Goal: Submit feedback/report problem: Submit feedback/report problem

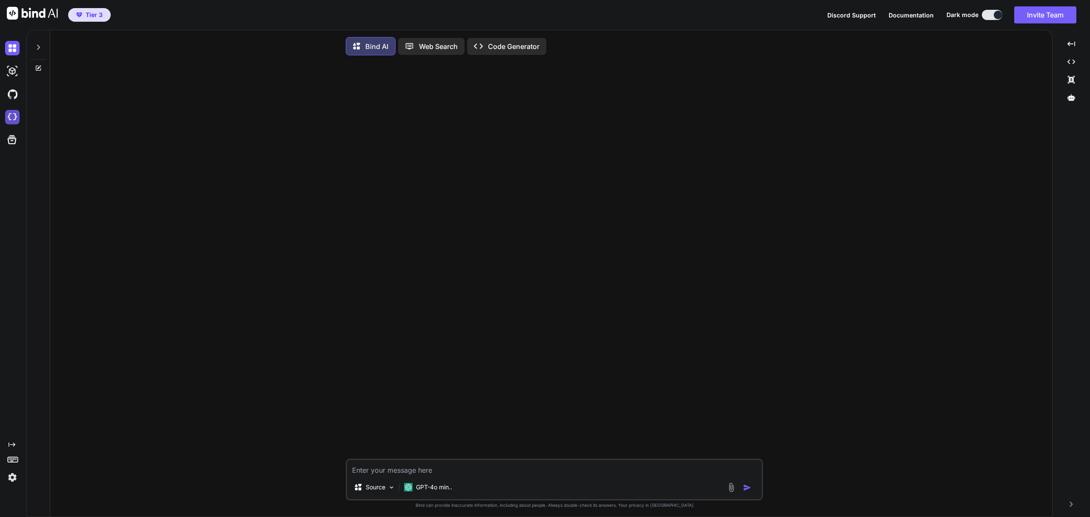
click at [12, 114] on img at bounding box center [12, 117] width 14 height 14
click at [38, 50] on icon at bounding box center [38, 47] width 7 height 7
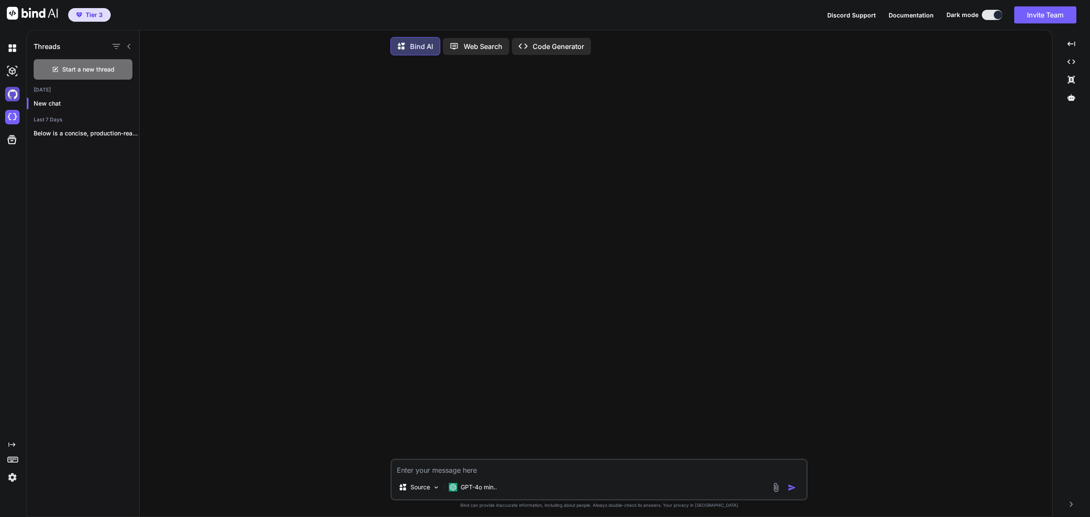
click at [11, 96] on img at bounding box center [12, 94] width 14 height 14
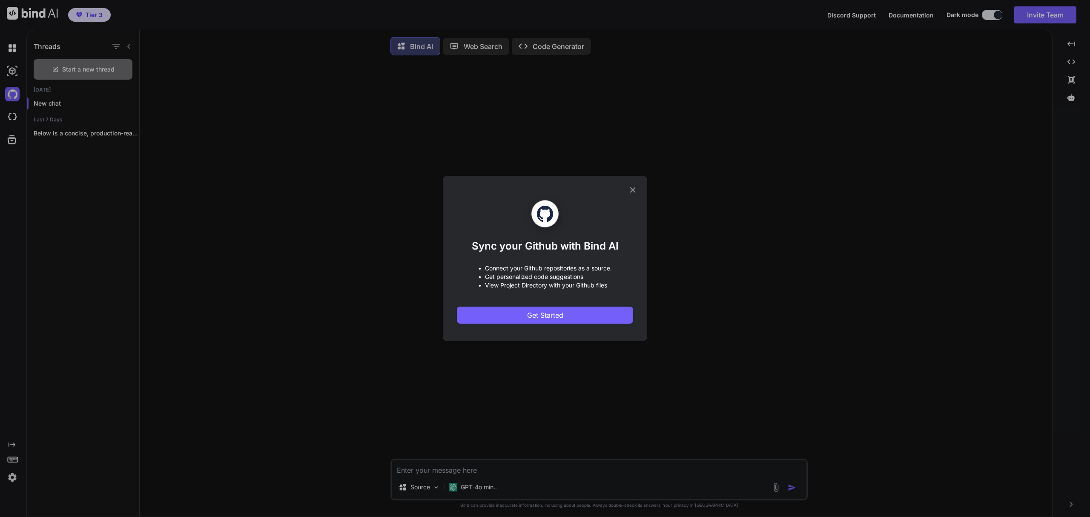
click at [632, 189] on icon at bounding box center [632, 189] width 9 height 9
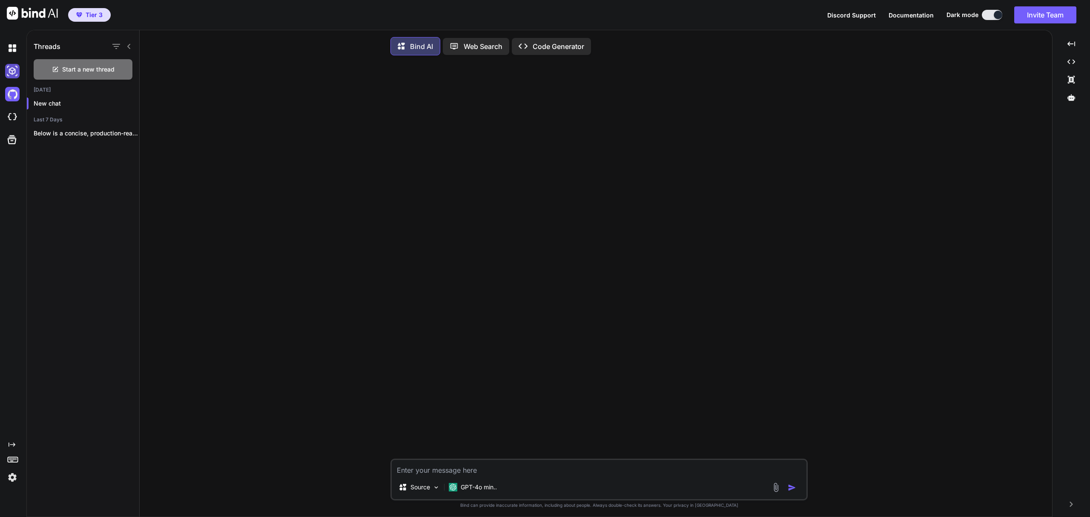
click at [12, 76] on img at bounding box center [12, 71] width 14 height 14
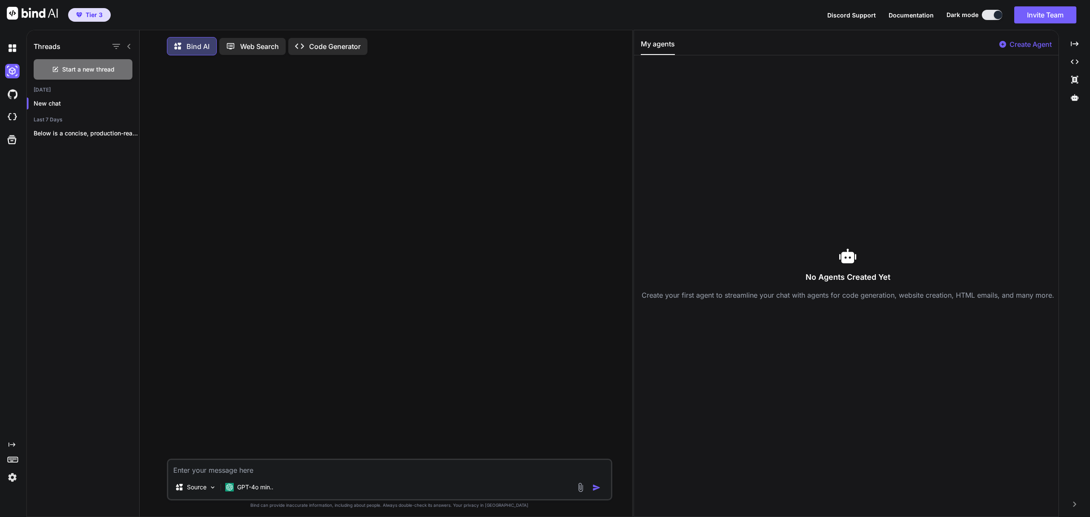
click at [1036, 45] on p "Create Agent" at bounding box center [1030, 44] width 42 height 10
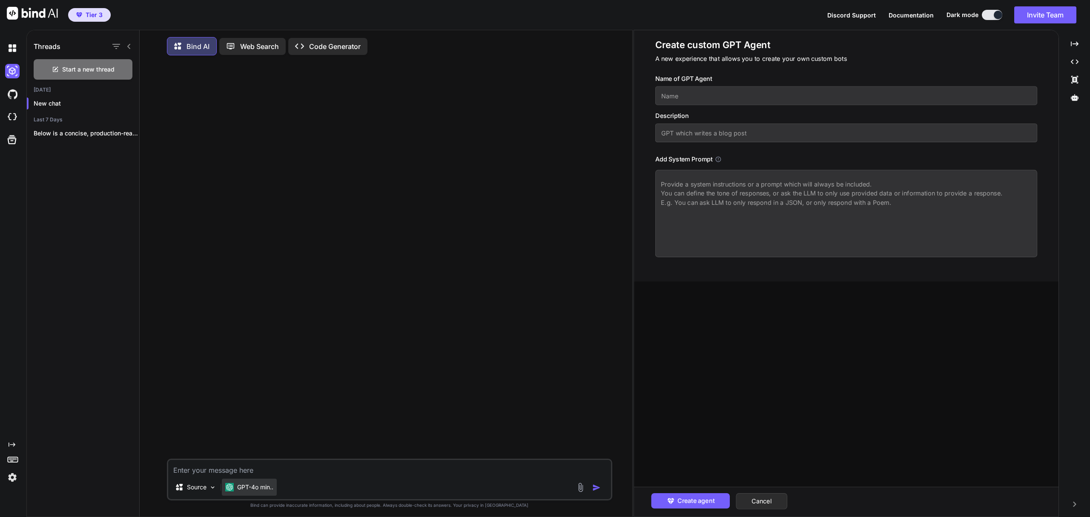
click at [254, 491] on p "GPT-4o min.." at bounding box center [255, 487] width 36 height 9
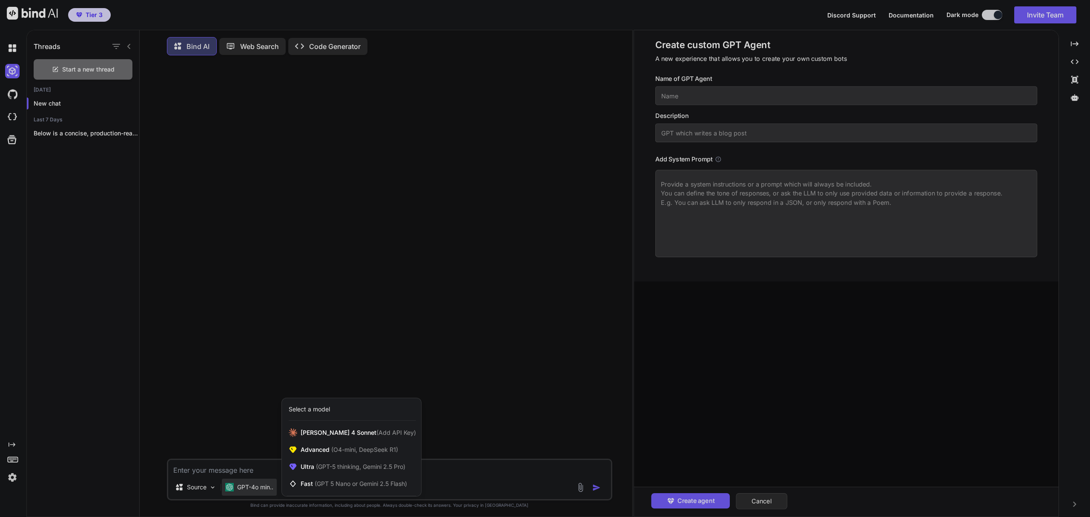
click at [257, 360] on div at bounding box center [545, 258] width 1090 height 517
type textarea "x"
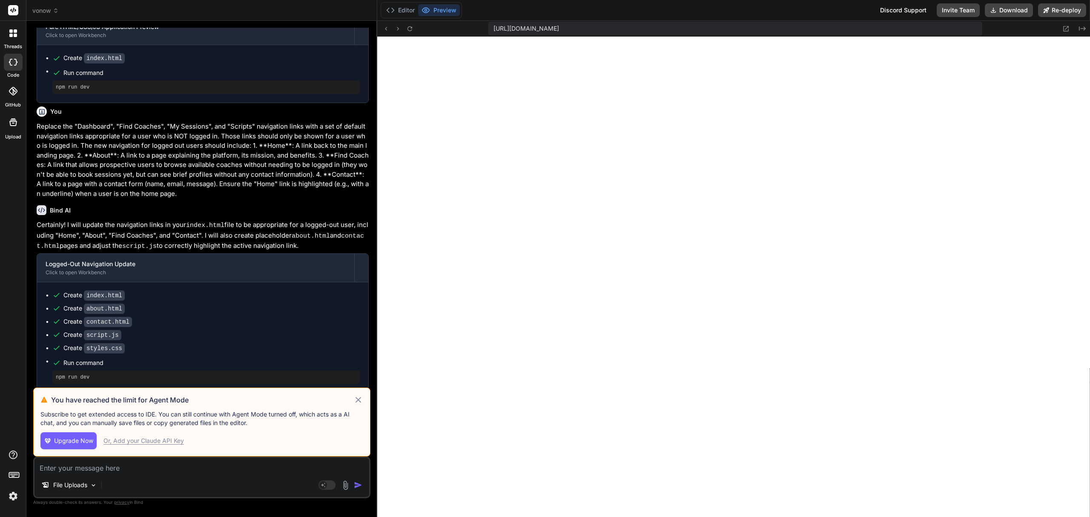
click at [359, 401] on icon at bounding box center [358, 400] width 6 height 6
type textarea "x"
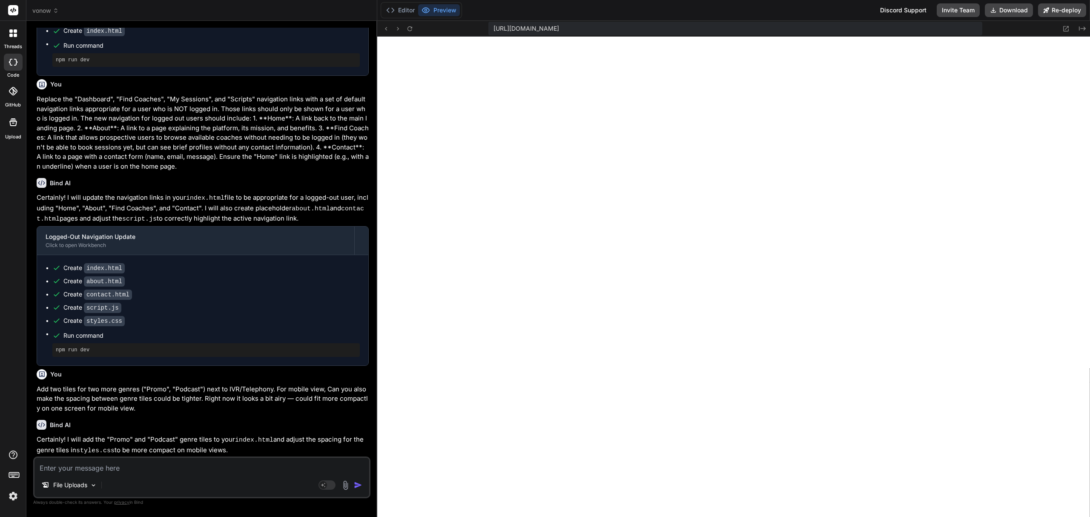
scroll to position [536, 0]
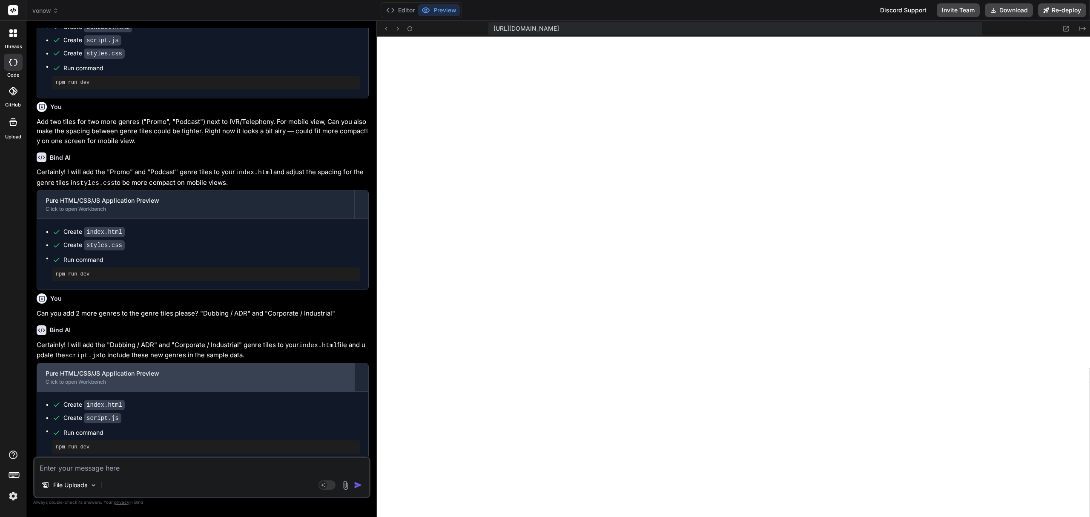
drag, startPoint x: 65, startPoint y: 366, endPoint x: 113, endPoint y: 370, distance: 47.8
click at [113, 370] on div "Pure HTML/CSS/JS Application Preview" at bounding box center [196, 373] width 300 height 9
drag, startPoint x: 62, startPoint y: 368, endPoint x: 140, endPoint y: 372, distance: 78.0
click at [131, 371] on div "Pure HTML/CSS/JS Application Preview" at bounding box center [196, 373] width 300 height 9
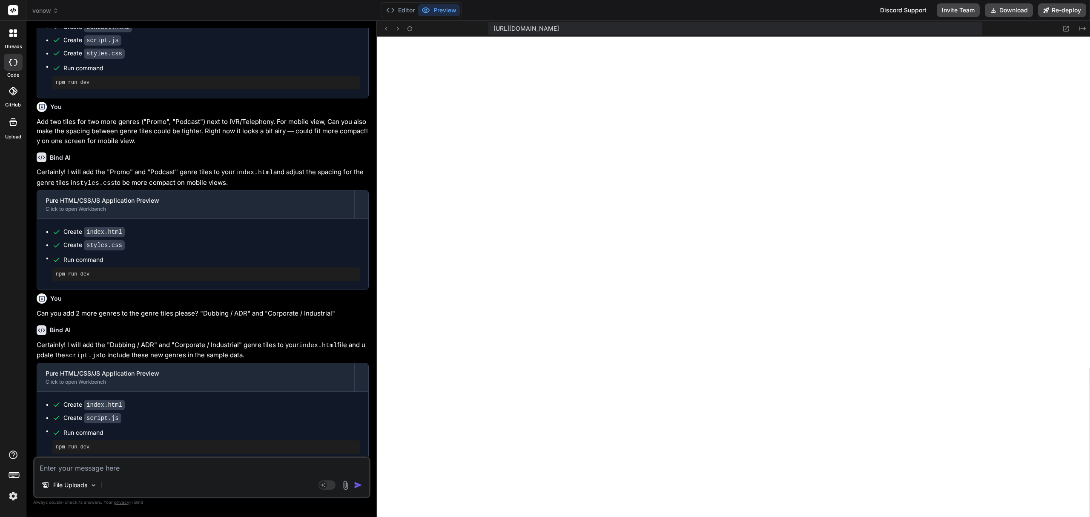
click at [196, 468] on textarea at bounding box center [201, 465] width 335 height 15
paste textarea "I want to integrate Supabase for authentication and database storage in my HTML…"
type textarea "I want to integrate Supabase for authentication and database storage in my HTML…"
type textarea "x"
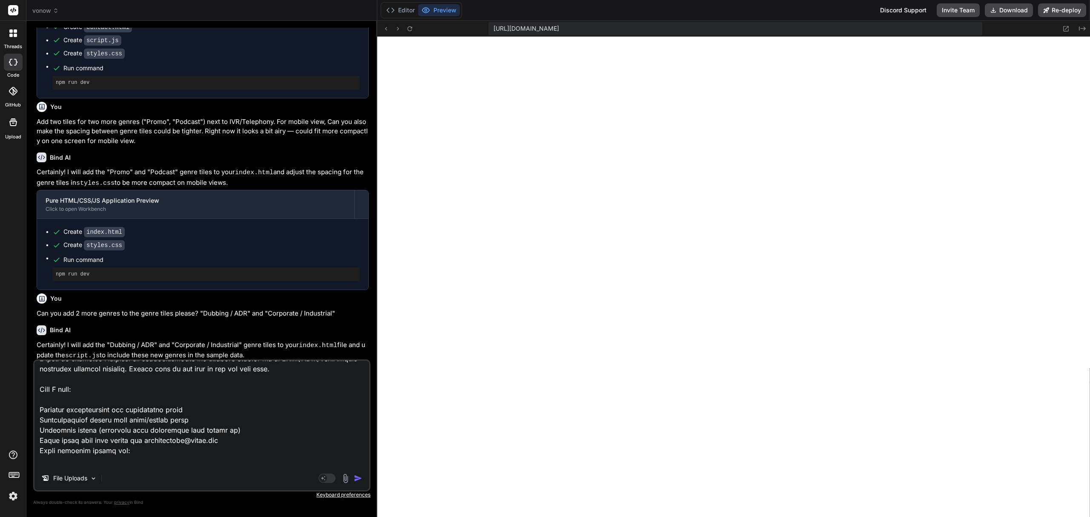
scroll to position [0, 0]
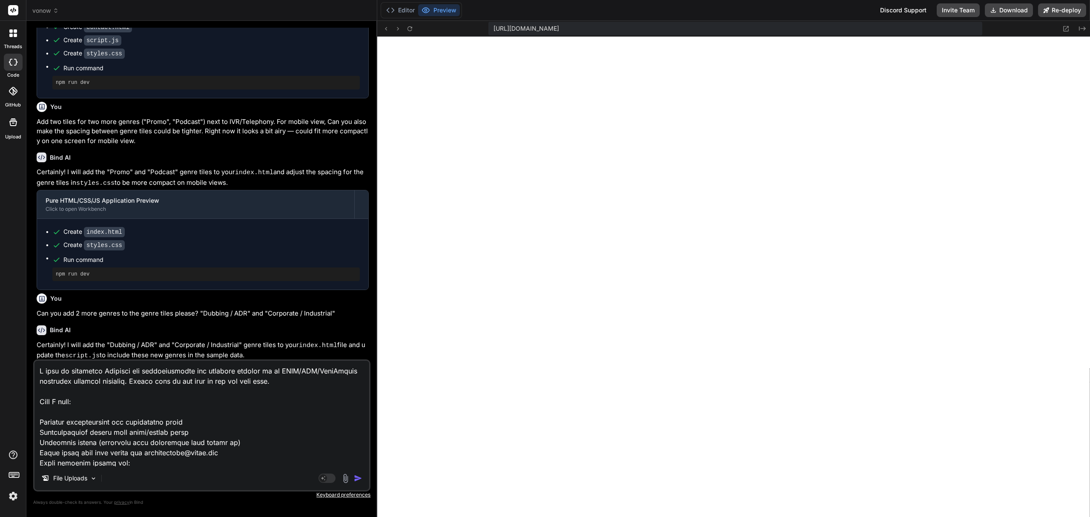
type textarea "I want to integrate Supabase for authentication and database storage in my HTML…"
click at [360, 479] on img "button" at bounding box center [358, 478] width 9 height 9
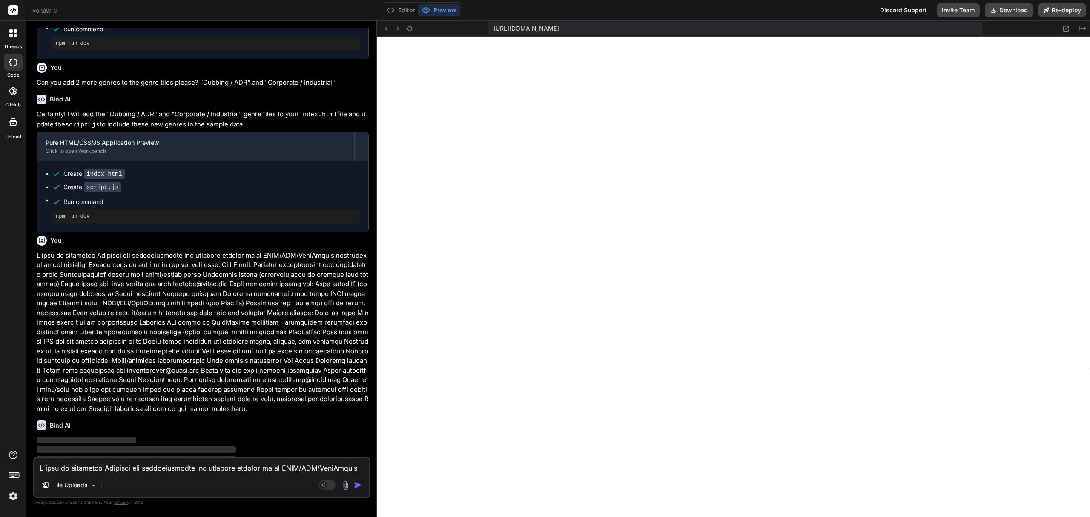
scroll to position [777, 0]
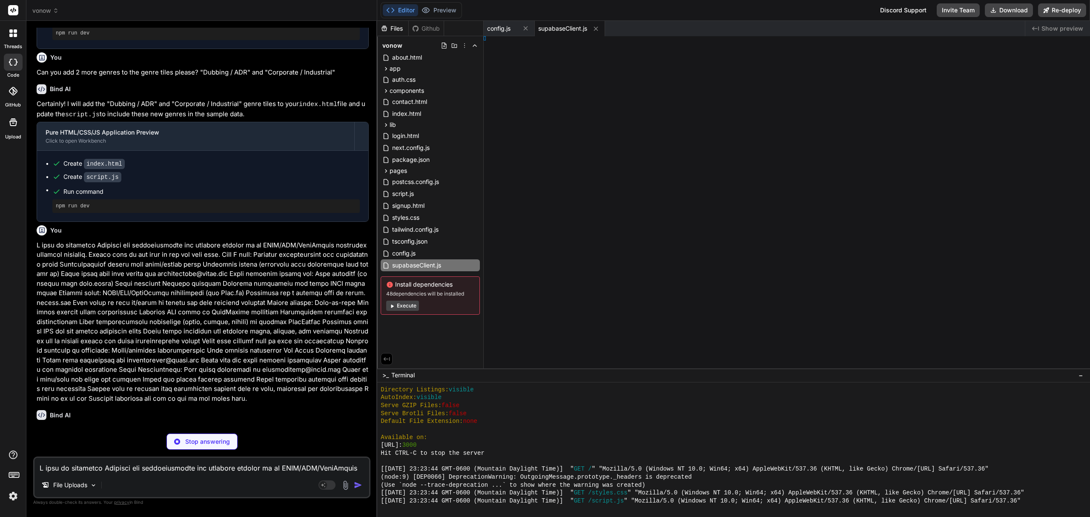
type textarea "x"
type textarea "l>"
type textarea "x"
type textarea "html>"
type textarea "x"
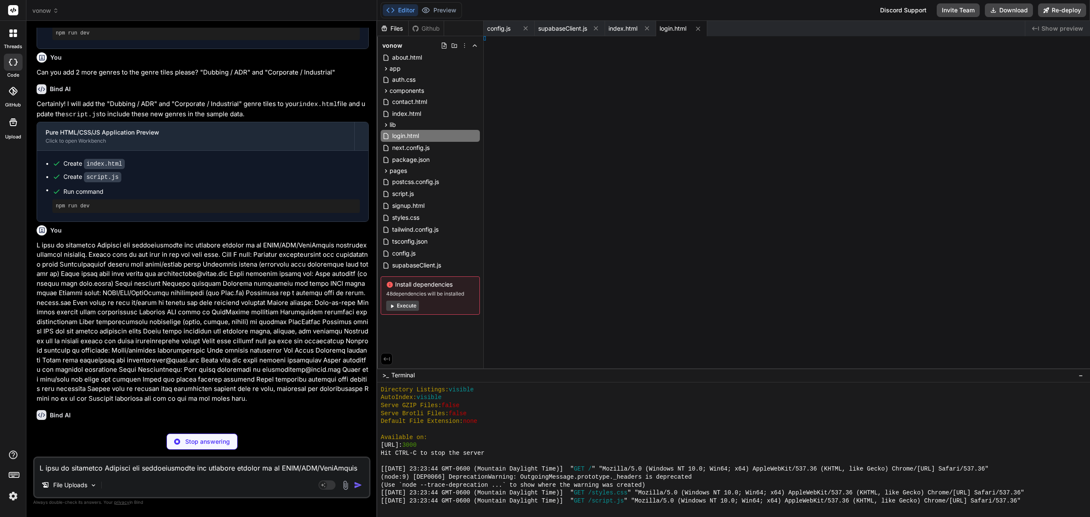
type textarea "</html>"
type textarea "x"
type textarea "> </html>"
type textarea "x"
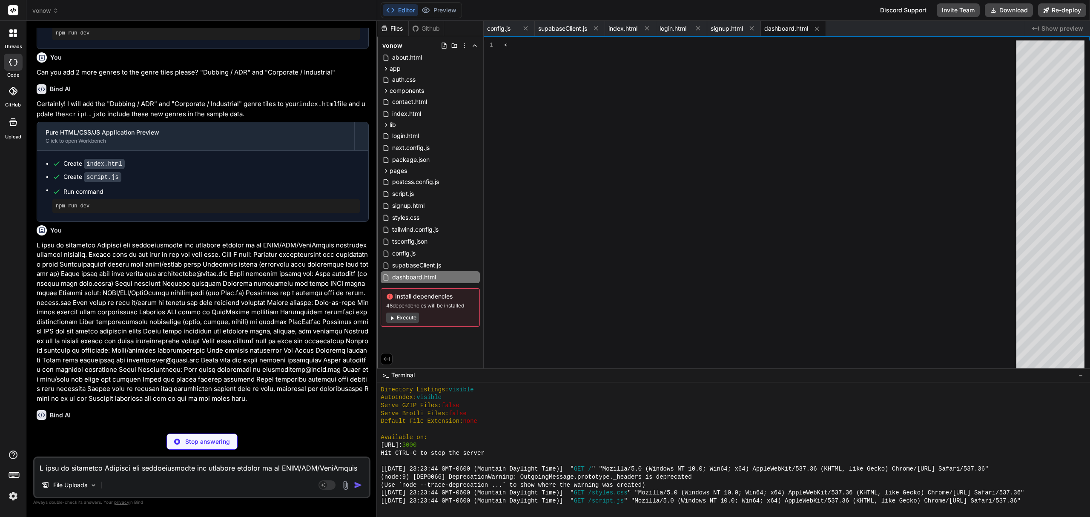
type textarea "} // Logout button event listener document.getElementById('logout-btn').addEven…"
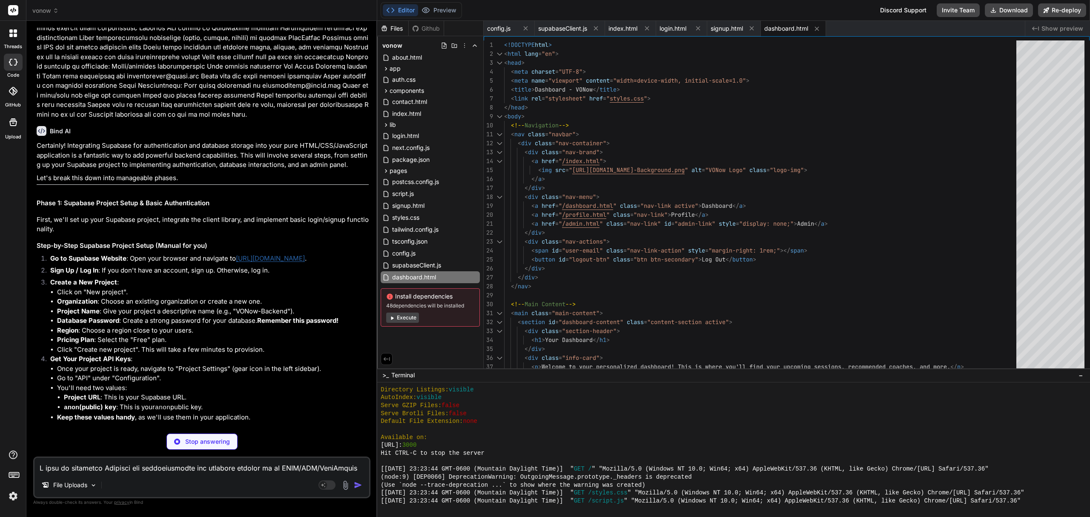
scroll to position [1118, 0]
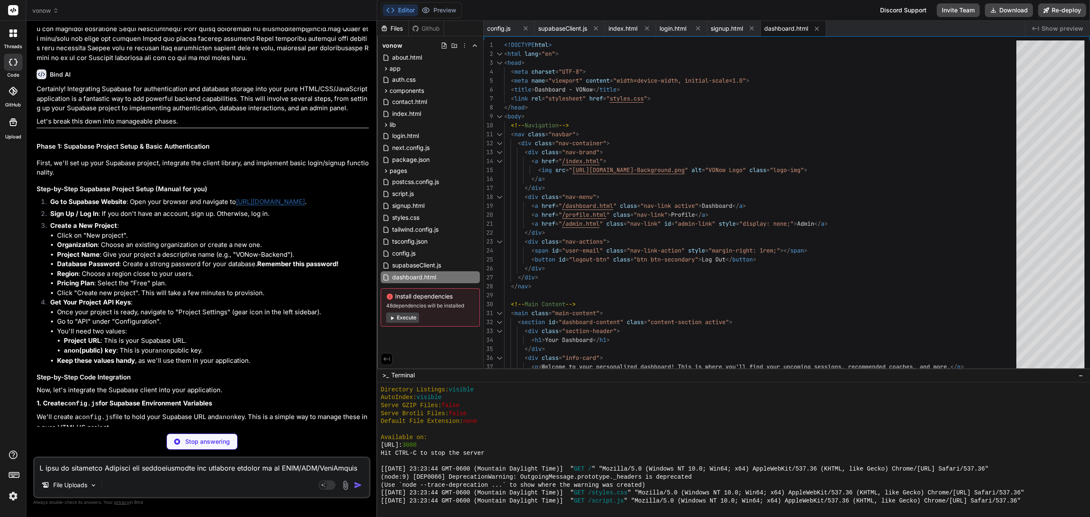
type textarea "x"
type textarea "export { checkAuthAndRedirect, handleLogout, updateNavForAuth };"
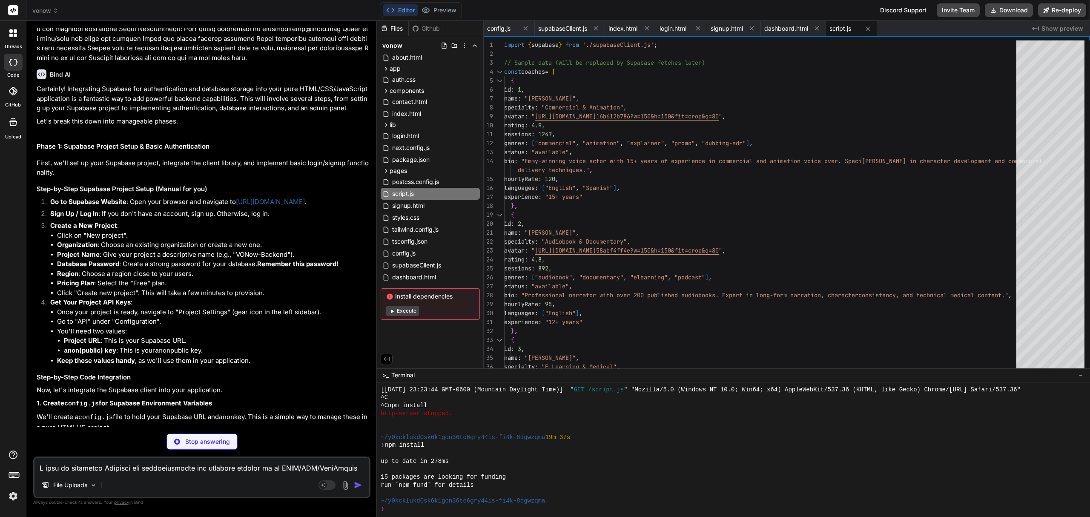
scroll to position [334, 0]
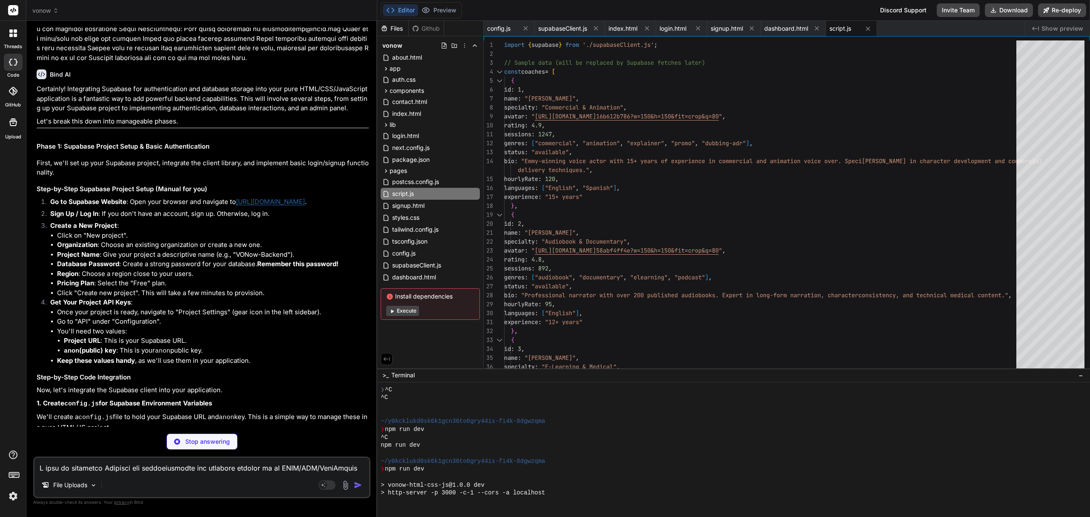
type textarea "x"
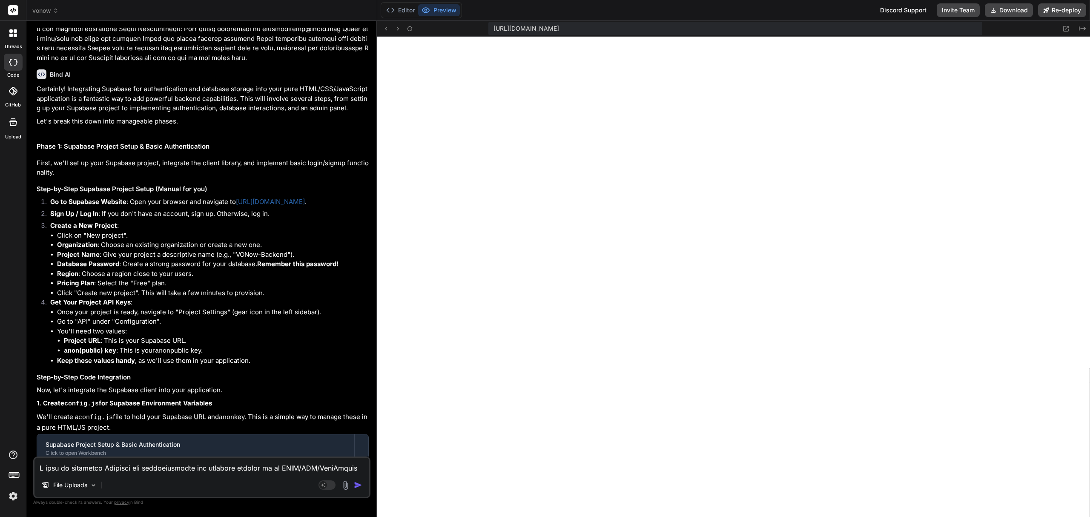
scroll to position [636, 0]
click at [145, 462] on textarea at bounding box center [201, 465] width 335 height 15
type textarea "P"
type textarea "x"
type textarea "Pr"
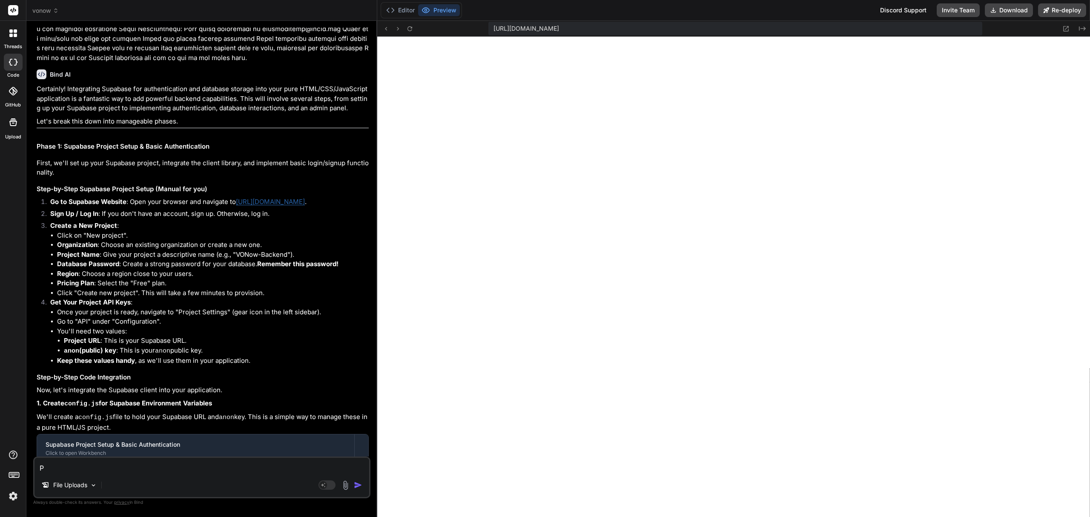
type textarea "x"
type textarea "Pro"
type textarea "x"
type textarea "Proj"
type textarea "x"
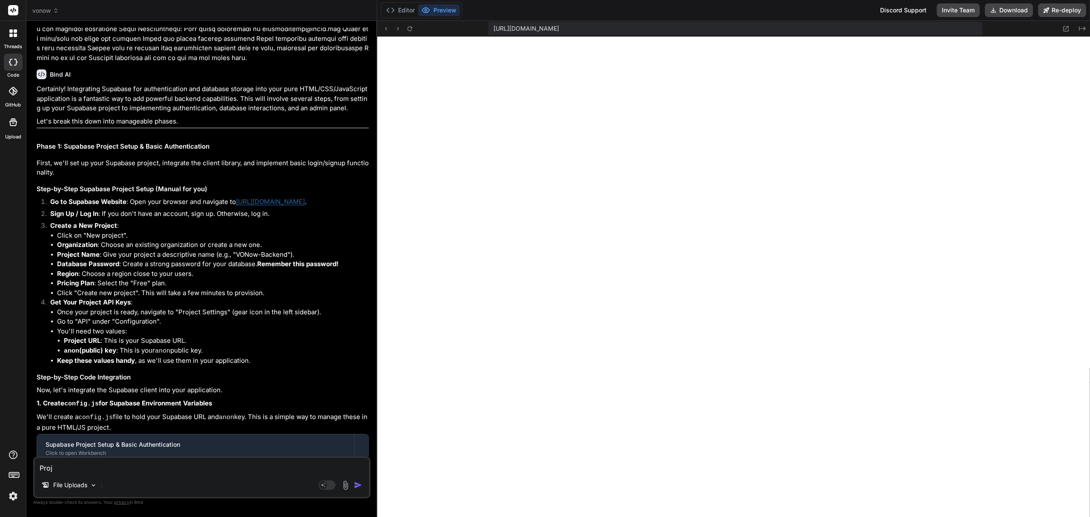
type textarea "Proje"
type textarea "x"
type textarea "Projec"
type textarea "x"
type textarea "Project"
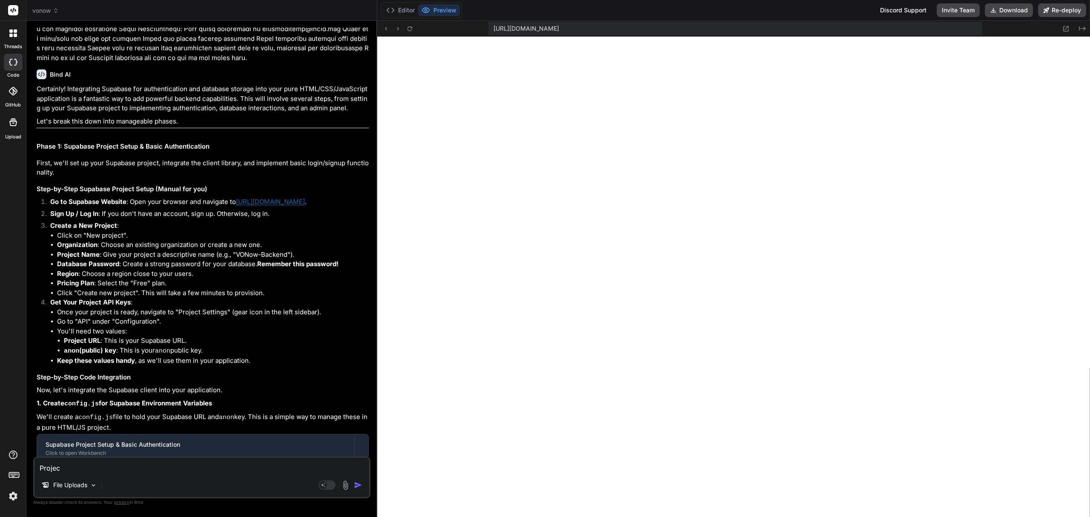
type textarea "x"
type textarea "Project"
type textarea "x"
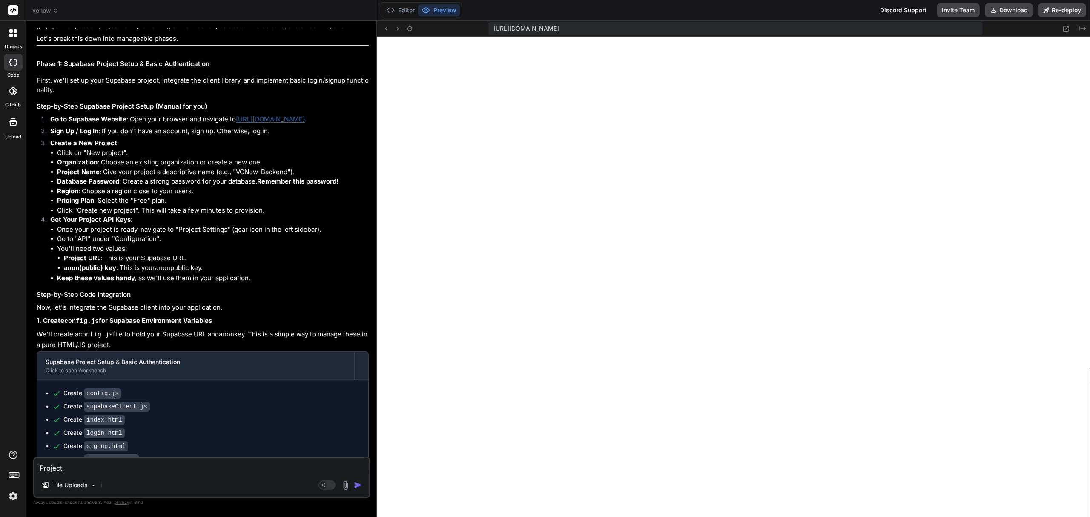
scroll to position [1180, 0]
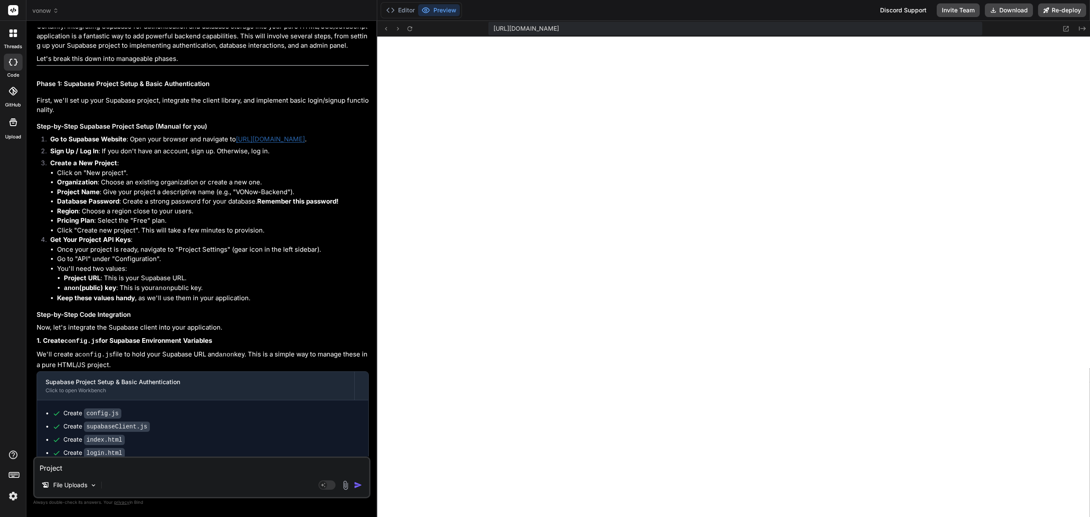
type textarea "Project U"
type textarea "x"
type textarea "Project UR"
type textarea "x"
type textarea "Project URL"
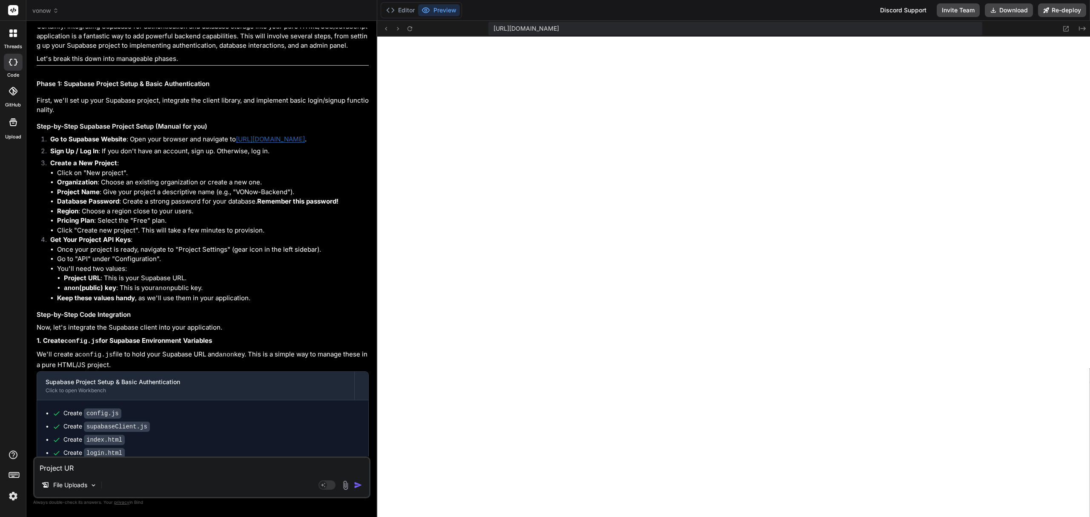
type textarea "x"
type textarea "Project URL:"
type textarea "x"
type textarea "Project URL:"
type textarea "x"
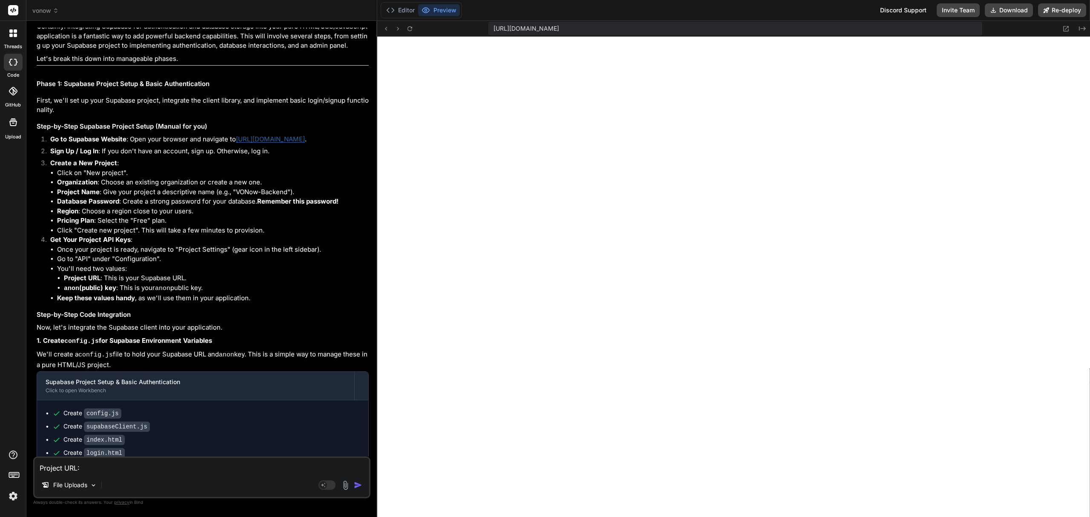
type textarea "Project URL:"
type textarea "x"
paste textarea "[URL][DOMAIN_NAME]"
type textarea "Project URL: [URL][DOMAIN_NAME]"
type textarea "x"
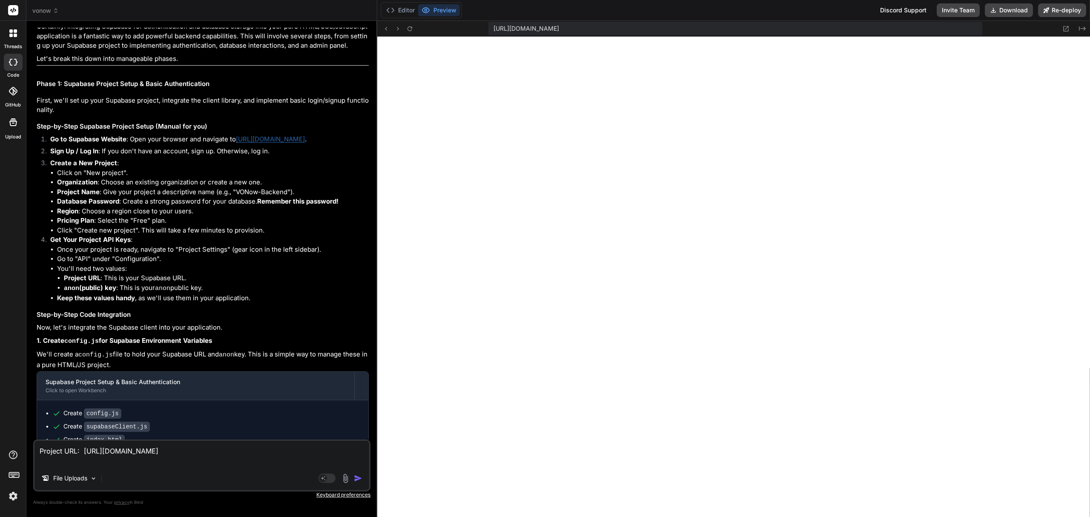
click at [106, 464] on textarea "Project URL: [URL][DOMAIN_NAME]" at bounding box center [201, 454] width 335 height 26
type textarea "Project URL: [URL][DOMAIN_NAME] A"
type textarea "x"
type textarea "Project URL: [URL][DOMAIN_NAME] AP"
type textarea "x"
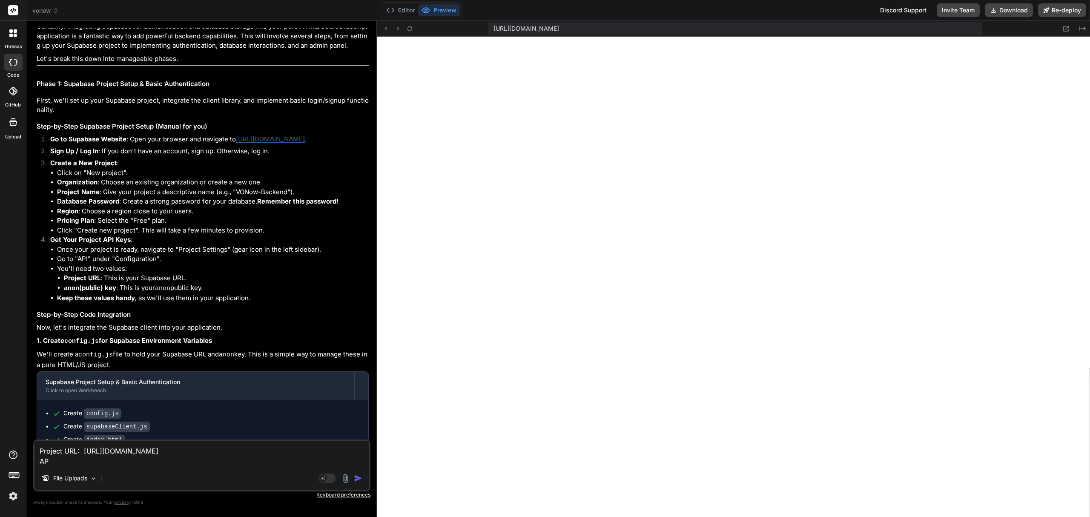
type textarea "Project URL: [URL][DOMAIN_NAME] API"
type textarea "x"
type textarea "Project URL: [URL][DOMAIN_NAME] API"
type textarea "x"
type textarea "Project URL: [URL][DOMAIN_NAME] API K"
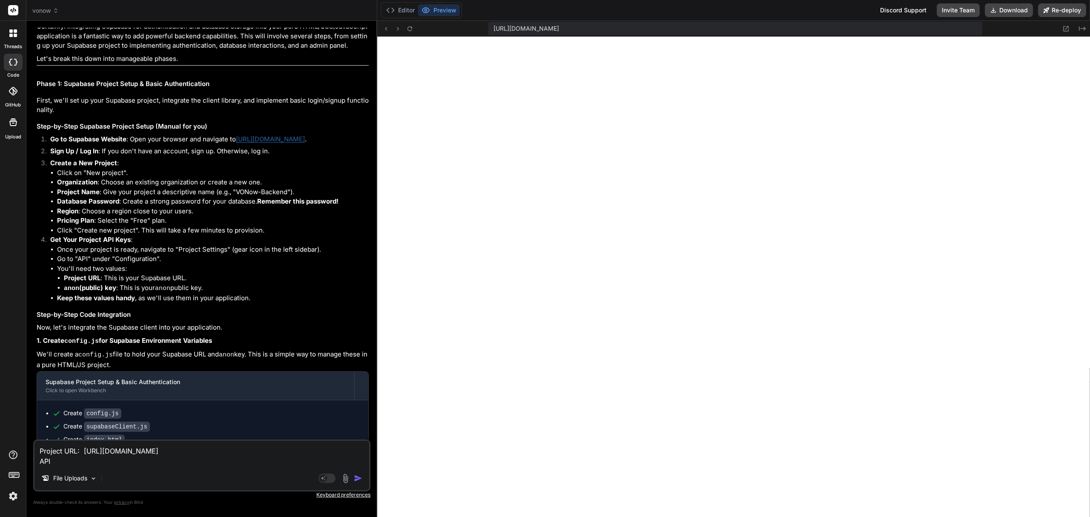
type textarea "x"
type textarea "Project URL: [URL][DOMAIN_NAME] API Ke"
type textarea "x"
type textarea "Project URL: [URL][DOMAIN_NAME] API Key"
type textarea "x"
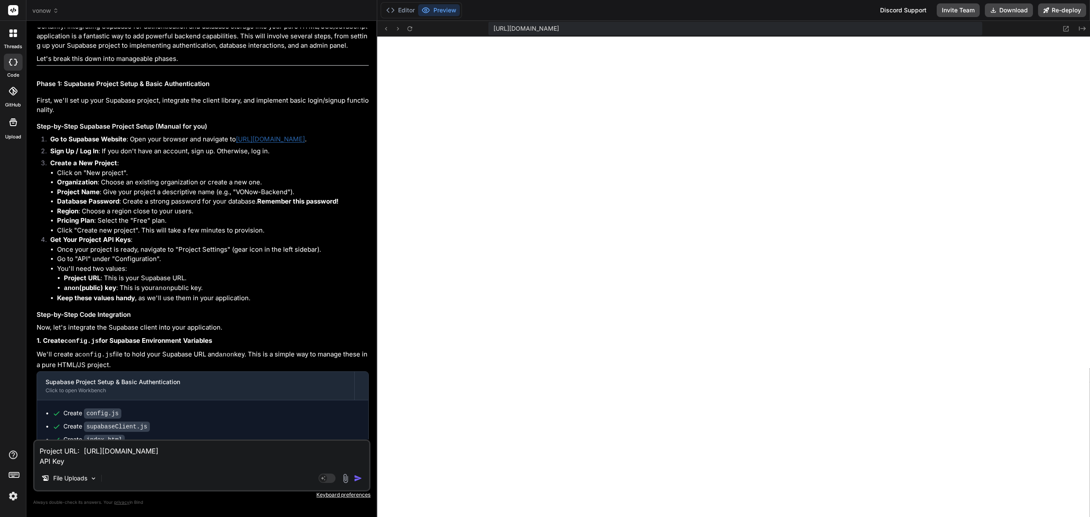
type textarea "Project URL: [URL][DOMAIN_NAME] API Key"
type textarea "x"
type textarea "Project URL: [URL][DOMAIN_NAME] API Key f"
type textarea "x"
type textarea "Project URL: [URL][DOMAIN_NAME] API Key fr"
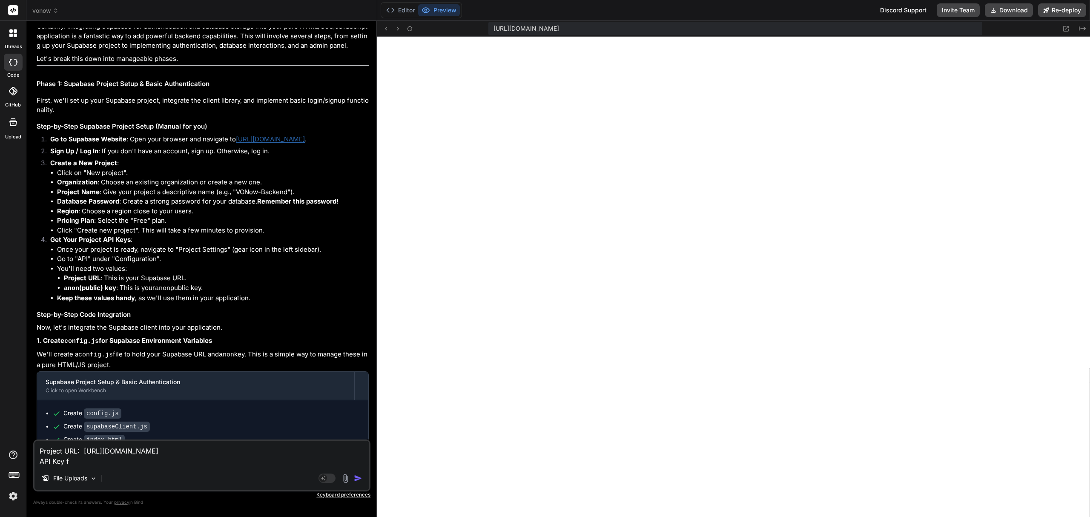
type textarea "x"
type textarea "Project URL: [URL][DOMAIN_NAME] API Key fro"
type textarea "x"
type textarea "Project URL: [URL][DOMAIN_NAME] API Key from"
type textarea "x"
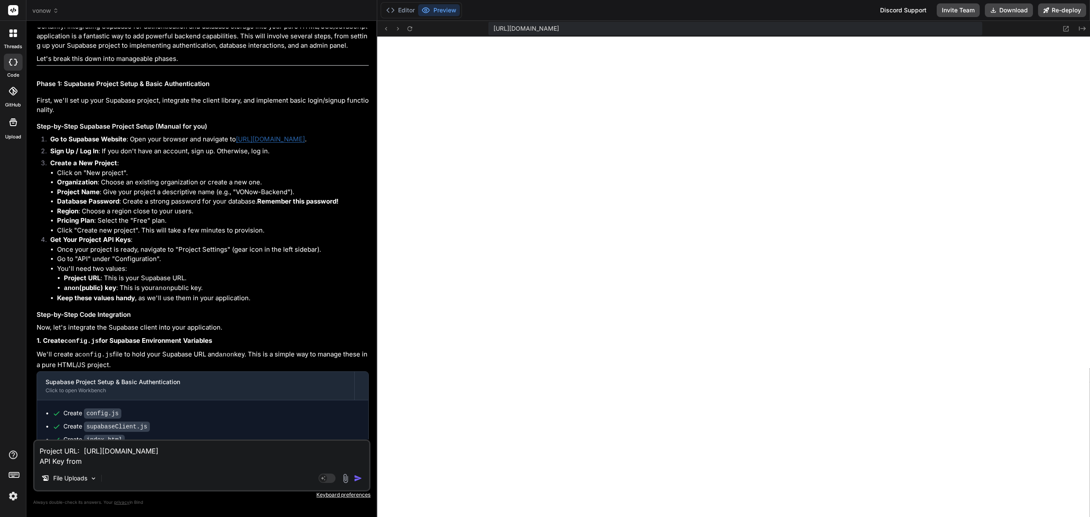
type textarea "Project URL: [URL][DOMAIN_NAME] API Key from"
type textarea "x"
type textarea "Project URL: [URL][DOMAIN_NAME] API Key from S"
type textarea "x"
type textarea "Project URL: [URL][DOMAIN_NAME] API Key from Su"
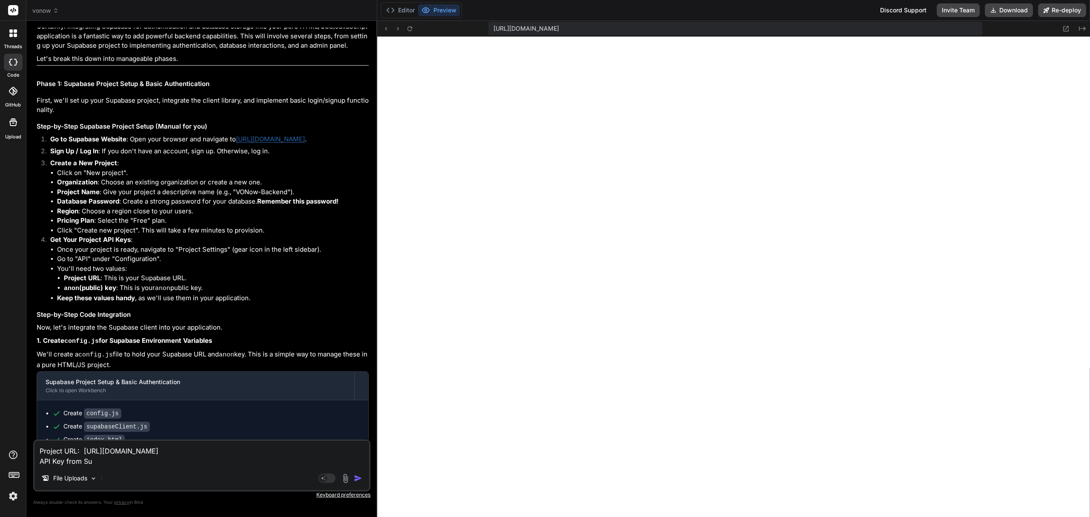
type textarea "x"
type textarea "Project URL: [URL][DOMAIN_NAME] API Key from Sup"
type textarea "x"
type textarea "Project URL: [URL][DOMAIN_NAME] API Key from [GEOGRAPHIC_DATA]"
type textarea "x"
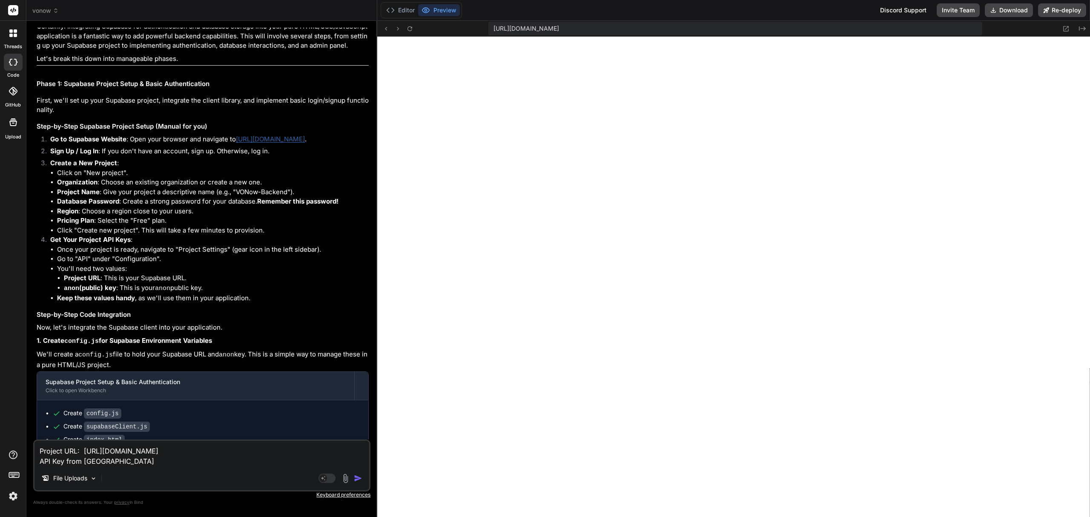
type textarea "Project URL: [URL][DOMAIN_NAME] API Key from Supab"
type textarea "x"
type textarea "Project URL: [URL][DOMAIN_NAME] API Key from [GEOGRAPHIC_DATA]"
type textarea "x"
type textarea "Project URL: [URL][DOMAIN_NAME] API Key from [GEOGRAPHIC_DATA]"
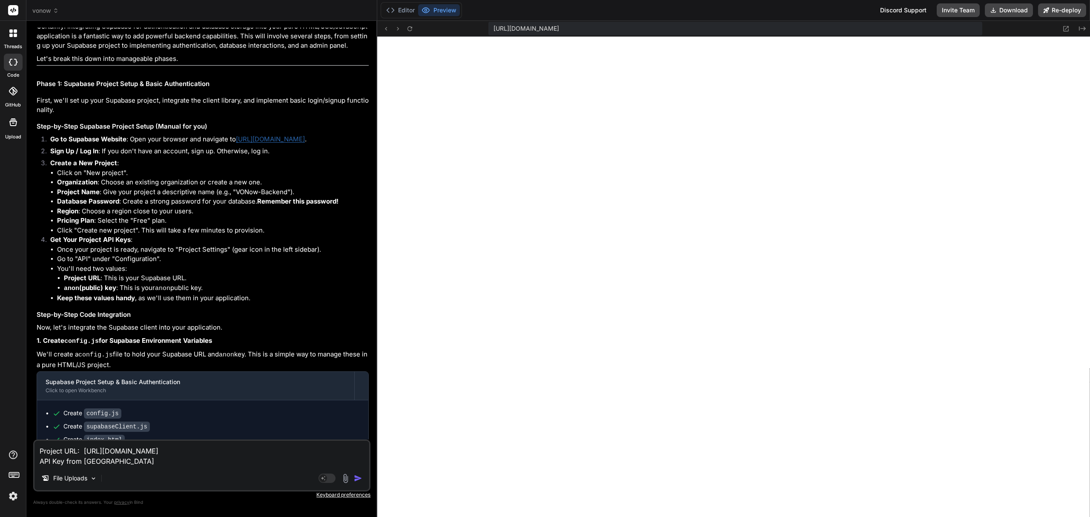
type textarea "x"
type textarea "Project URL: [URL][DOMAIN_NAME] API Key from Supabase"
type textarea "x"
type textarea "Project URL: [URL][DOMAIN_NAME] API Key from Supabase:"
type textarea "x"
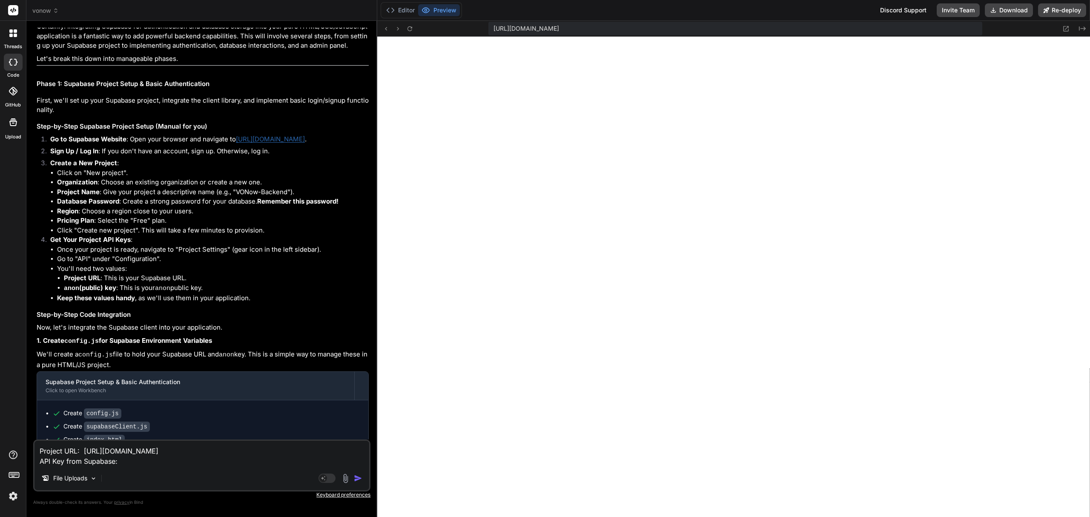
type textarea "Project URL: [URL][DOMAIN_NAME] API Key from Supabase:"
type textarea "x"
type textarea "Project URL: [URL][DOMAIN_NAME] API Key from Supabase:"
type textarea "x"
paste textarea "[SECURITY_DATA]"
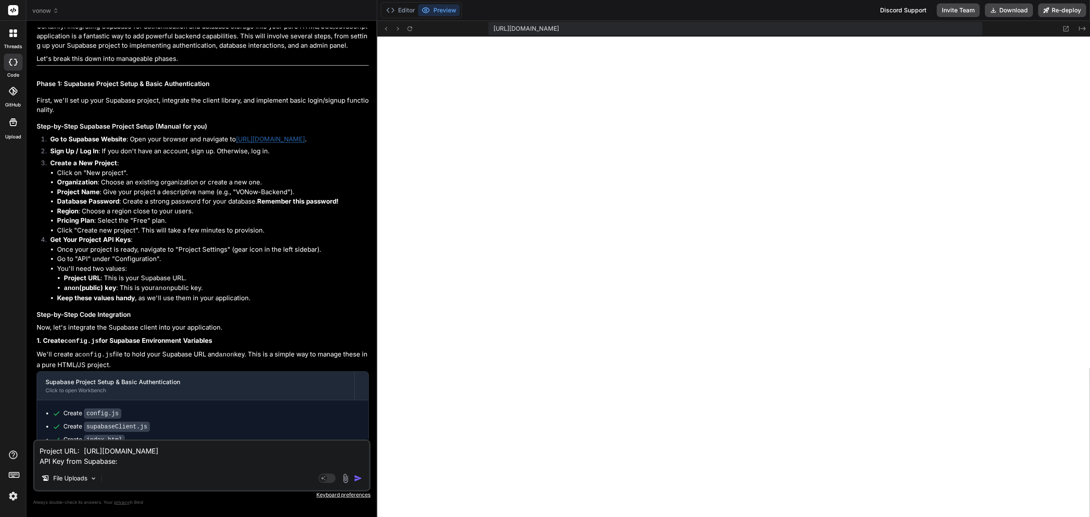
type textarea "Project URL: [URL][DOMAIN_NAME] API Key from Supabase: [SECURITY_DATA]"
type textarea "x"
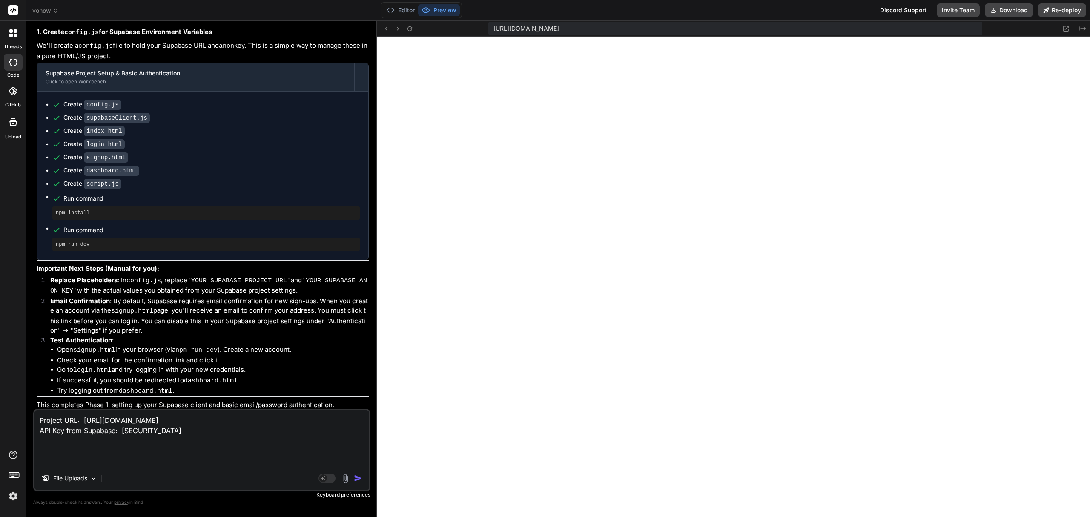
scroll to position [1512, 0]
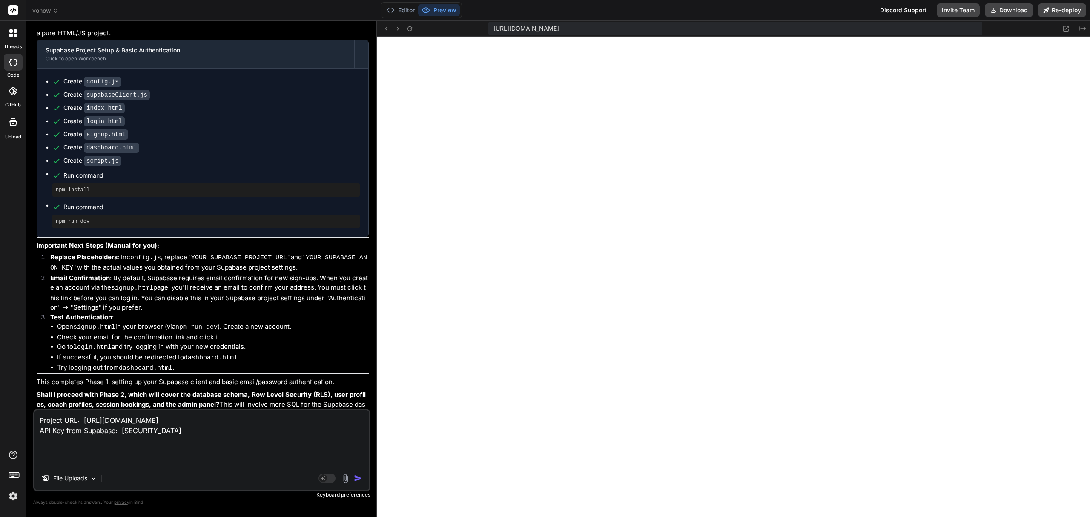
type textarea "Project URL: [URL][DOMAIN_NAME] API Key from Supabase: [SECURITY_DATA]"
click at [358, 476] on img "button" at bounding box center [358, 478] width 9 height 9
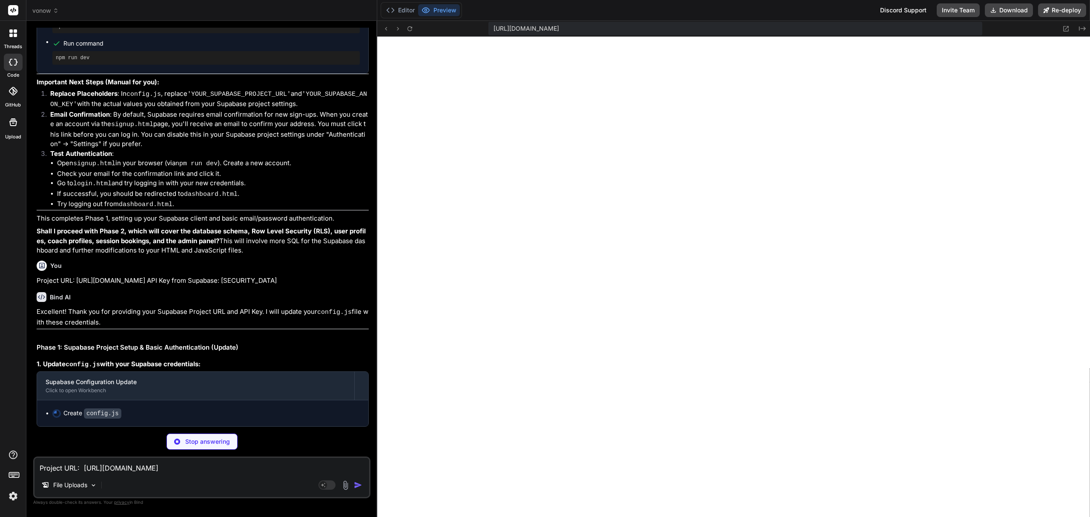
scroll to position [1692, 0]
type textarea "x"
type textarea "const SUPABASE_URL = '[URL][DOMAIN_NAME]'; // Your Supabase Project URL const S…"
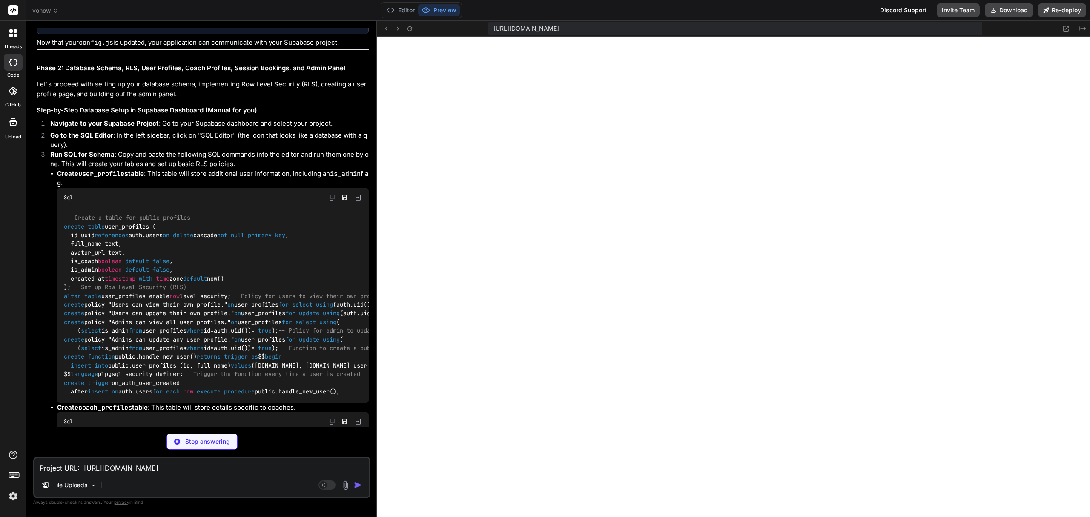
scroll to position [2067, 0]
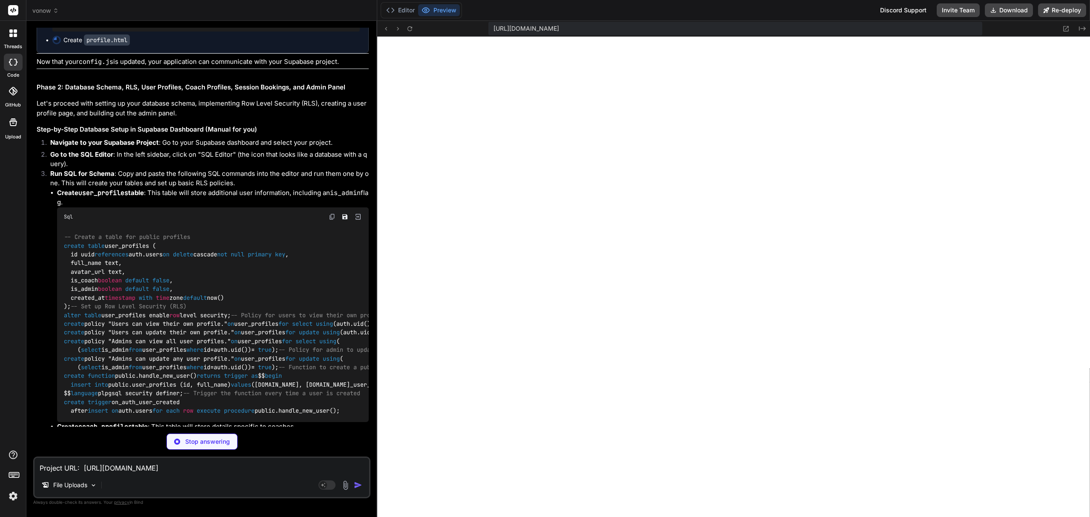
type textarea "x"
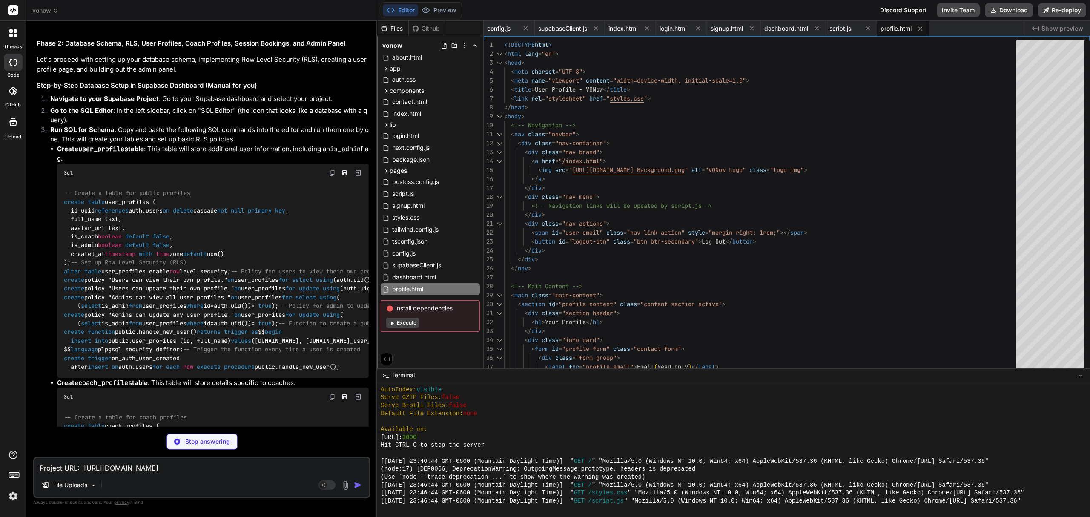
scroll to position [2180, 0]
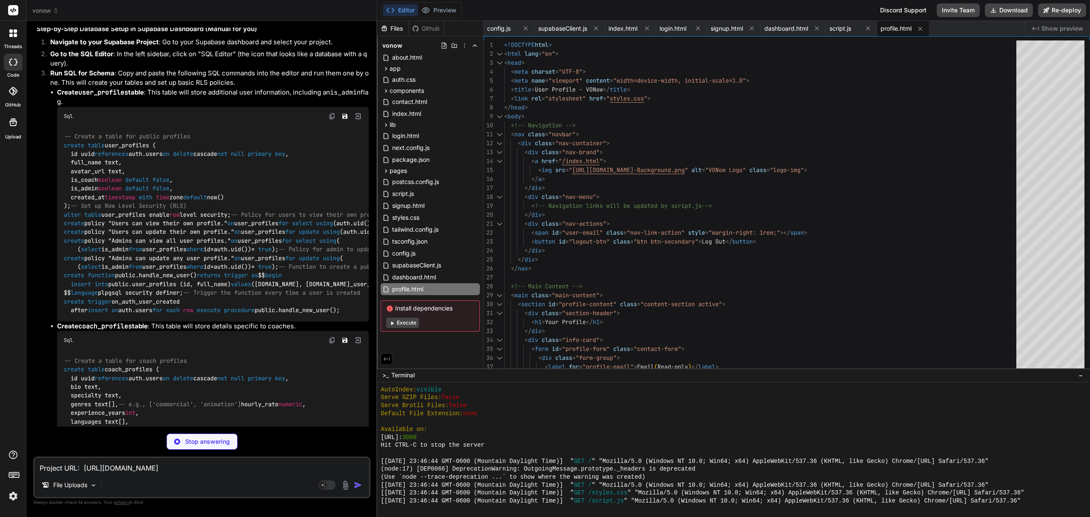
click at [334, 120] on img at bounding box center [332, 116] width 7 height 7
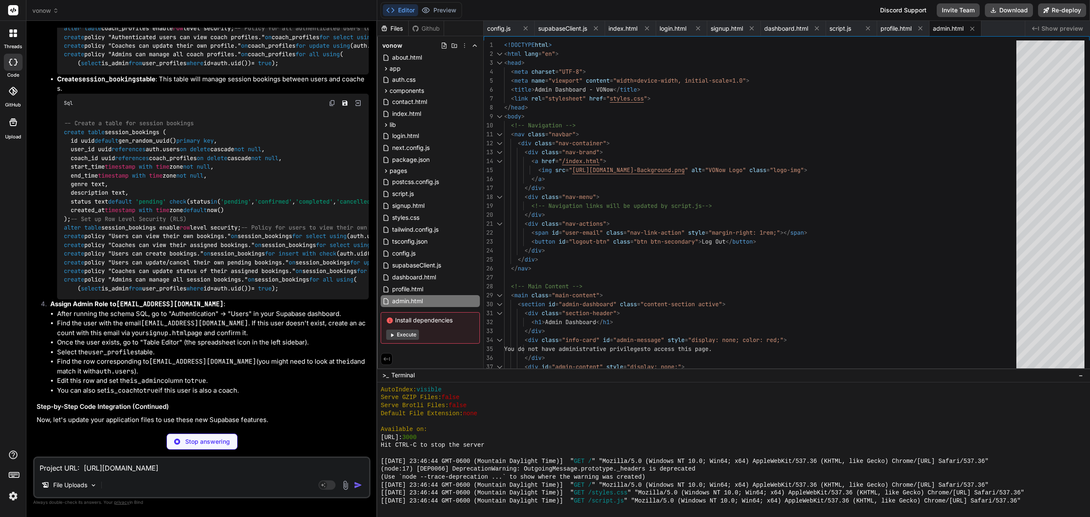
scroll to position [2648, 0]
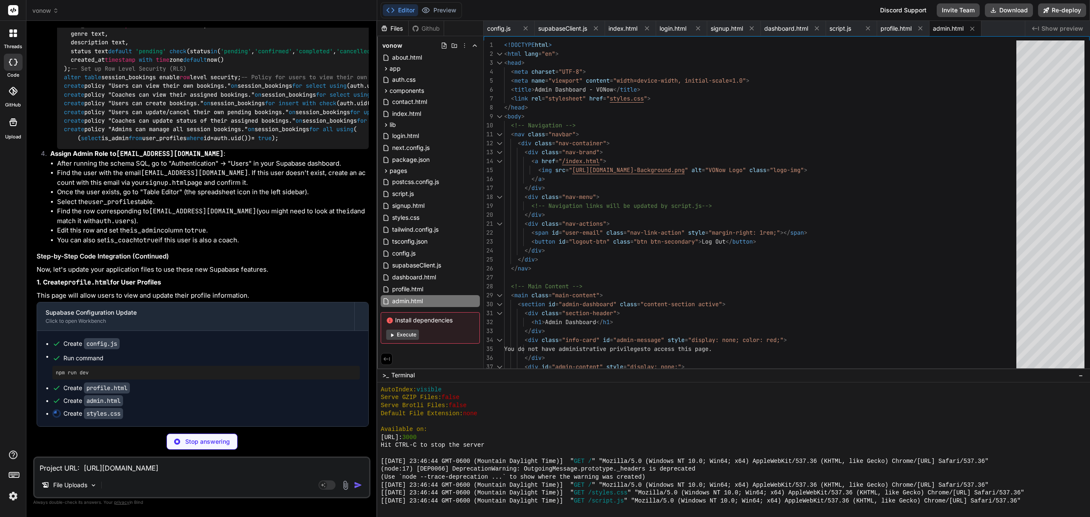
scroll to position [2988, 0]
type textarea "x"
type textarea ".user-video { width: 120px; height: 90px; } }"
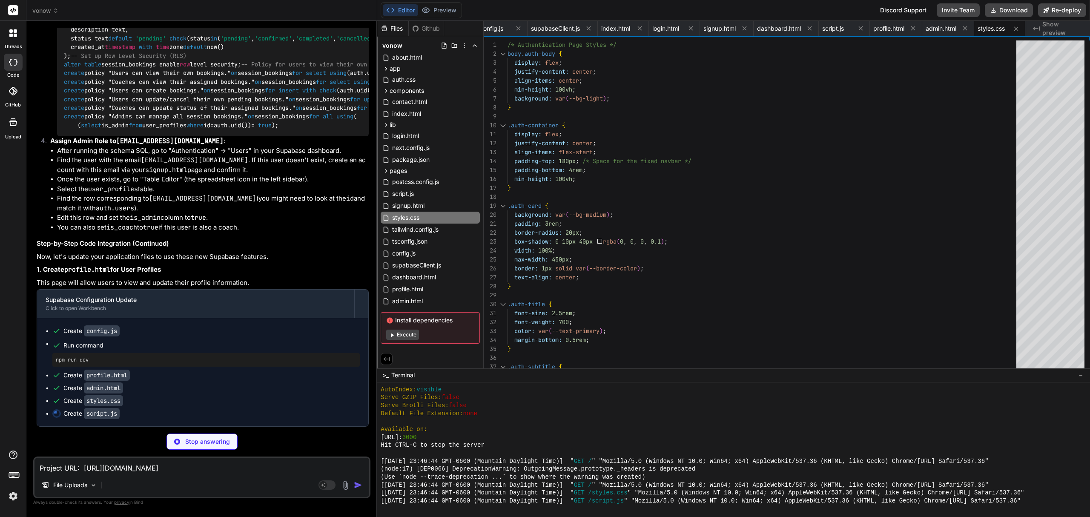
scroll to position [3392, 0]
type textarea "x"
type textarea "function closeModal(modalId) { document.getElementById(modalId).style.display =…"
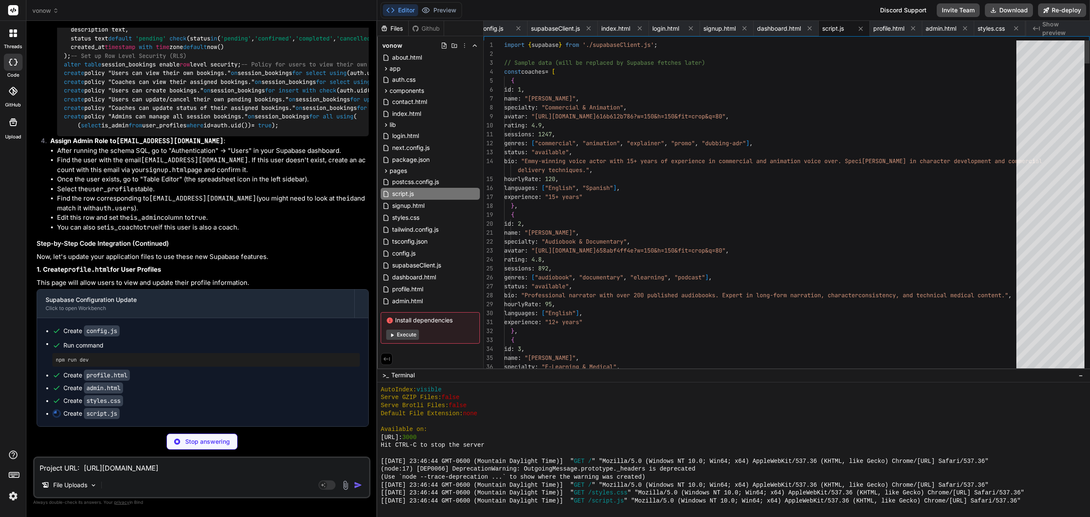
scroll to position [3404, 0]
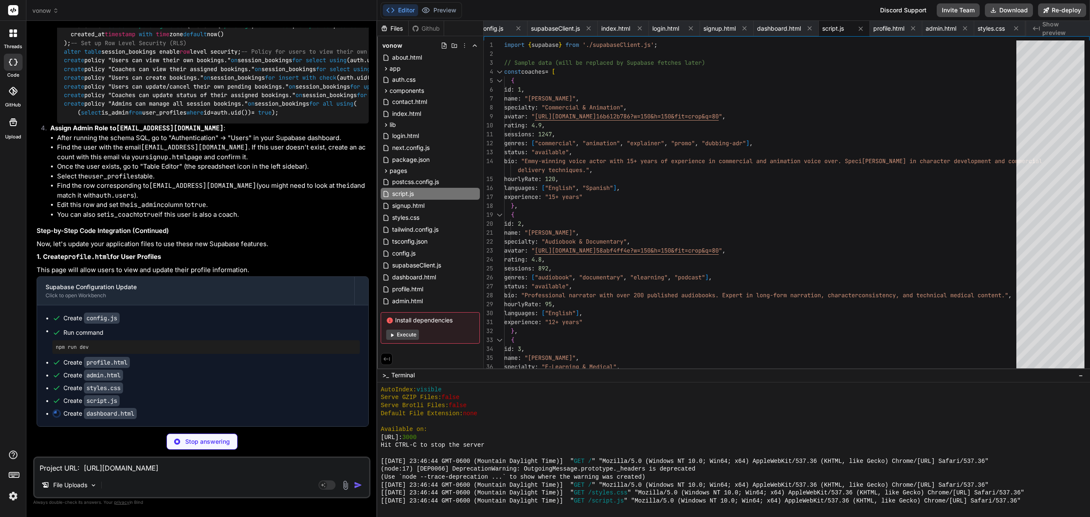
type textarea "x"
type textarea "// Logout button event listener document.getElementById('logout-btn').addEventL…"
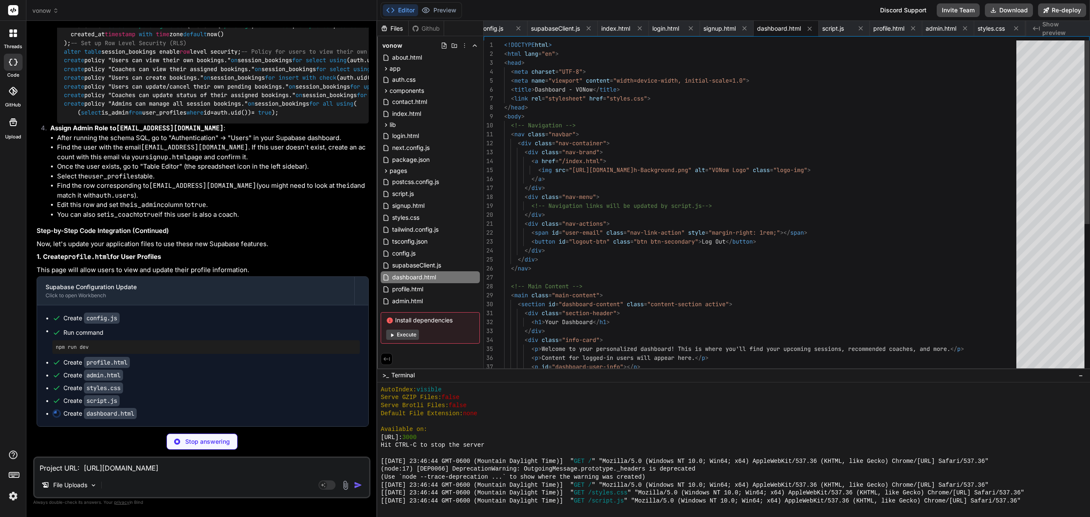
scroll to position [3418, 0]
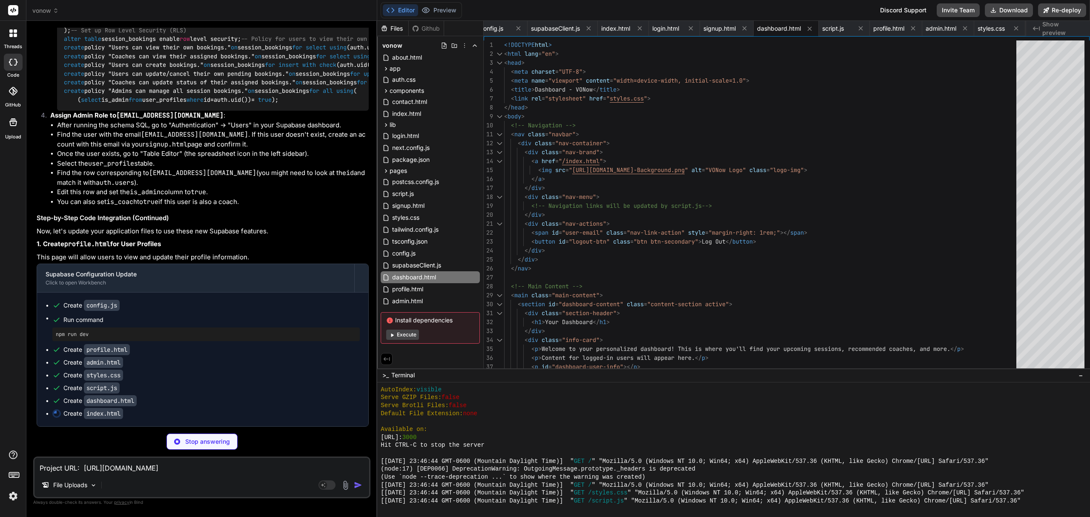
type textarea "x"
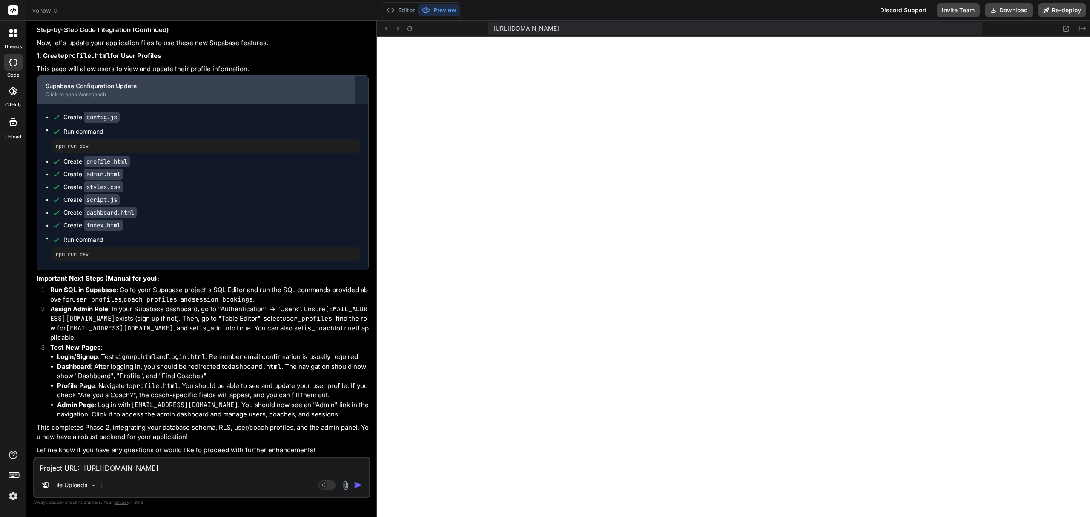
scroll to position [3653, 0]
click at [133, 468] on textarea "Project URL: [URL][DOMAIN_NAME] API Key from Supabase: [SECURITY_DATA]" at bounding box center [201, 465] width 335 height 15
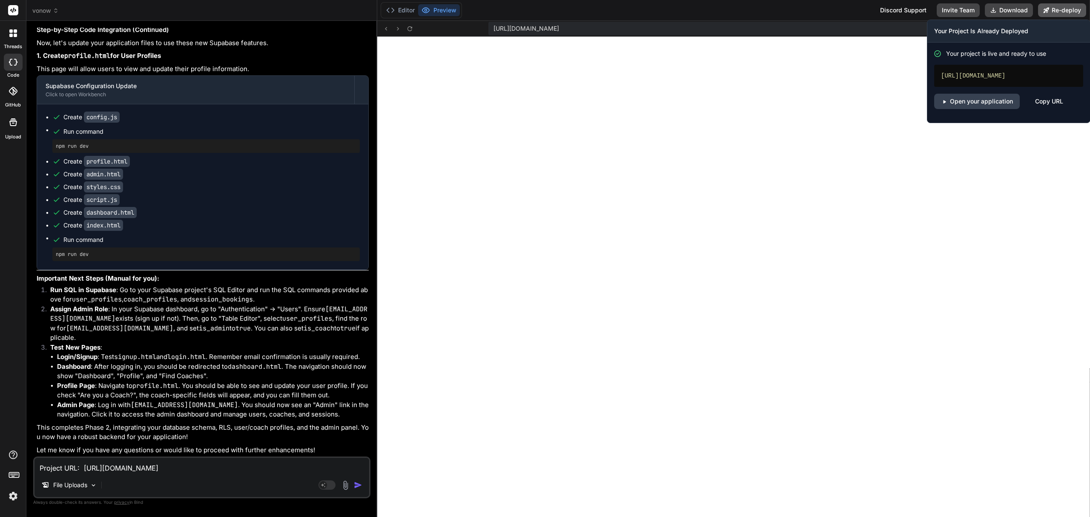
click at [1064, 16] on button "Re-deploy" at bounding box center [1062, 10] width 48 height 14
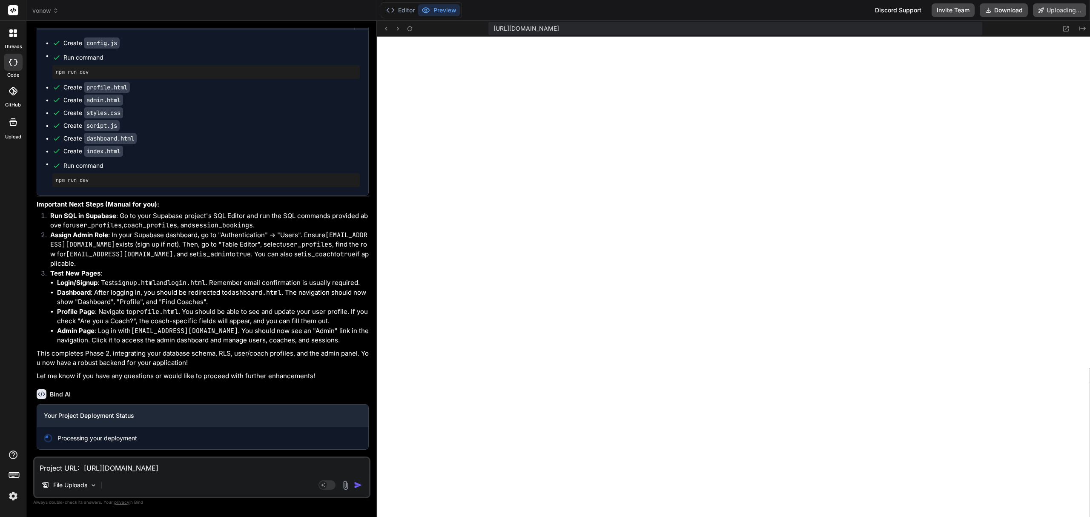
scroll to position [3728, 0]
type textarea "x"
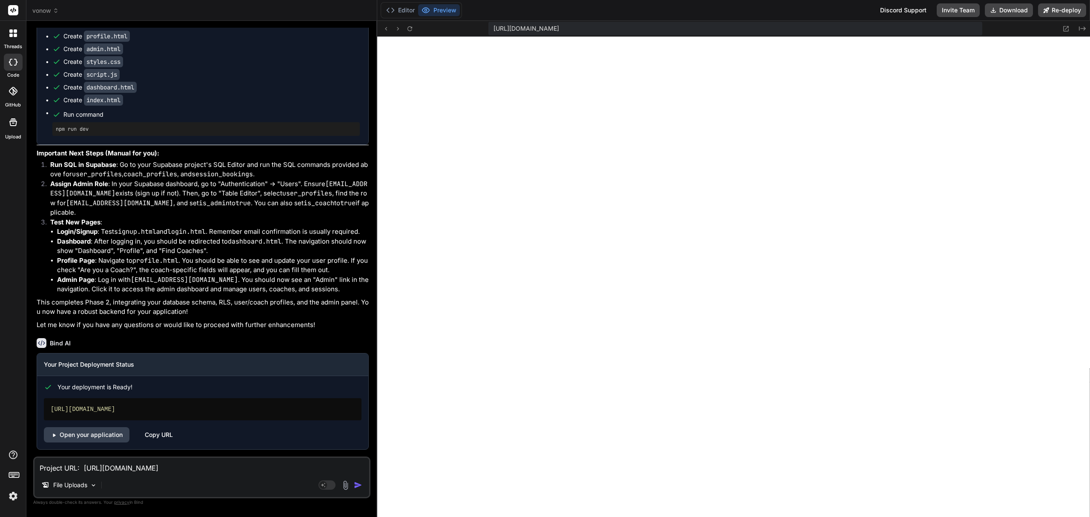
scroll to position [3779, 0]
click at [84, 435] on link "Open your application" at bounding box center [87, 434] width 86 height 15
click at [217, 236] on li "Login/Signup : Test signup.html and login.html . Remember email confirmation is…" at bounding box center [213, 232] width 312 height 10
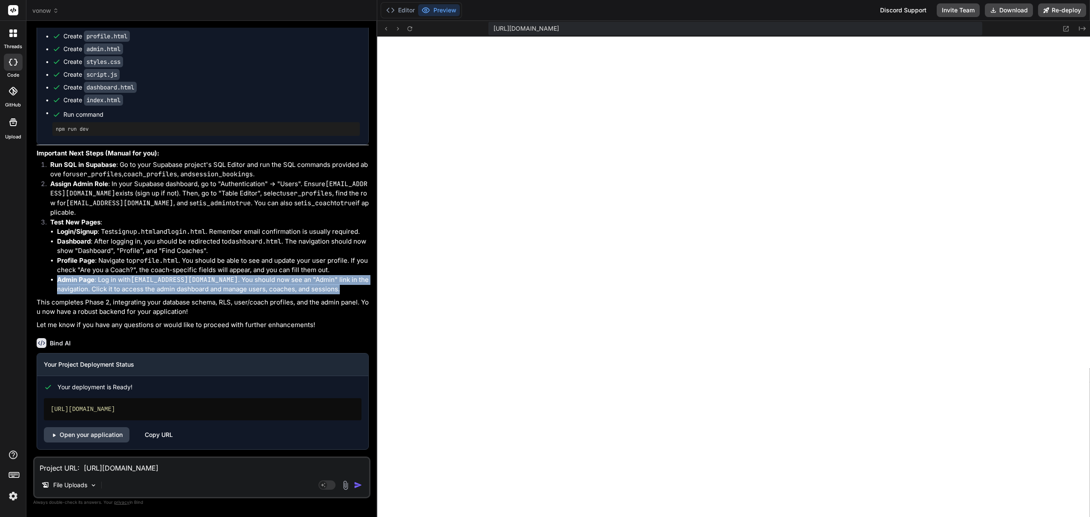
drag, startPoint x: 55, startPoint y: 281, endPoint x: 337, endPoint y: 287, distance: 282.3
click at [337, 287] on ul "Login/Signup : Test signup.html and login.html . Remember email confirmation is…" at bounding box center [209, 260] width 318 height 67
copy li "Admin Page : Log in with [EMAIL_ADDRESS][DOMAIN_NAME] . You should now see an "…"
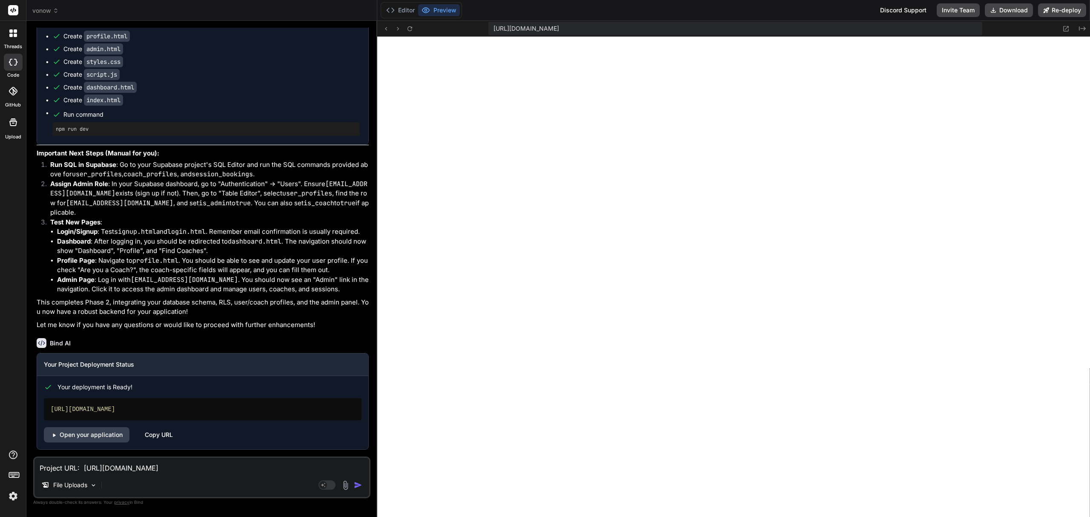
click at [89, 472] on textarea "Project URL: [URL][DOMAIN_NAME] API Key from Supabase: [SECURITY_DATA]" at bounding box center [201, 465] width 335 height 15
type textarea "G"
type textarea "x"
type textarea "Gr"
type textarea "x"
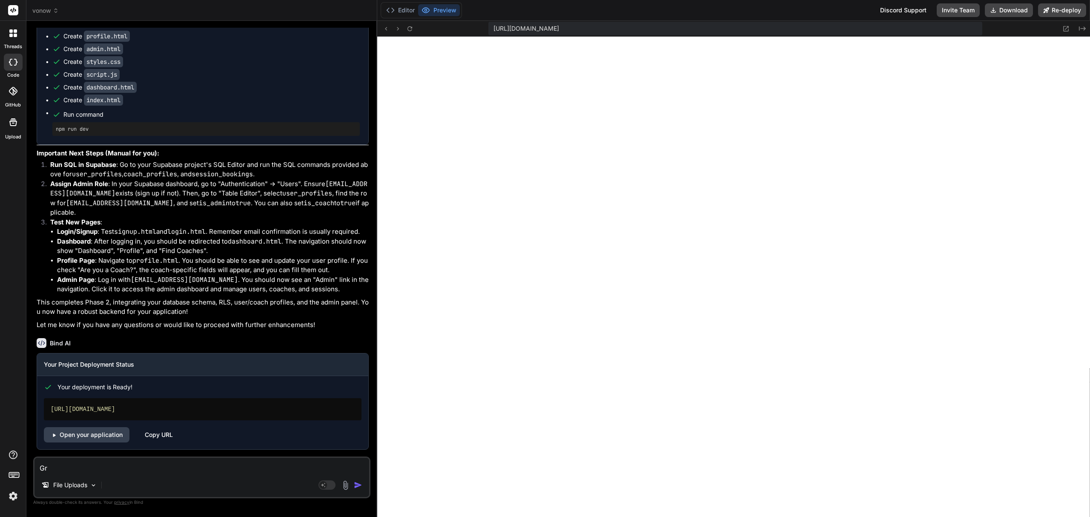
type textarea "Gre"
type textarea "x"
type textarea "Grea"
type textarea "x"
type textarea "Great"
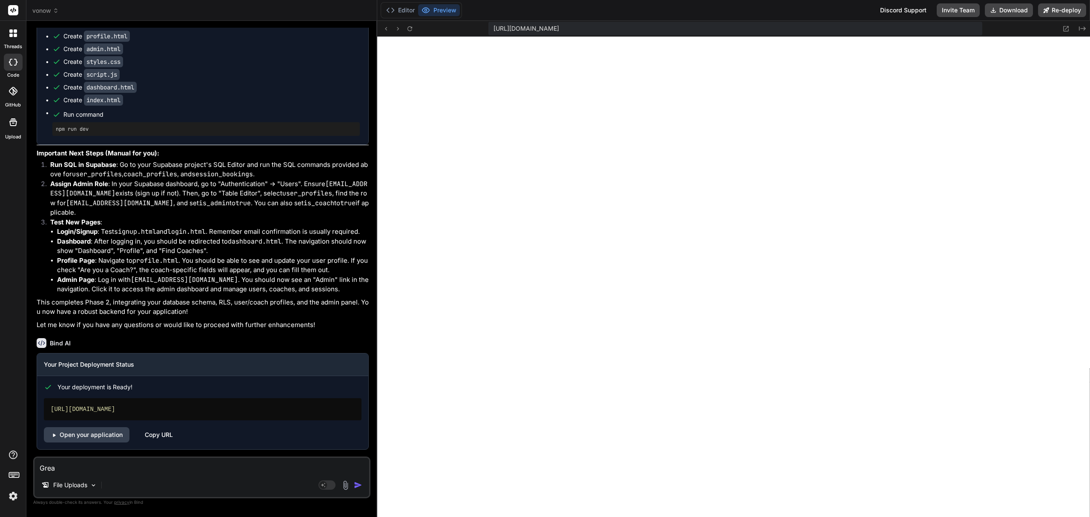
type textarea "x"
type textarea "Great."
type textarea "x"
type textarea "Great."
type textarea "x"
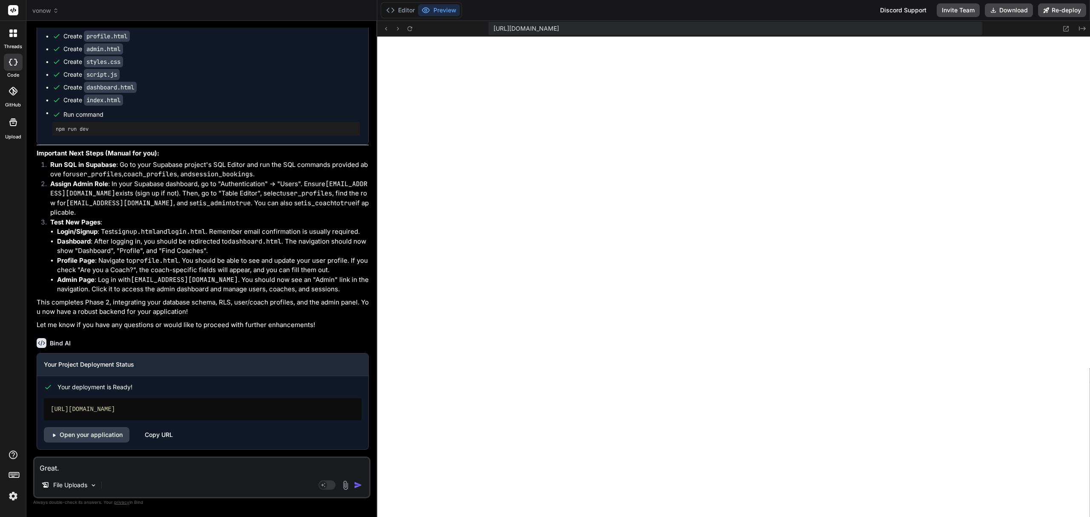
type textarea "Great. B"
type textarea "x"
type textarea "Great. Bu"
type textarea "x"
type textarea "Great. But"
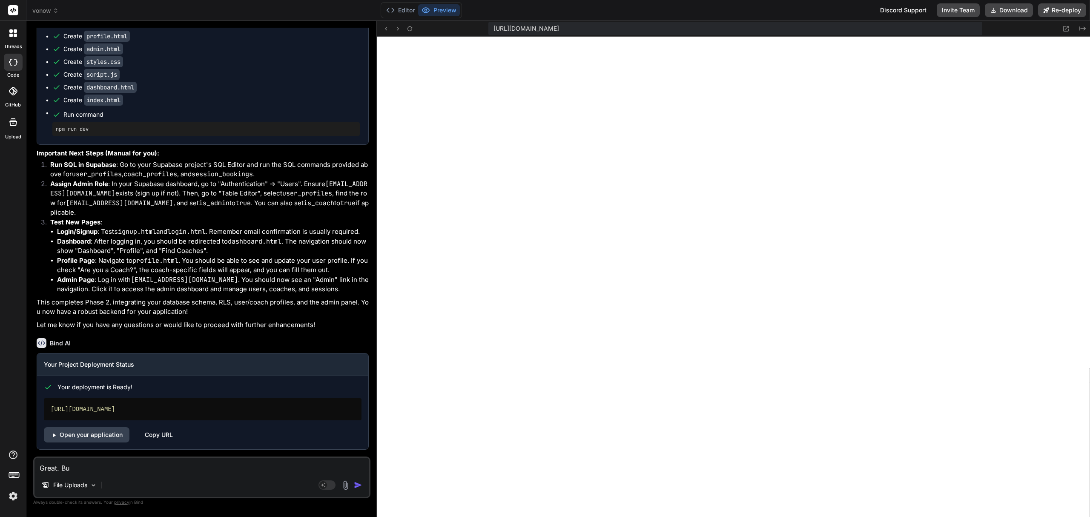
type textarea "x"
type textarea "Great. But"
type textarea "x"
type textarea "Great. But I"
type textarea "x"
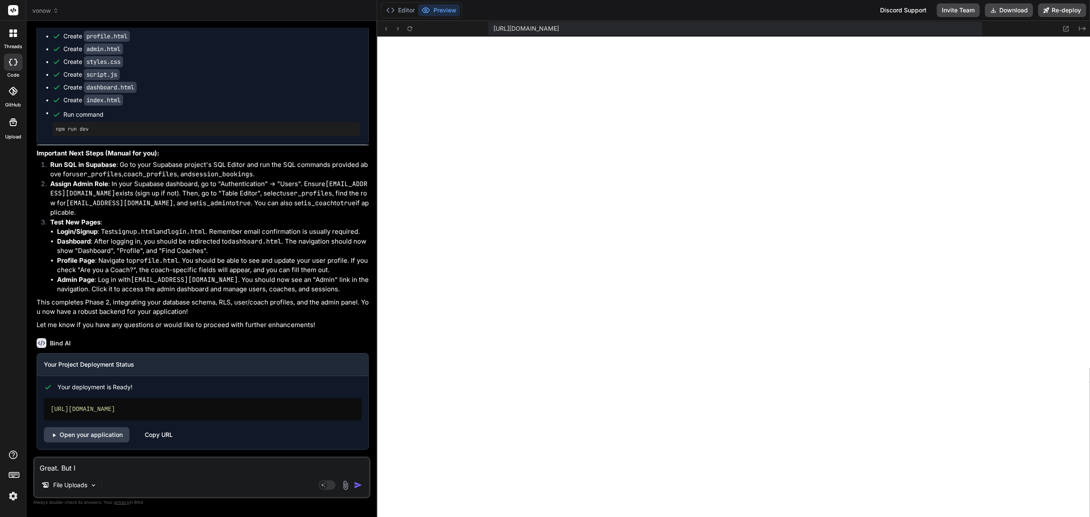
type textarea "Great. But I"
type textarea "x"
type textarea "Great. But I d"
type textarea "x"
type textarea "Great. But I do"
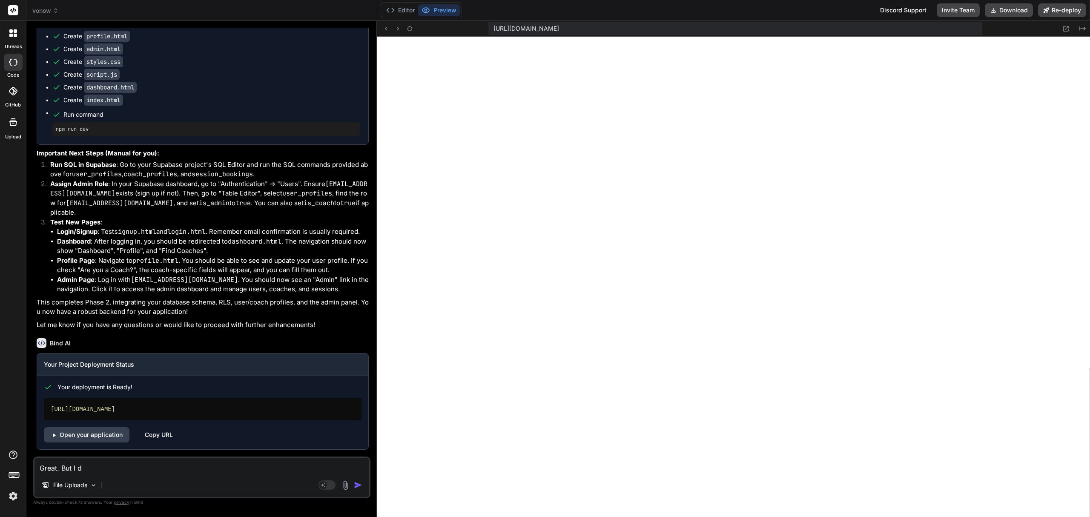
type textarea "x"
type textarea "Great. But I don"
type textarea "x"
type textarea "Great. But I don'"
type textarea "x"
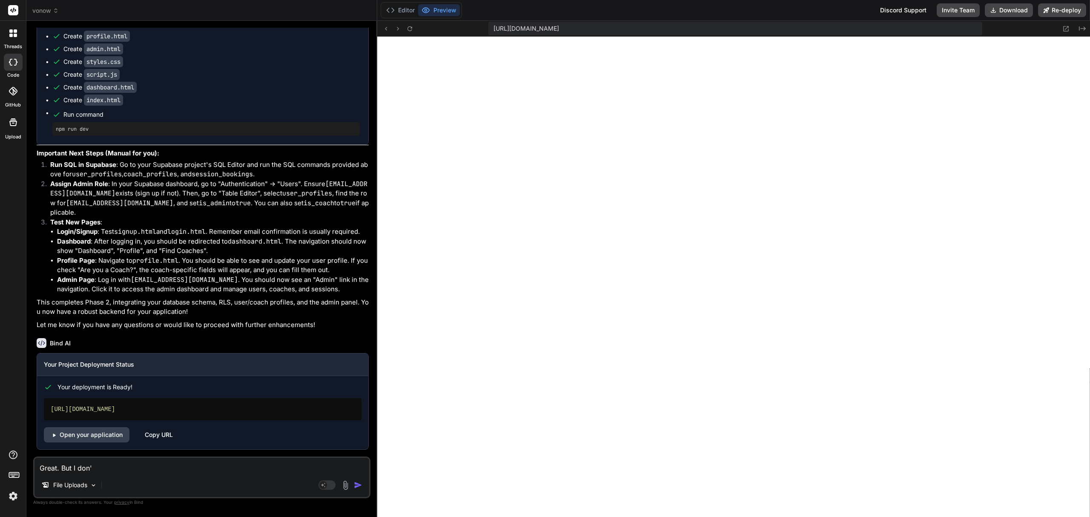
type textarea "Great. But I don't"
type textarea "x"
type textarea "Great. But I don't"
type textarea "x"
type textarea "Great. But I don't s"
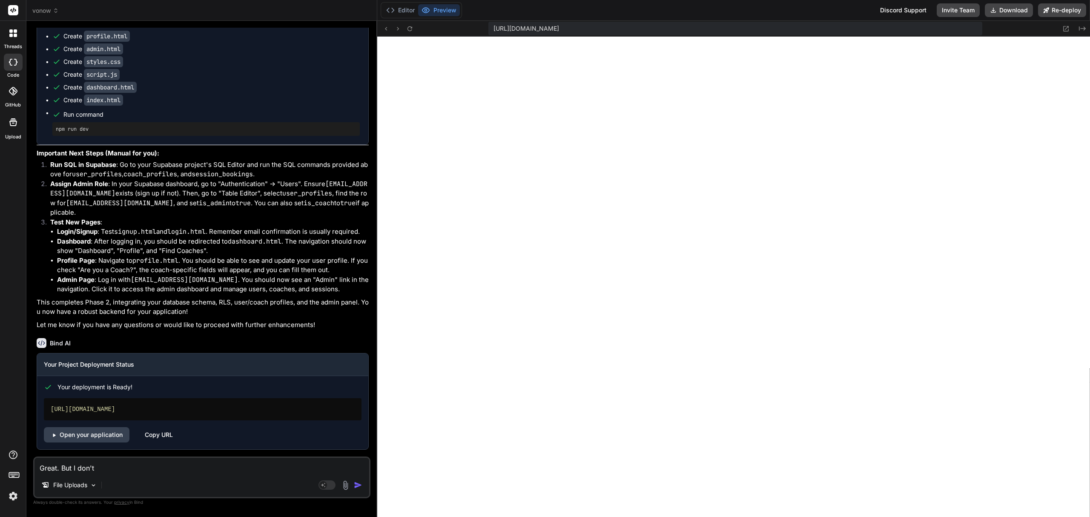
type textarea "x"
type textarea "Great. But I don't se"
type textarea "x"
type textarea "Great. But I don't see"
type textarea "x"
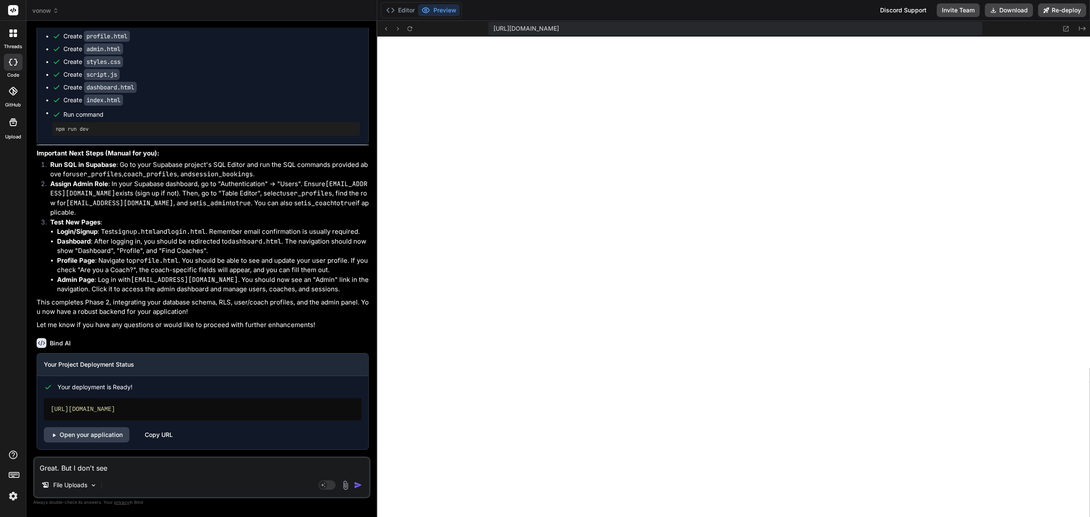
type textarea "Great. But I don't see"
type textarea "x"
type textarea "Great. But I don't see t"
type textarea "x"
type textarea "Great. But I don't see th"
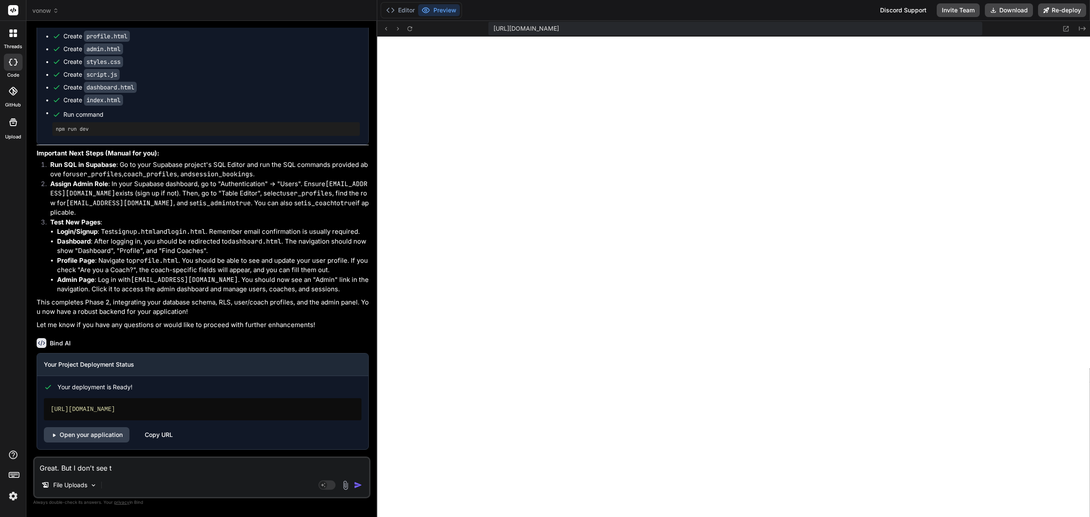
type textarea "x"
type textarea "Great. But I don't see the"
type textarea "x"
type textarea "Great. But I don't see the"
type textarea "x"
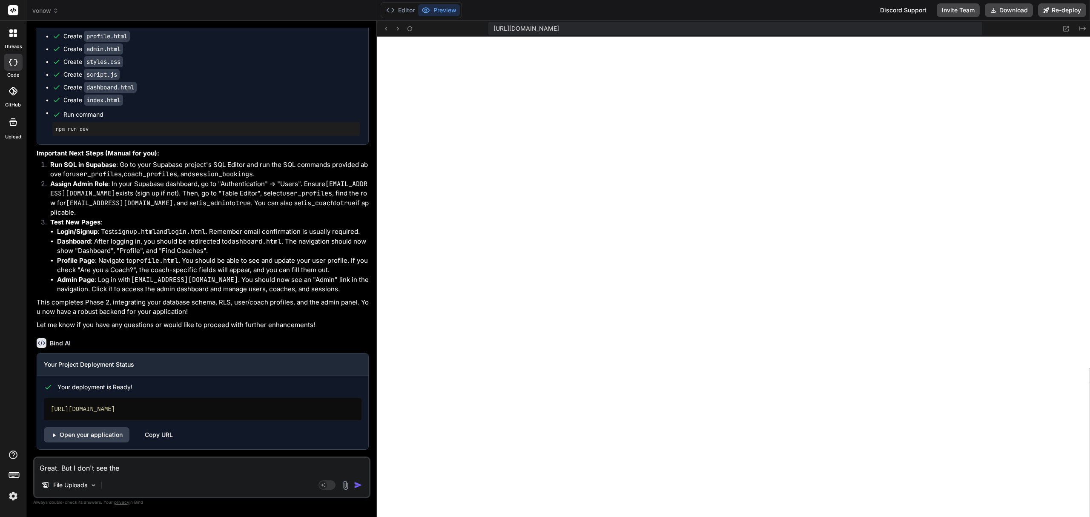
type textarea "Great. But I don't see the ""
type textarea "x"
type textarea "Great. But I don't see the "a"
type textarea "x"
type textarea "Great. But I don't see the "ad"
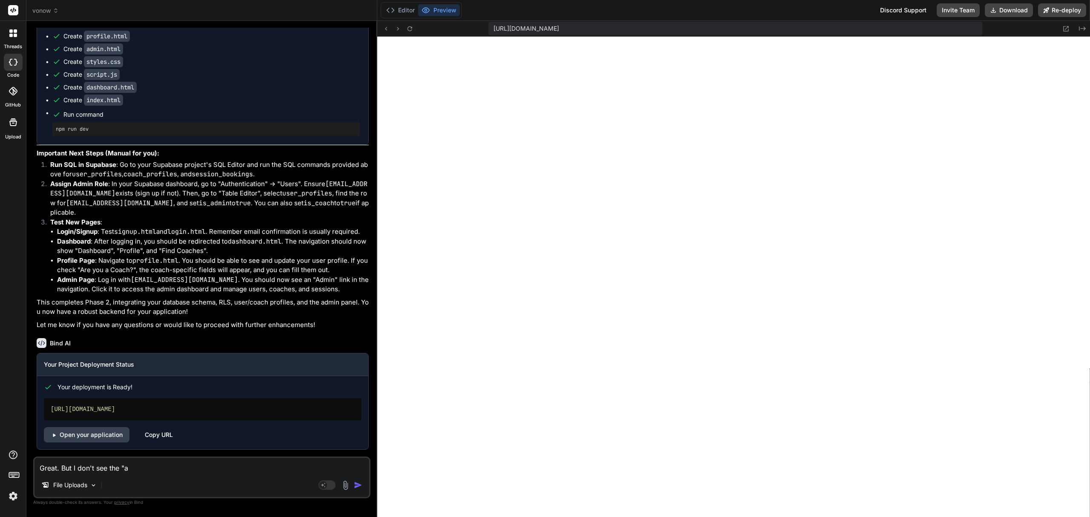
type textarea "x"
type textarea "Great. But I don't see the "adm"
type textarea "x"
type textarea "Great. But I don't see the "admi"
type textarea "x"
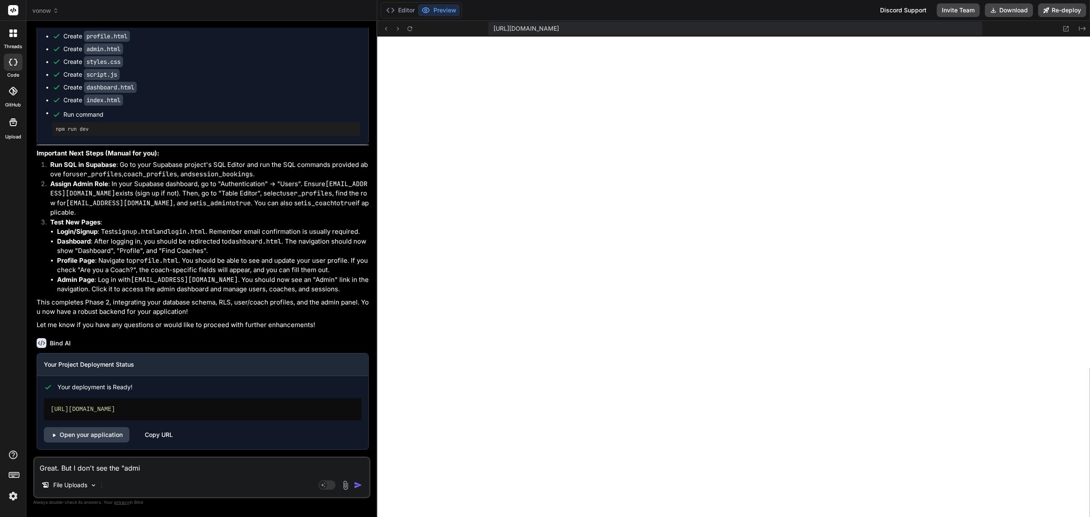
type textarea "Great. But I don't see the "admin"
type textarea "x"
type textarea "Great. But I don't see the "admin"
type textarea "x"
type textarea "Great. But I don't see the "admin P"
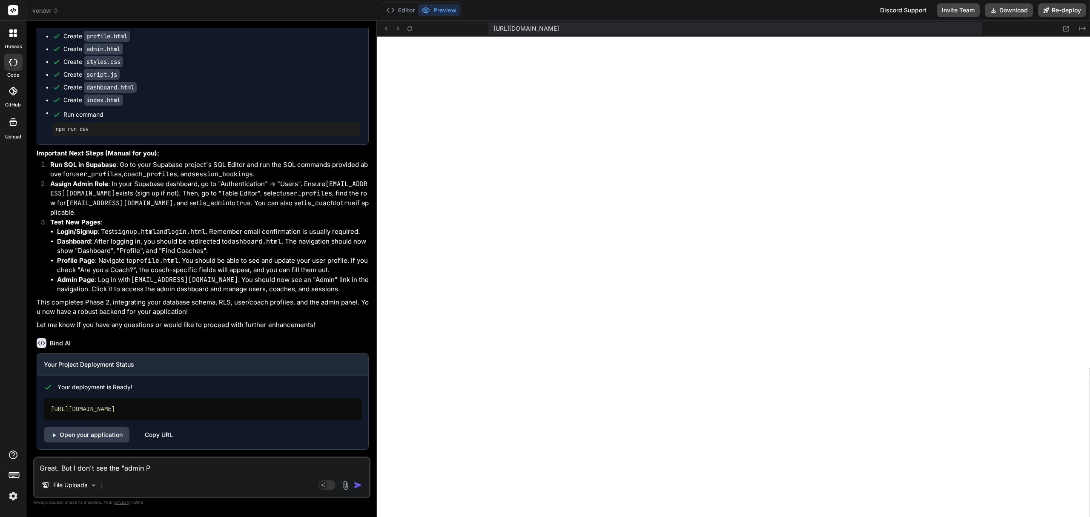
type textarea "x"
type textarea "Great. But I don't see the "admin Pa"
type textarea "x"
type textarea "Great. But I don't see the "admin Pag"
type textarea "x"
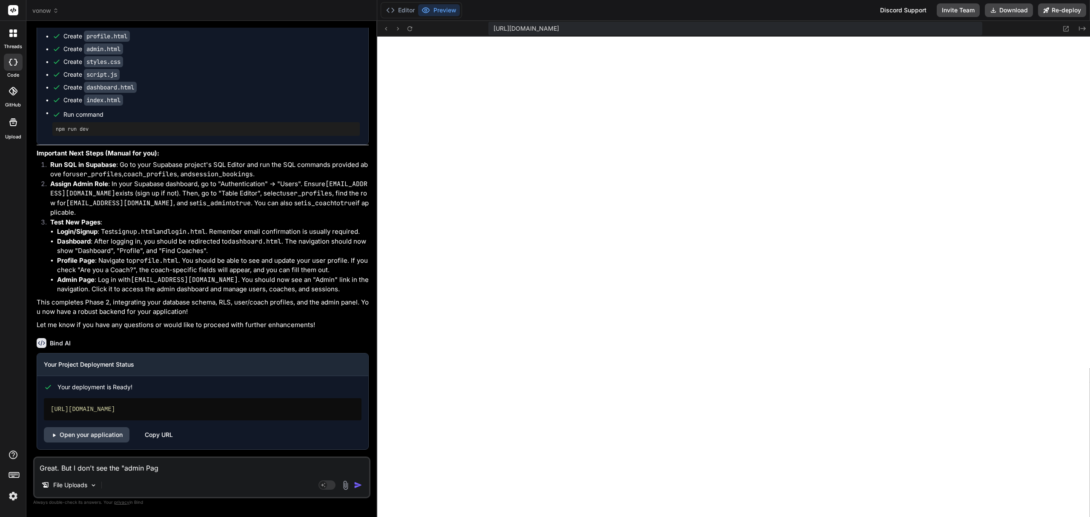
type textarea "Great. But I don't see the "admin Page"
type textarea "x"
type textarea "Great. But I don't see the "admin Pag"
type textarea "x"
type textarea "Great. But I don't see the "admin Pa"
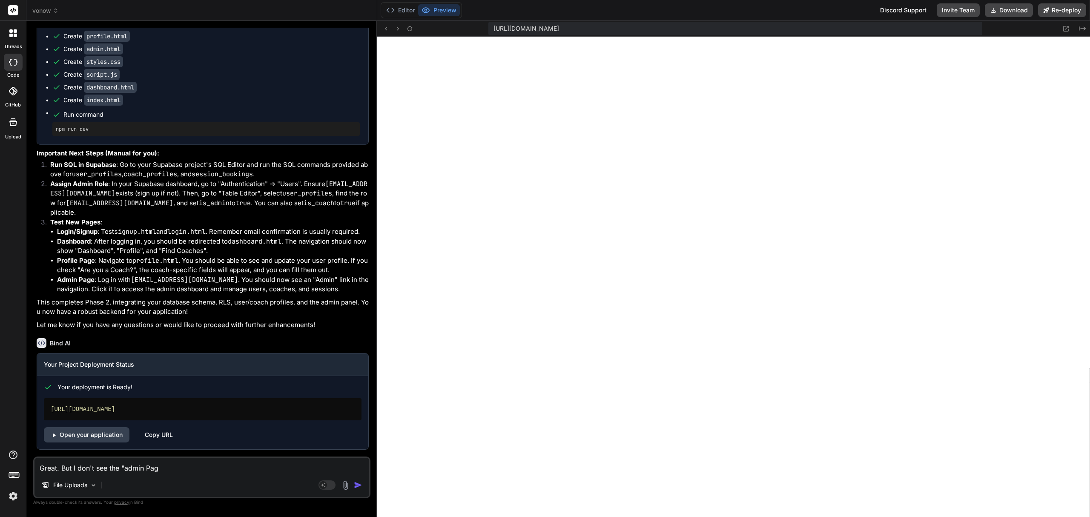
type textarea "x"
type textarea "Great. But I don't see the "admin P"
type textarea "x"
type textarea "Great. But I don't see the "admin"
type textarea "x"
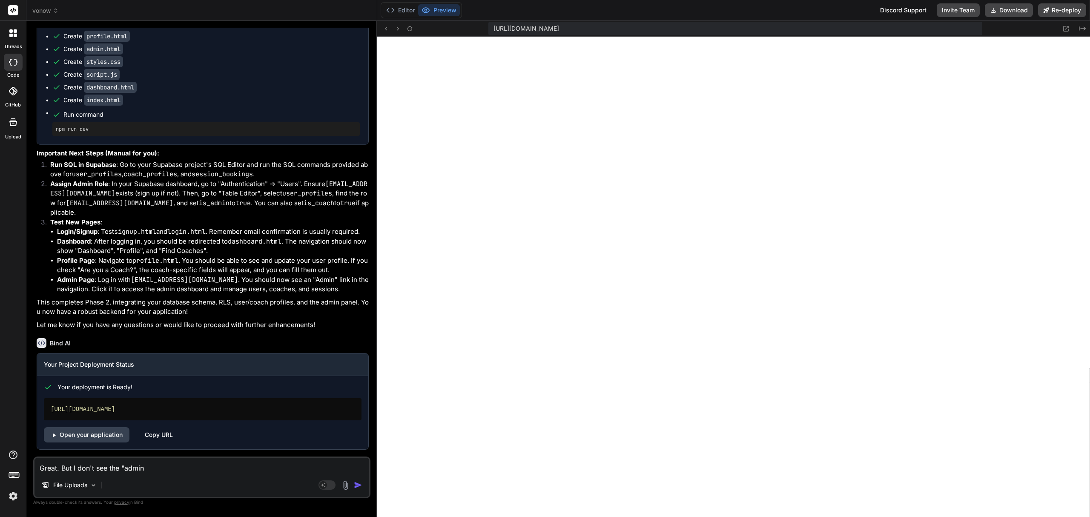
type textarea "Great. But I don't see the "admin p"
type textarea "x"
type textarea "Great. But I don't see the "admin pa"
type textarea "x"
type textarea "Great. But I don't see the "admin pag"
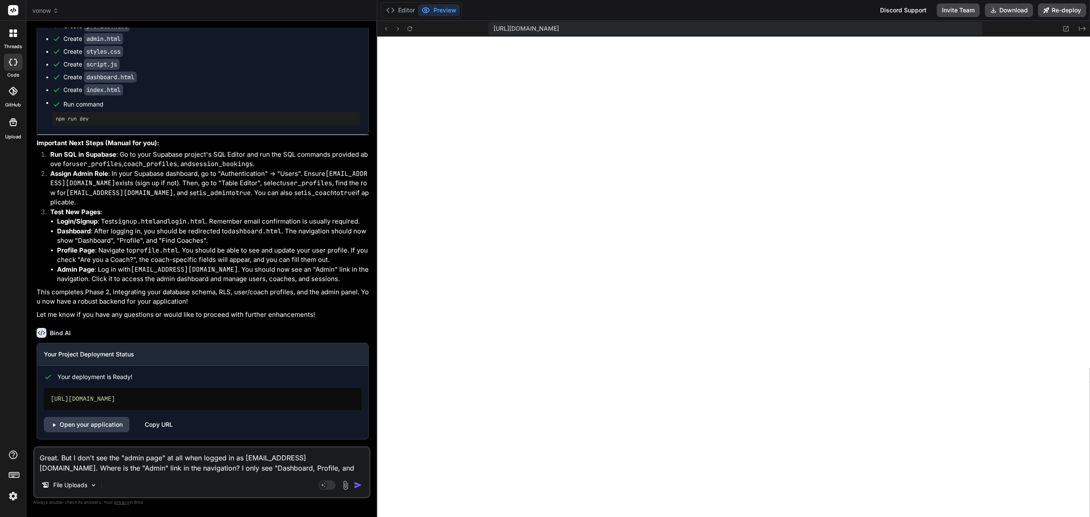
click at [222, 463] on textarea "Great. But I don't see the "admin page" at all when logged in as [EMAIL_ADDRESS…" at bounding box center [201, 460] width 335 height 26
click at [249, 467] on textarea "Great. But I don't see the "admin page" at all when logged in as [EMAIL_ADDRESS…" at bounding box center [201, 460] width 335 height 26
click at [230, 469] on textarea "Great. But I don't see the "admin page" at all when logged in as [EMAIL_ADDRESS…" at bounding box center [201, 460] width 335 height 26
click at [272, 469] on textarea "Great. But I don't see the "admin page" at all when logged in as [EMAIL_ADDRESS…" at bounding box center [201, 460] width 335 height 26
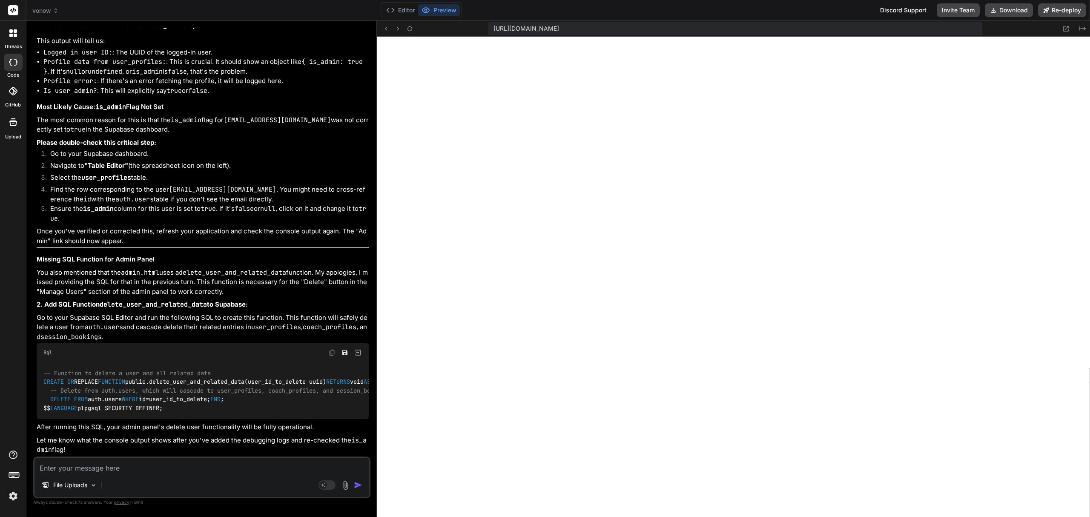
scroll to position [4501, 0]
drag, startPoint x: 172, startPoint y: 126, endPoint x: 168, endPoint y: 137, distance: 12.0
click at [168, 135] on p "The most common reason for this is that the is_admin flag for [EMAIL_ADDRESS][D…" at bounding box center [203, 124] width 332 height 19
copy p "is_admin flag for [EMAIL_ADDRESS][DOMAIN_NAME] was not correctly set to true in…"
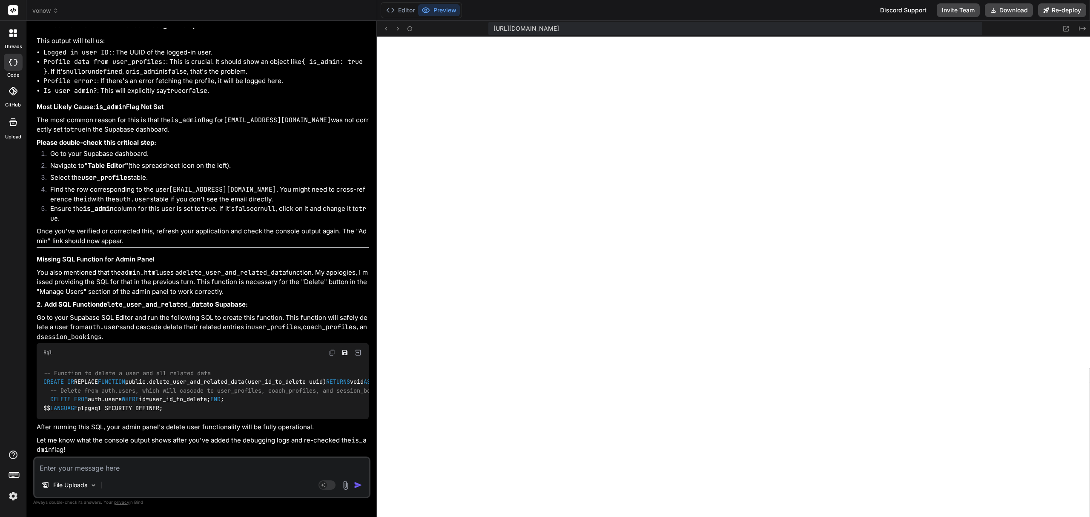
click at [329, 349] on img at bounding box center [332, 352] width 7 height 7
click at [196, 161] on li "Navigate to "Table Editor" (the spreadsheet icon on the left)." at bounding box center [205, 167] width 325 height 12
drag, startPoint x: 173, startPoint y: 197, endPoint x: 172, endPoint y: 212, distance: 14.9
click at [172, 135] on p "The most common reason for this is that the is_admin flag for [EMAIL_ADDRESS][D…" at bounding box center [203, 124] width 332 height 19
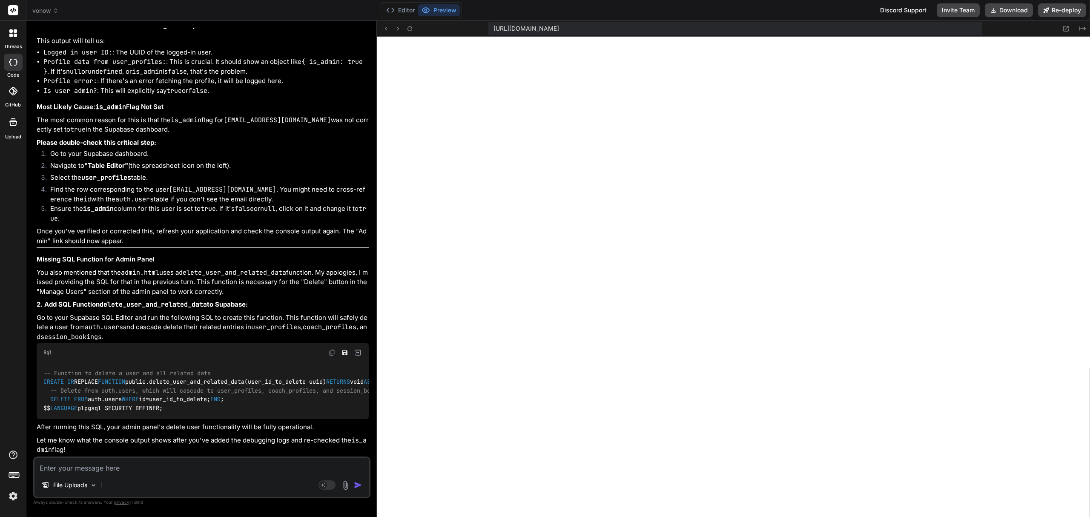
copy p "is_admin flag for [EMAIL_ADDRESS][DOMAIN_NAME] was not correctly set to true in…"
click at [113, 470] on textarea at bounding box center [201, 465] width 335 height 15
click at [149, 467] on textarea at bounding box center [201, 465] width 335 height 15
paste textarea "is_admin flag for [EMAIL_ADDRESS][DOMAIN_NAME] was not correctly set to true in…"
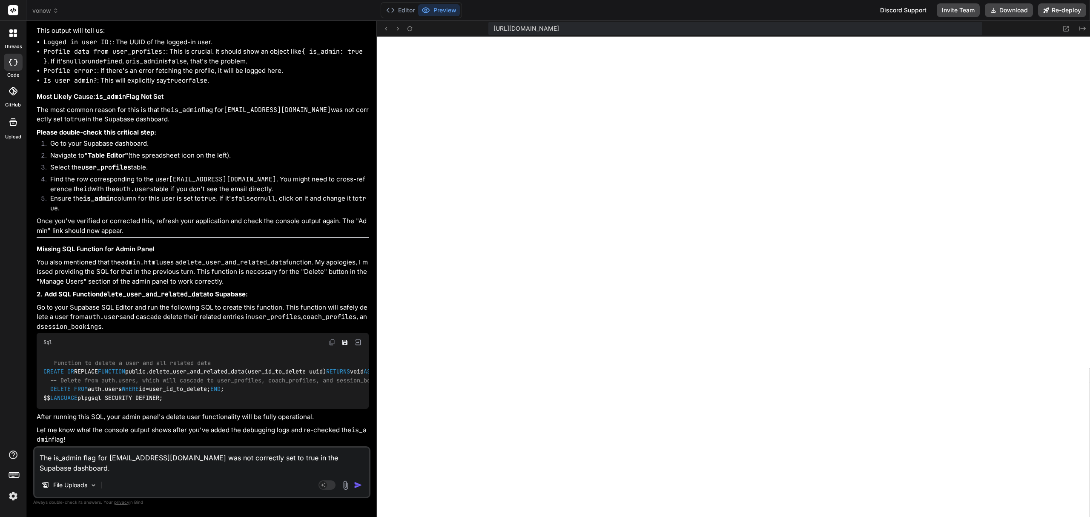
click at [217, 457] on textarea "The is_admin flag for [EMAIL_ADDRESS][DOMAIN_NAME] was not correctly set to tru…" at bounding box center [201, 460] width 335 height 26
click at [288, 475] on div "The is_admin flag for [EMAIL_ADDRESS][DOMAIN_NAME] is already correctly set to …" at bounding box center [201, 472] width 337 height 52
click at [334, 469] on textarea "The is_admin flag for [EMAIL_ADDRESS][DOMAIN_NAME] is already correctly set to …" at bounding box center [201, 460] width 335 height 26
click at [331, 469] on textarea "The is_admin flag for [EMAIL_ADDRESS][DOMAIN_NAME] is already correctly set to …" at bounding box center [201, 460] width 335 height 26
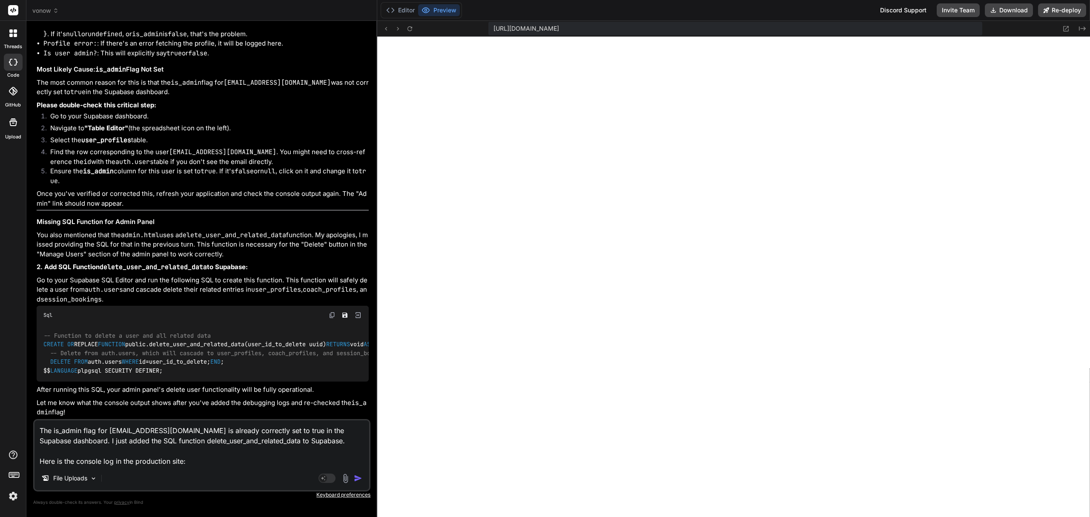
paste textarea "eurekaaext loaded index.js:1 GET [URL][DOMAIN_NAME] 500 (Internal Server Error)…"
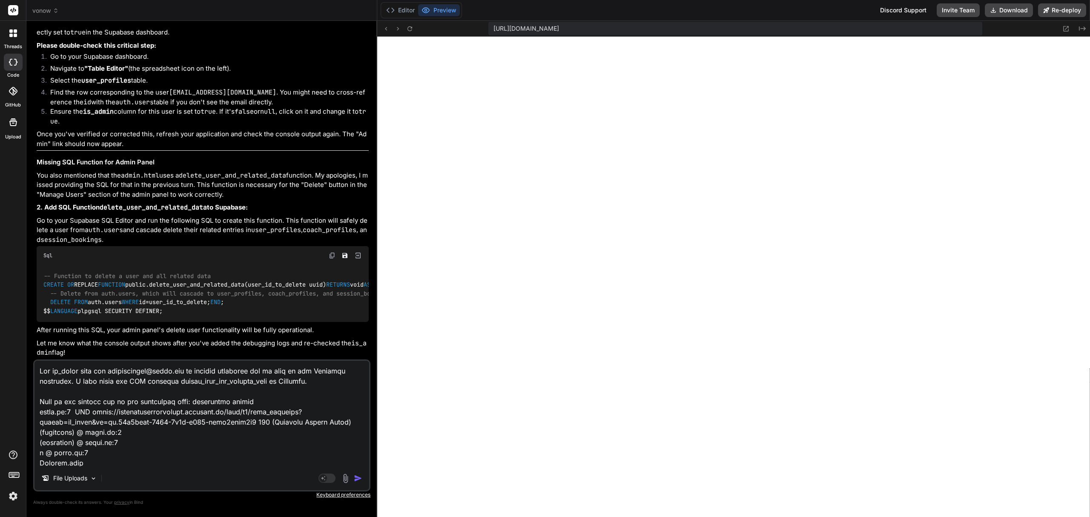
scroll to position [235, 0]
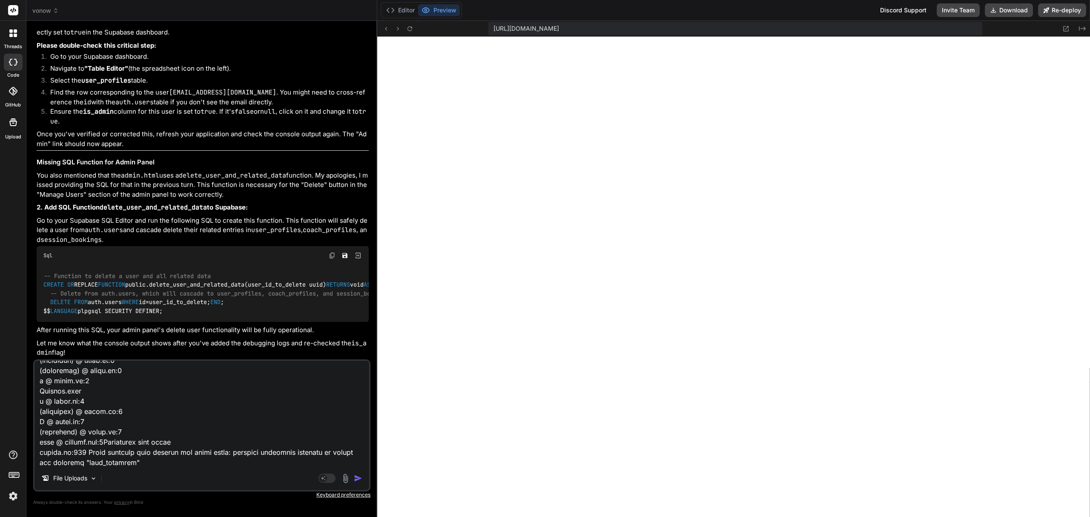
click at [360, 480] on img "button" at bounding box center [358, 478] width 9 height 9
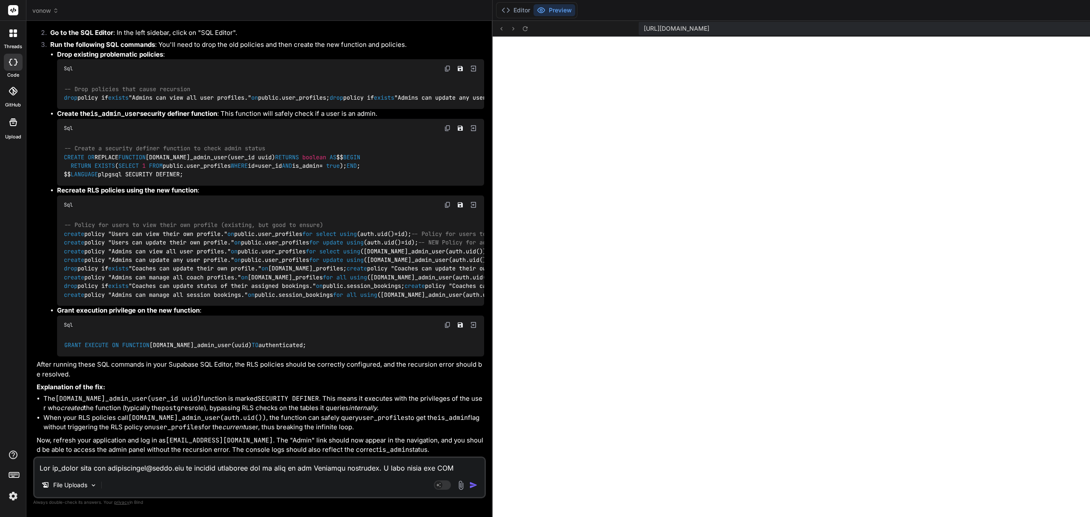
scroll to position [5083, 0]
click at [183, 413] on code "[DOMAIN_NAME]_admin_user(auth.uid())" at bounding box center [197, 417] width 138 height 9
click at [218, 413] on code "[DOMAIN_NAME]_admin_user(auth.uid())" at bounding box center [197, 417] width 138 height 9
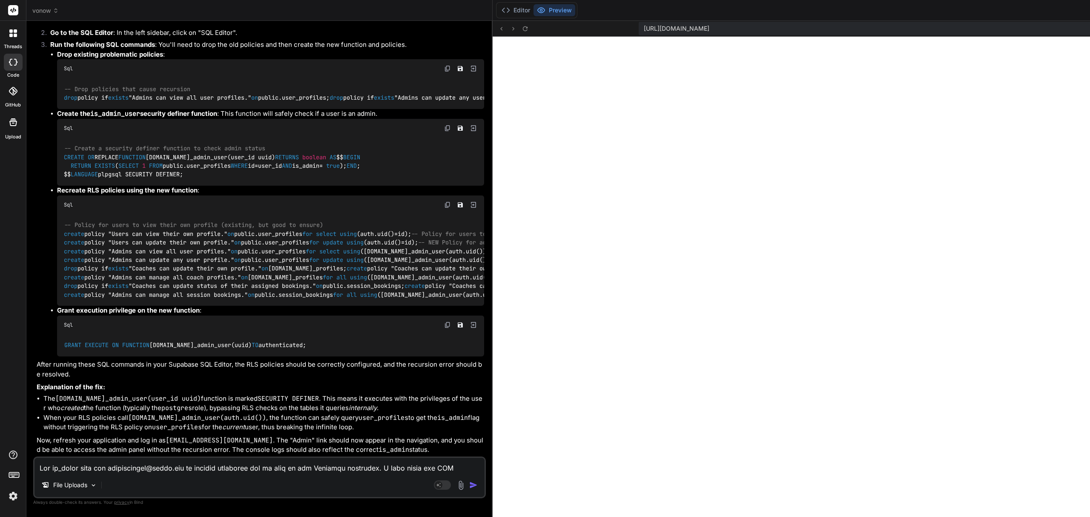
drag, startPoint x: 37, startPoint y: 336, endPoint x: 215, endPoint y: 416, distance: 195.9
click at [215, 416] on div "You've hit a very common and tricky issue with Supabase Row Level Security (RLS…" at bounding box center [260, 186] width 447 height 535
click at [143, 472] on textarea at bounding box center [259, 465] width 450 height 15
click at [157, 467] on textarea at bounding box center [259, 465] width 450 height 15
click at [159, 463] on textarea at bounding box center [259, 465] width 450 height 15
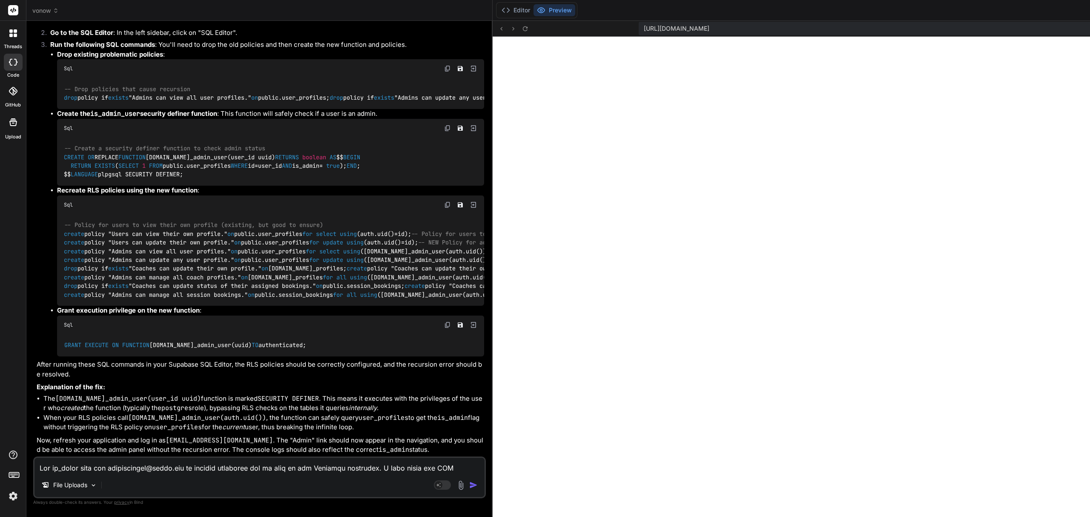
click at [104, 467] on textarea at bounding box center [259, 465] width 450 height 15
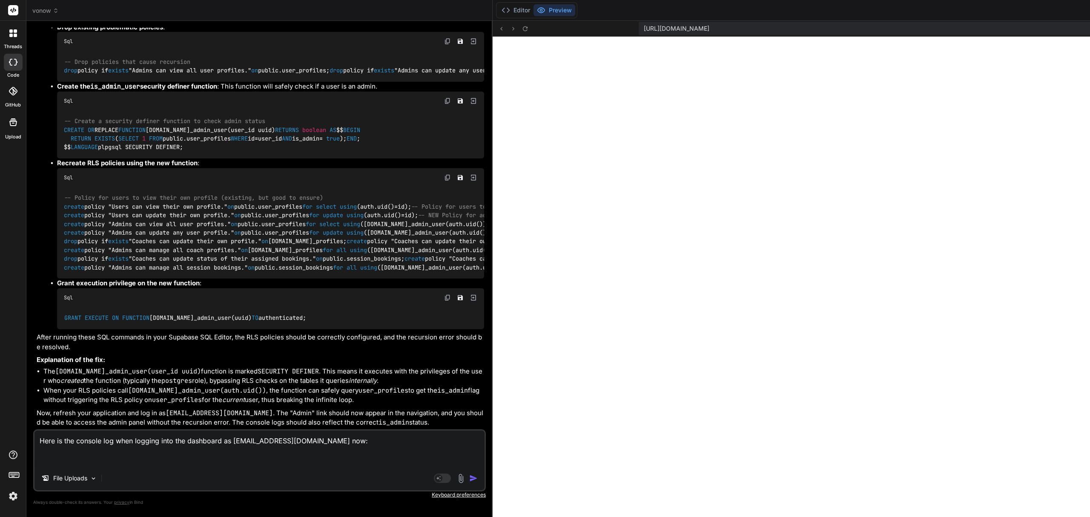
paste textarea "eurekaaext loaded index.js:1 GET [URL][DOMAIN_NAME] 500 (Internal Server Error)…"
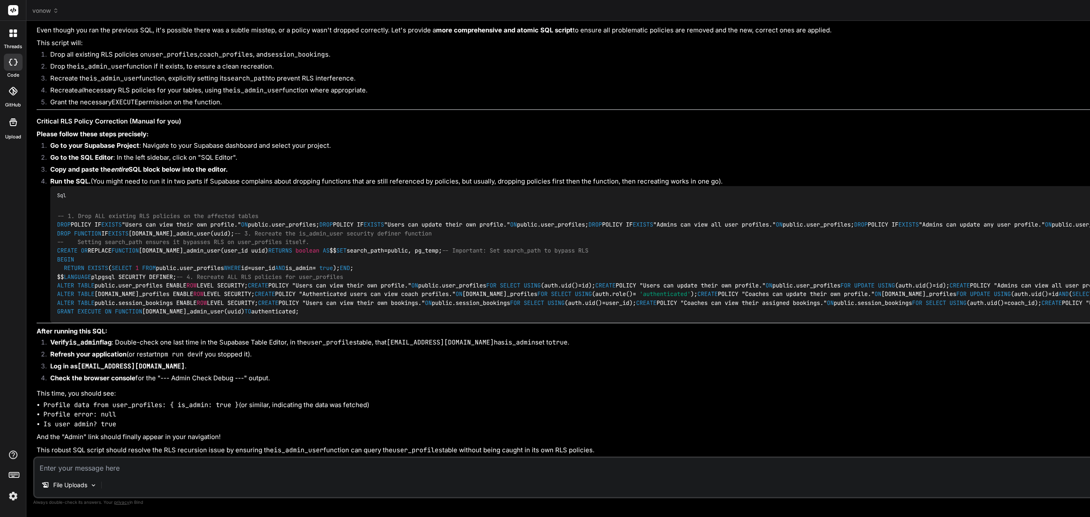
scroll to position [5217, 0]
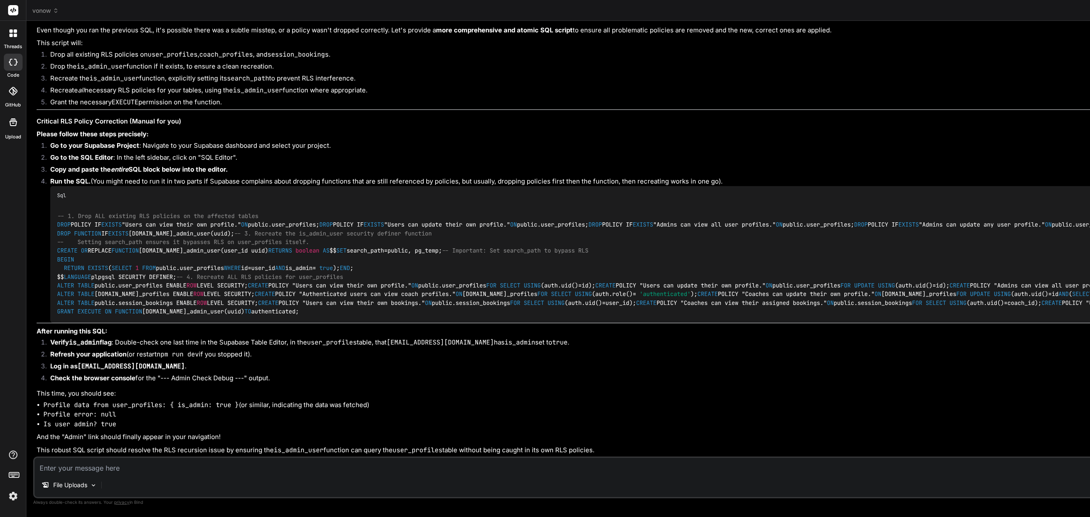
scroll to position [5671, 0]
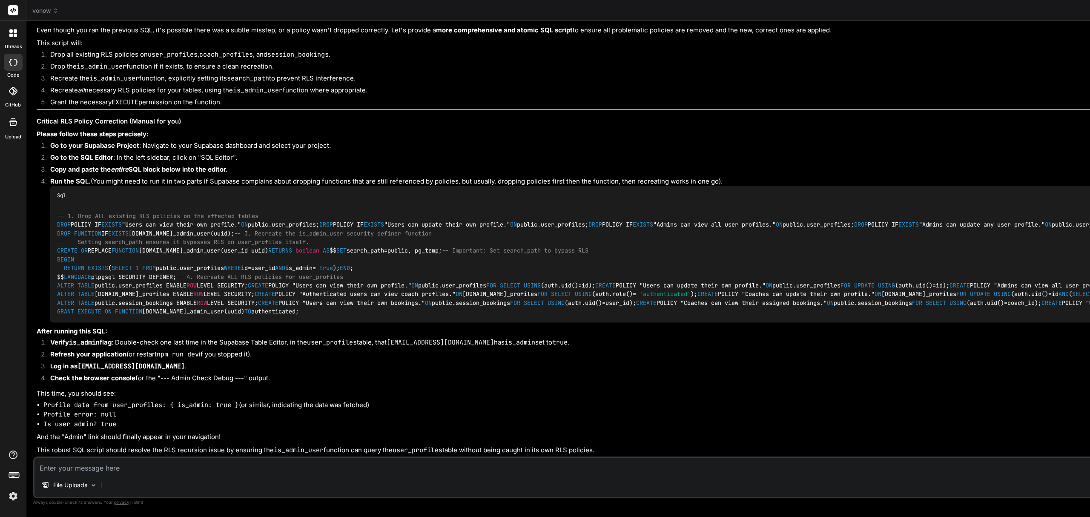
scroll to position [6383, 0]
click at [170, 468] on textarea at bounding box center [723, 465] width 1378 height 15
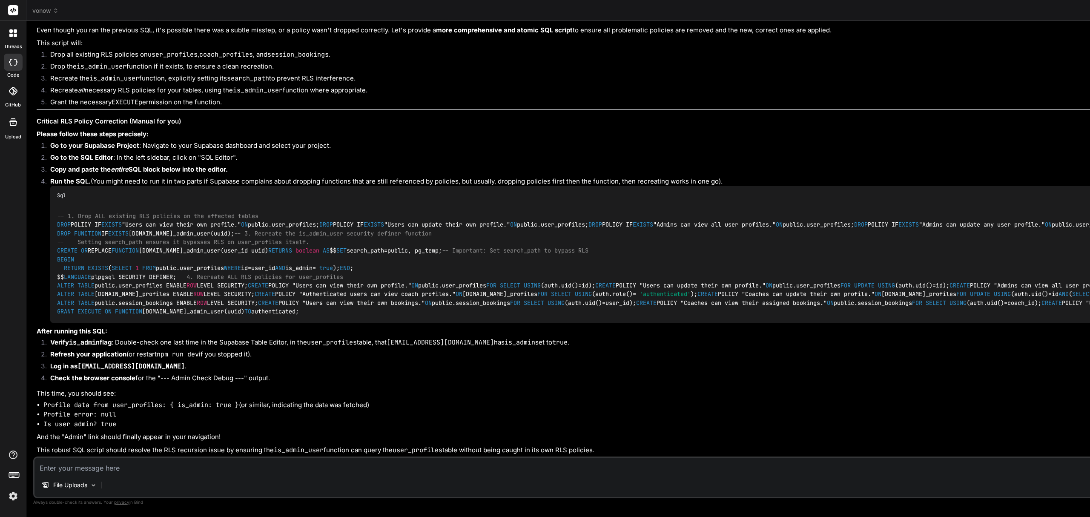
click at [91, 465] on textarea at bounding box center [723, 465] width 1378 height 15
click at [143, 466] on textarea "works now from the" at bounding box center [723, 465] width 1378 height 15
drag, startPoint x: 125, startPoint y: 469, endPoint x: 29, endPoint y: 474, distance: 95.5
click at [29, 474] on div "Bind AI Web Search Created with Pixso. Code Generator You Update the text to sa…" at bounding box center [723, 268] width 1394 height 495
click at [123, 468] on textarea "works now from the" at bounding box center [723, 465] width 1378 height 15
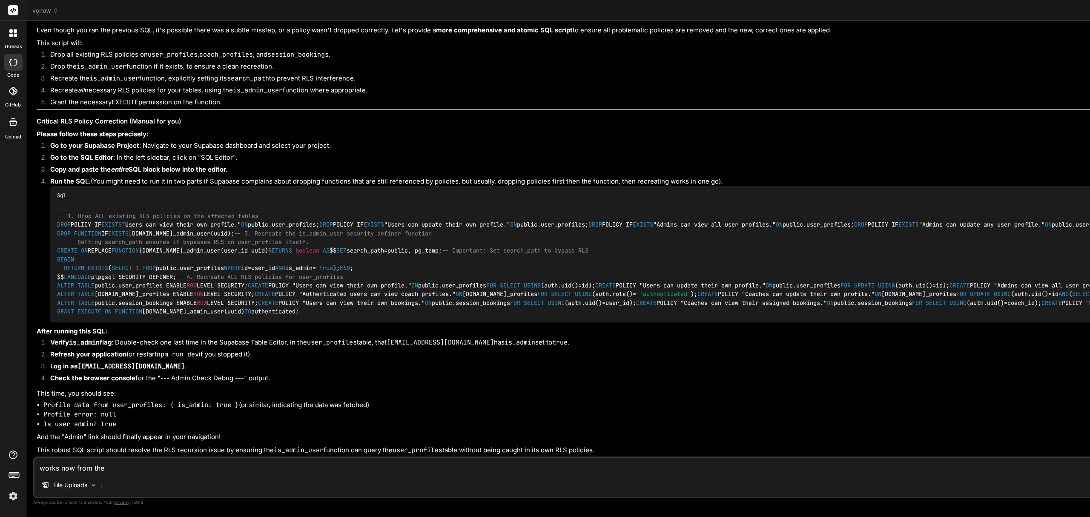
drag, startPoint x: 118, startPoint y: 469, endPoint x: 54, endPoint y: 464, distance: 63.7
click at [54, 464] on textarea "works now from the" at bounding box center [723, 465] width 1378 height 15
drag, startPoint x: 128, startPoint y: 471, endPoint x: 30, endPoint y: 470, distance: 97.9
click at [30, 470] on div "Bind AI Web Search Created with Pixso. Code Generator You Update the text to sa…" at bounding box center [723, 268] width 1394 height 495
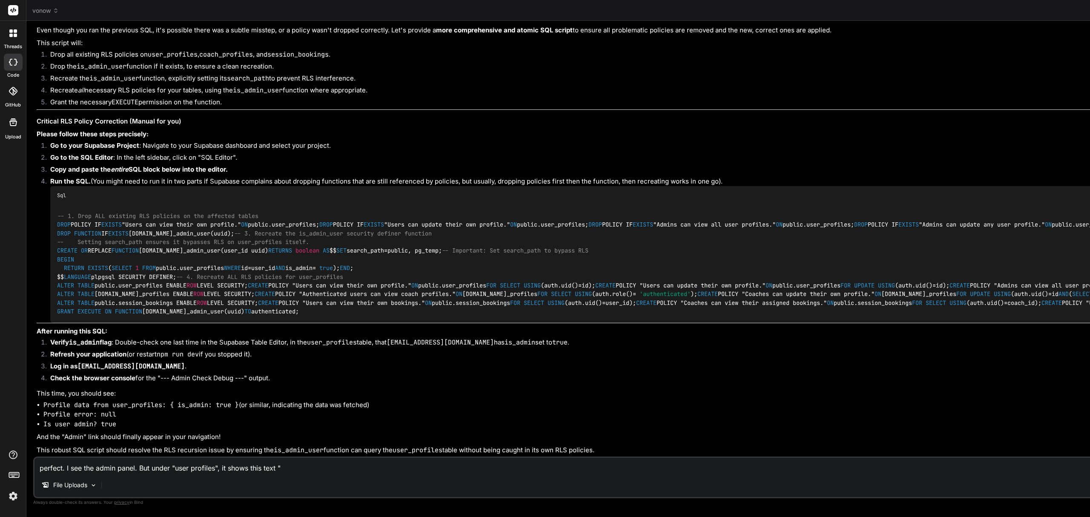
paste textarea "Error loading users: "failed to parse select parameter (*,auth_users:auth.users…"
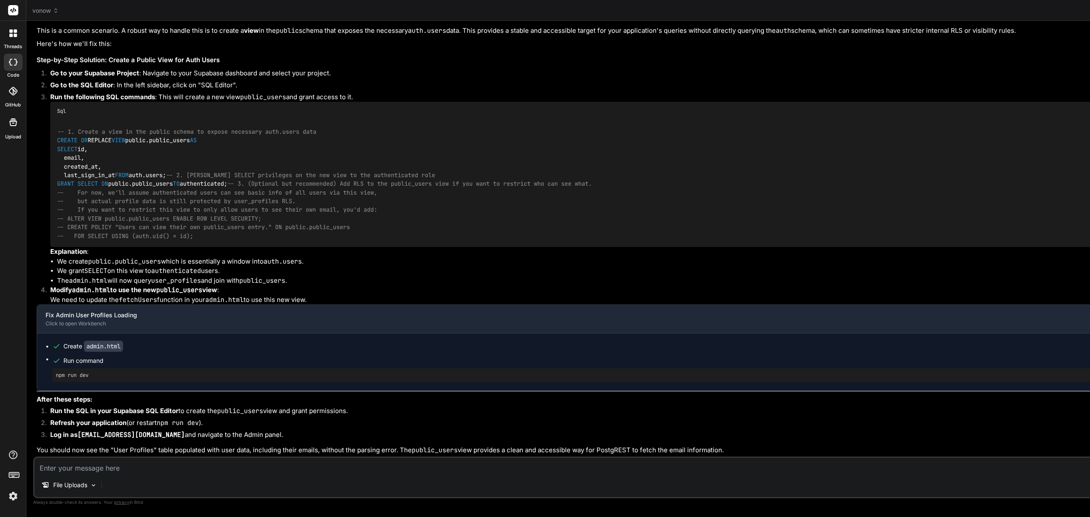
scroll to position [1890, 0]
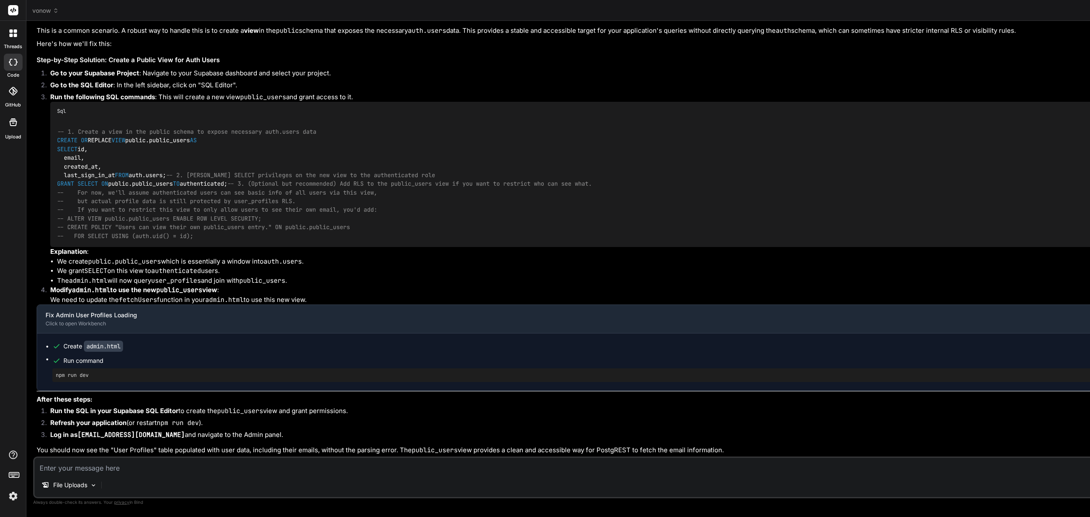
click at [273, 464] on textarea at bounding box center [723, 465] width 1378 height 15
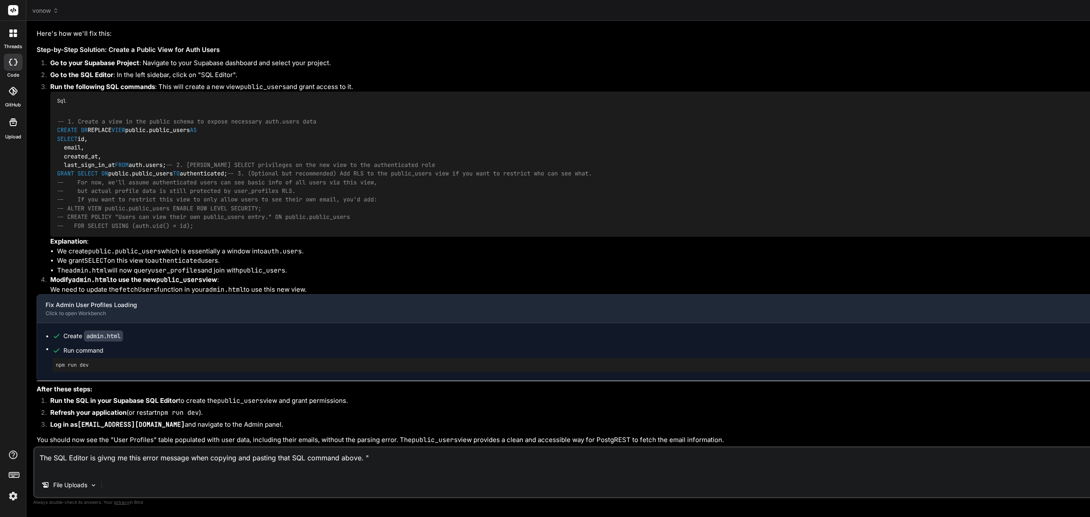
paste textarea "Unable to find snippet with ID 6b4daf4a-4dee-47df-bbf7-b14150dfd6ef This snippe…"
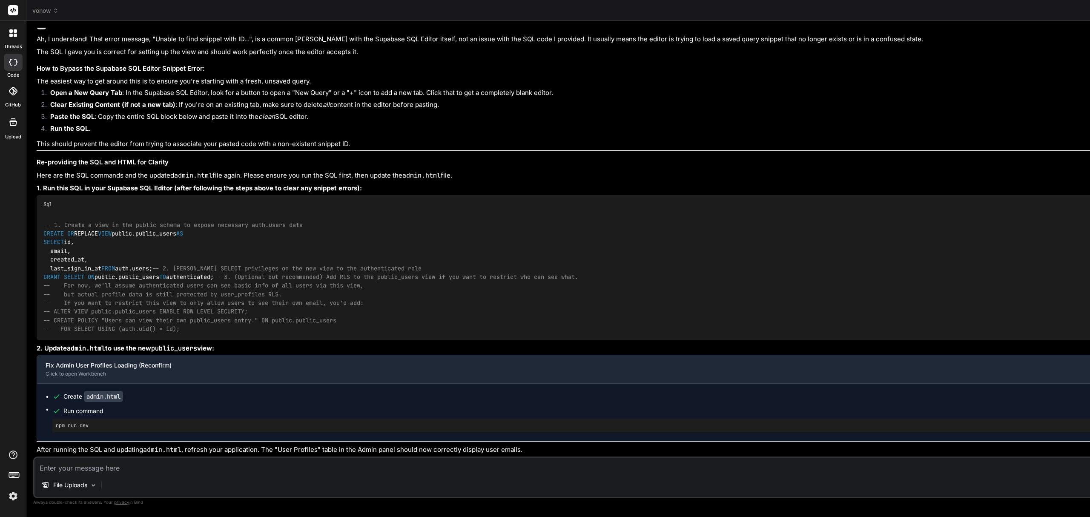
scroll to position [2209, 0]
click at [154, 464] on textarea at bounding box center [723, 465] width 1378 height 15
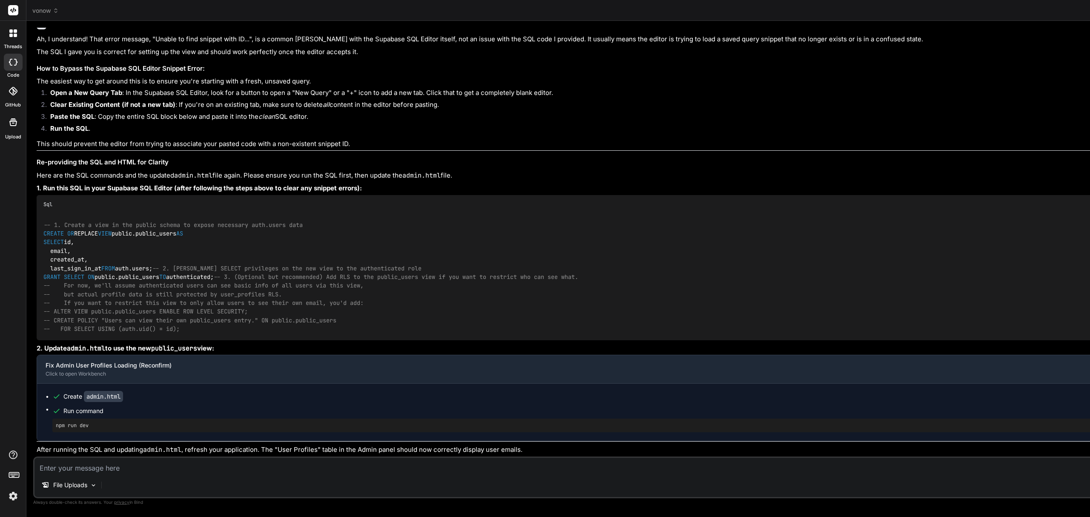
click at [92, 468] on textarea at bounding box center [723, 465] width 1378 height 15
click at [94, 468] on textarea "Thank you," at bounding box center [723, 465] width 1378 height 15
click at [116, 470] on textarea "Thank you, the" at bounding box center [723, 465] width 1378 height 15
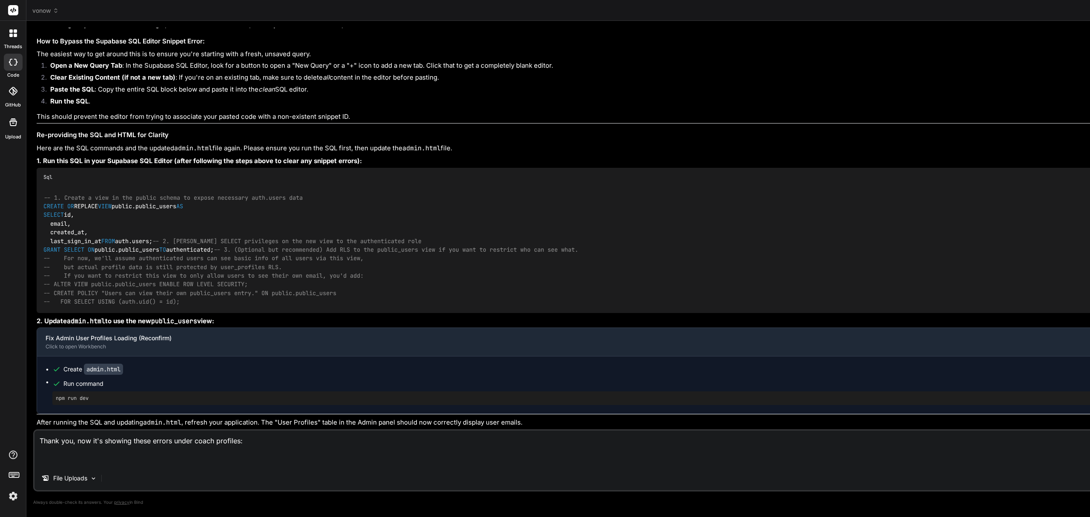
paste textarea "Error loading coaches: Could not find a relationship between 'coach_profiles' a…"
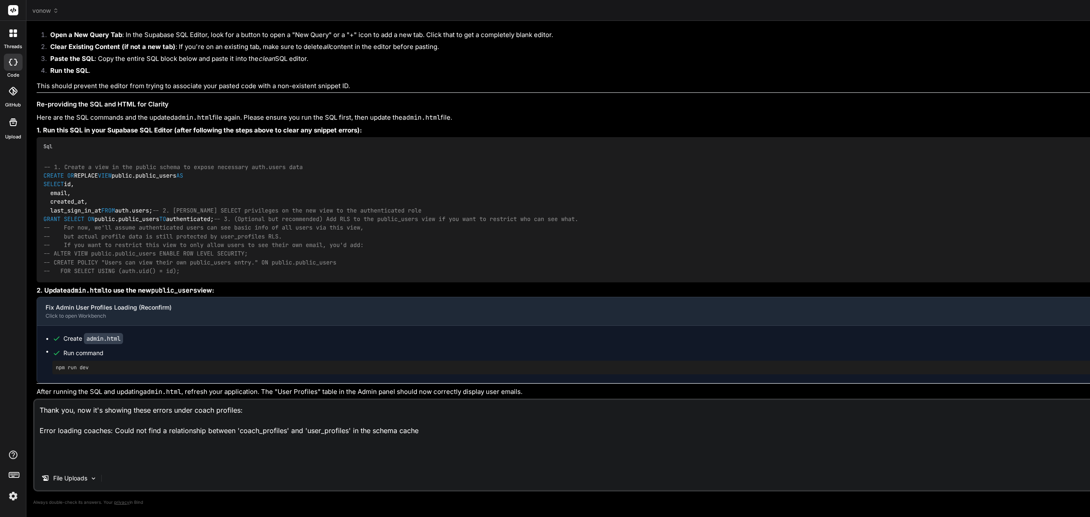
click at [150, 455] on textarea "Thank you, now it's showing these errors under coach profiles: Error loading co…" at bounding box center [723, 433] width 1378 height 66
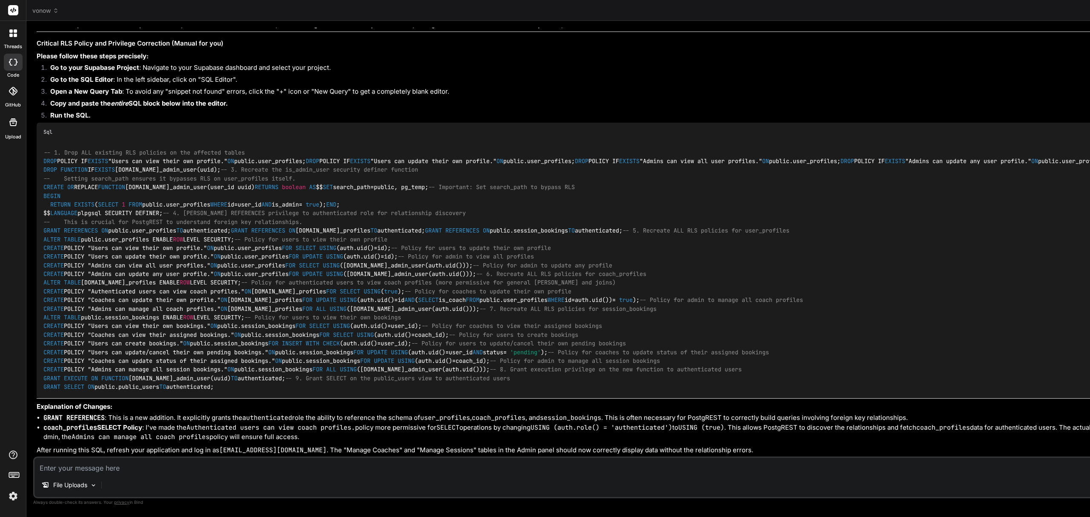
scroll to position [8983, 0]
click at [96, 469] on textarea at bounding box center [723, 465] width 1378 height 15
paste textarea "ERROR: 42601: syntax error at or near "SET" LINE 25: SET search_path = public, …"
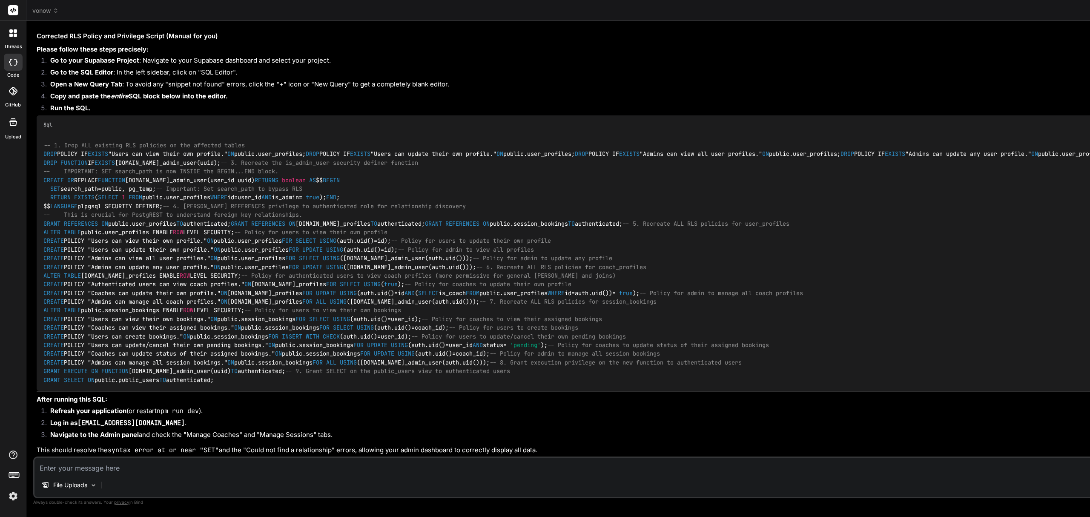
scroll to position [10204, 0]
click at [329, 115] on div "Sql" at bounding box center [724, 124] width 1375 height 19
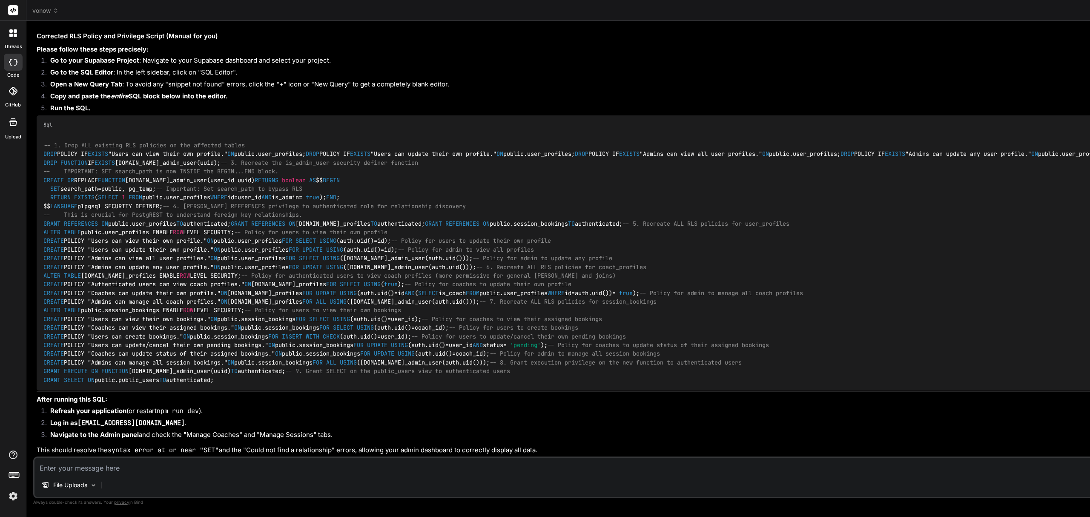
scroll to position [10949, 0]
click at [159, 464] on textarea at bounding box center [723, 465] width 1378 height 15
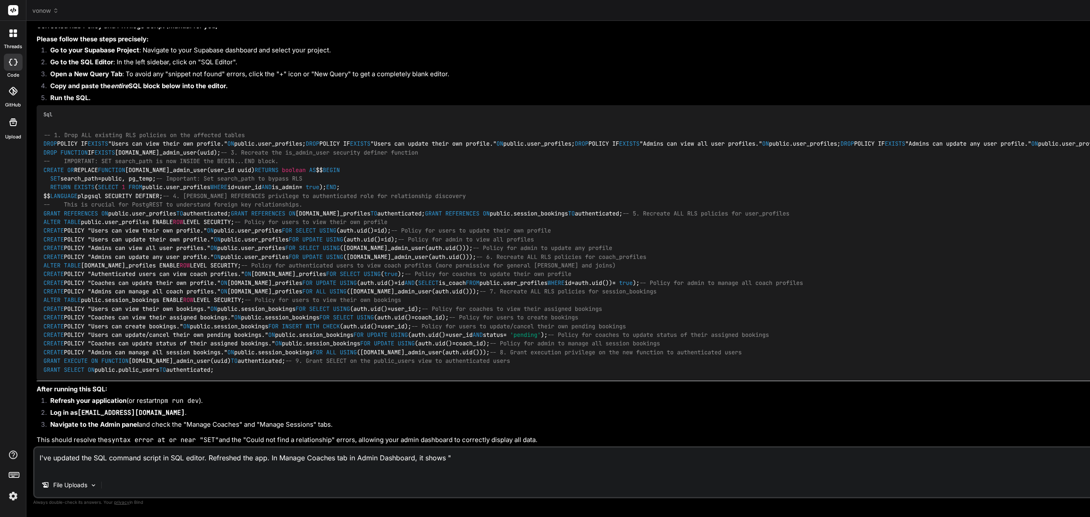
paste textarea "Error loading coaches: Could not find a relationship between 'coach_profiles' a…"
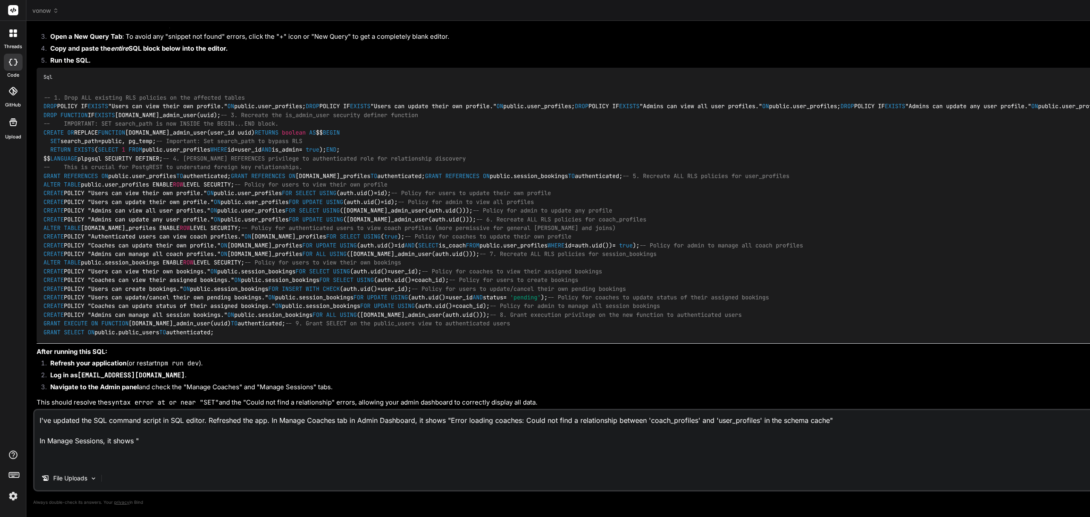
click at [204, 466] on textarea "I've updated the SQL command script in SQL editor. Refreshed the app. In Manage…" at bounding box center [723, 438] width 1378 height 56
paste textarea "Error loading sessions: Could not find a relationship between 'session_bookings…"
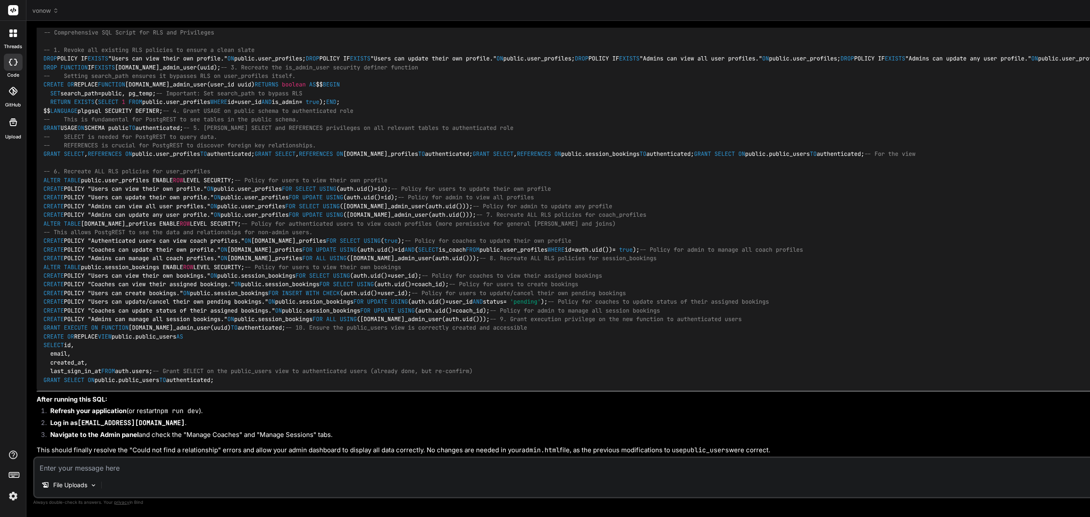
scroll to position [11432, 0]
drag, startPoint x: 1071, startPoint y: 6, endPoint x: 1045, endPoint y: 23, distance: 31.5
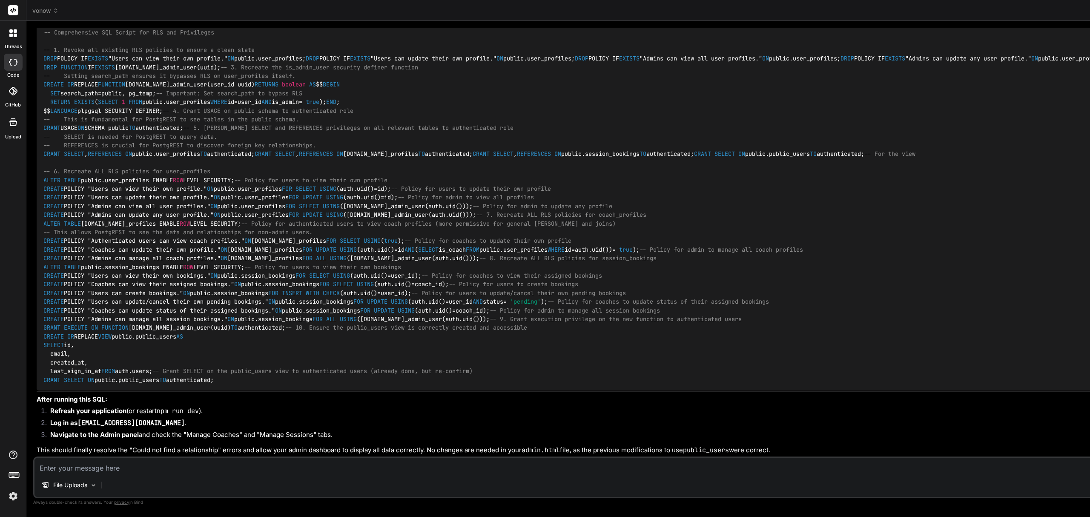
scroll to position [12388, 0]
click at [121, 465] on textarea at bounding box center [723, 465] width 1378 height 15
click at [133, 464] on textarea at bounding box center [723, 465] width 1378 height 15
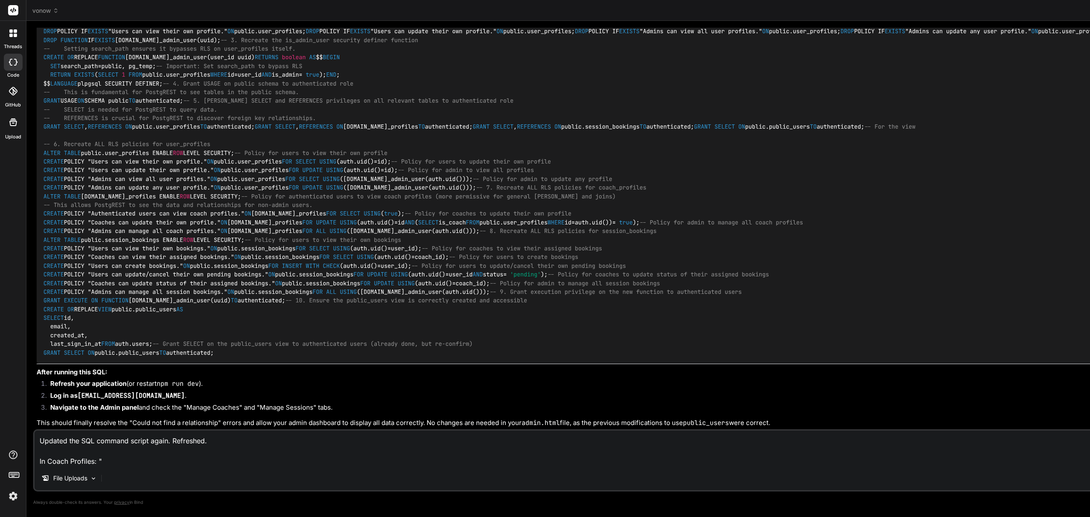
paste textarea "Error loading coaches: Could not find a relationship between 'coach_profiles' a…"
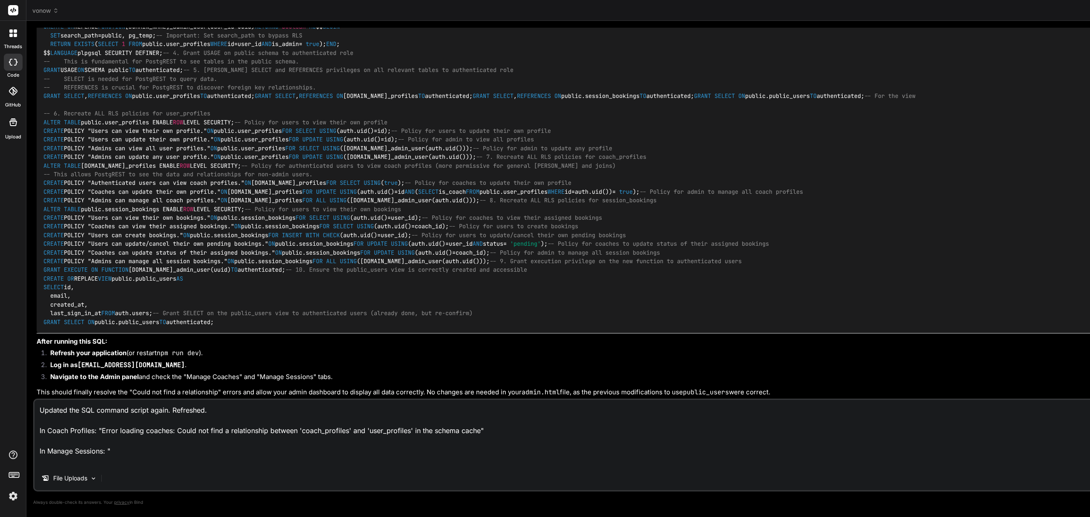
click at [159, 465] on textarea "Updated the SQL command script again. Refreshed. In Coach Profiles: "Error load…" at bounding box center [723, 433] width 1378 height 66
paste textarea "Error loading sessions: Could not find a relationship between 'session_bookings…"
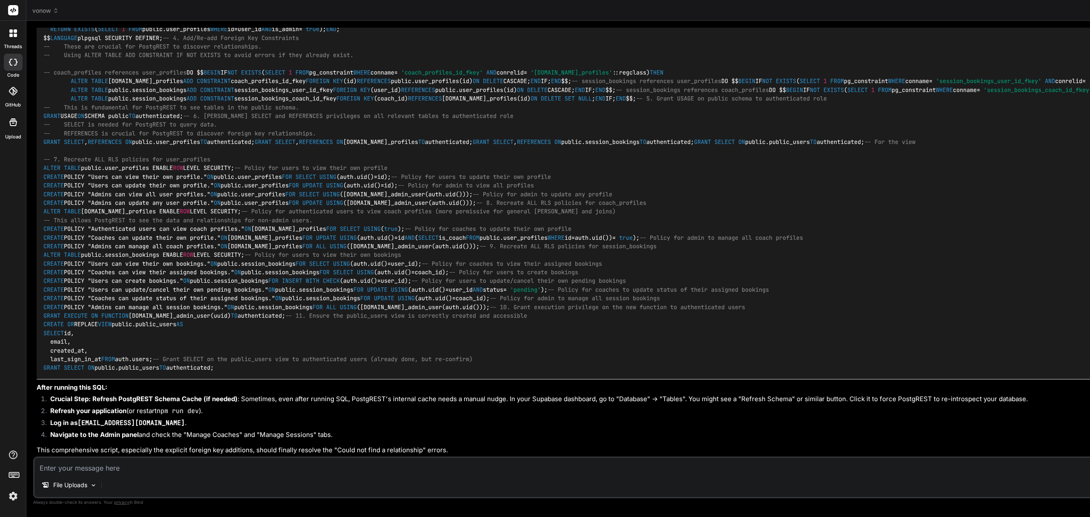
scroll to position [12896, 0]
click at [125, 467] on textarea at bounding box center [723, 465] width 1378 height 15
click at [278, 468] on textarea at bounding box center [723, 465] width 1378 height 15
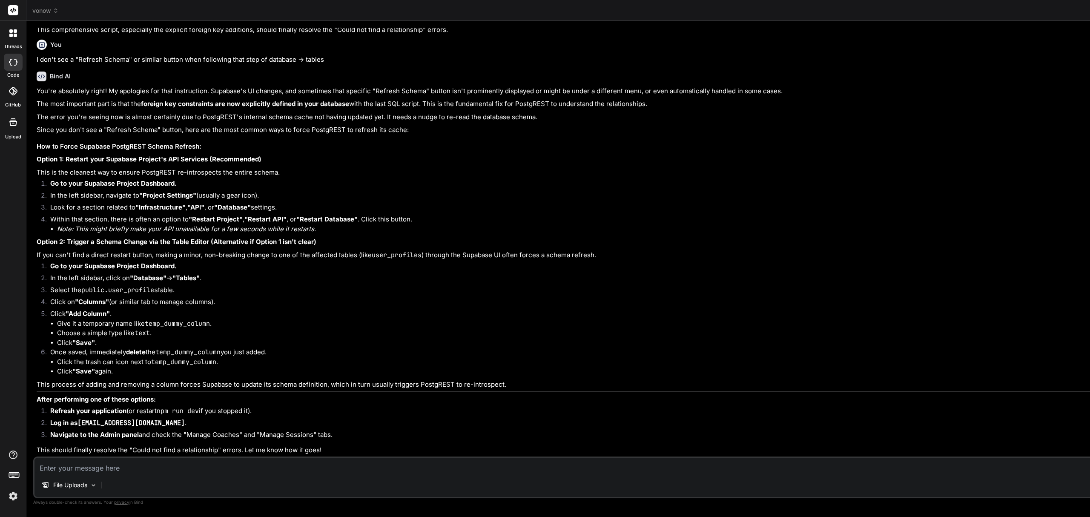
scroll to position [14630, 0]
click at [164, 282] on strong ""Database"" at bounding box center [148, 278] width 37 height 8
click at [138, 470] on textarea at bounding box center [723, 465] width 1378 height 15
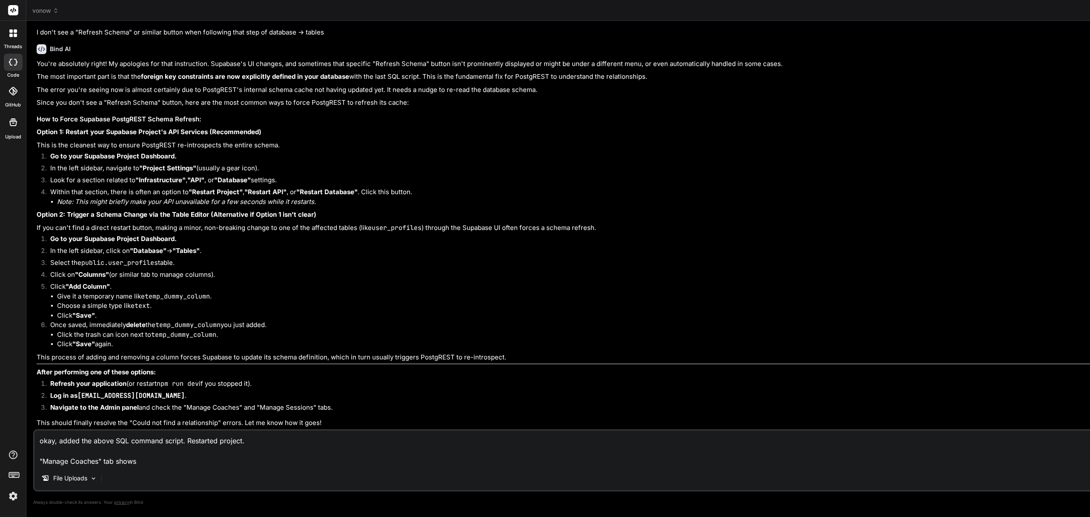
paste textarea "Error loading coaches: Could not find a relationship between 'coach_profiles' a…"
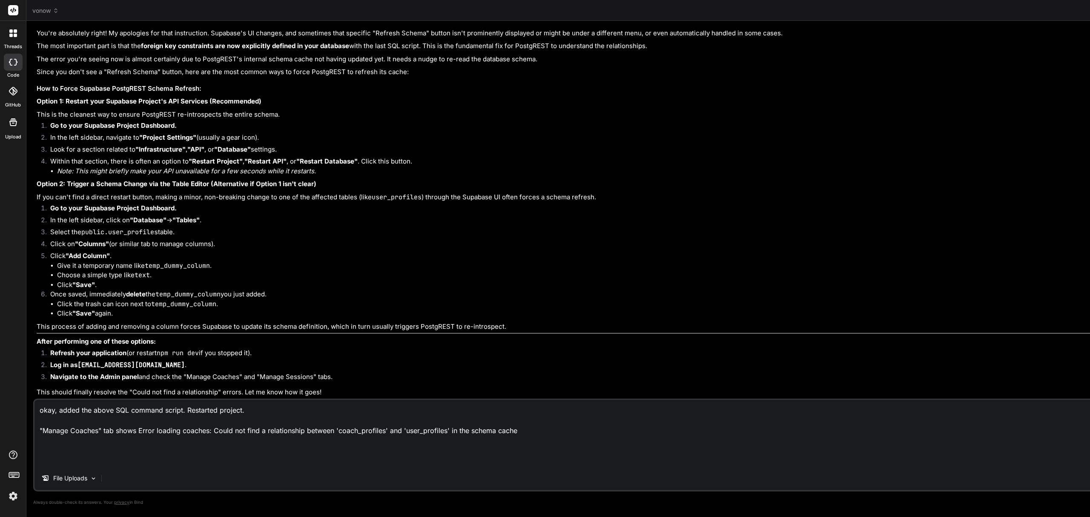
click at [206, 452] on textarea "okay, added the above SQL command script. Restarted project. "Manage Coaches" t…" at bounding box center [723, 433] width 1378 height 66
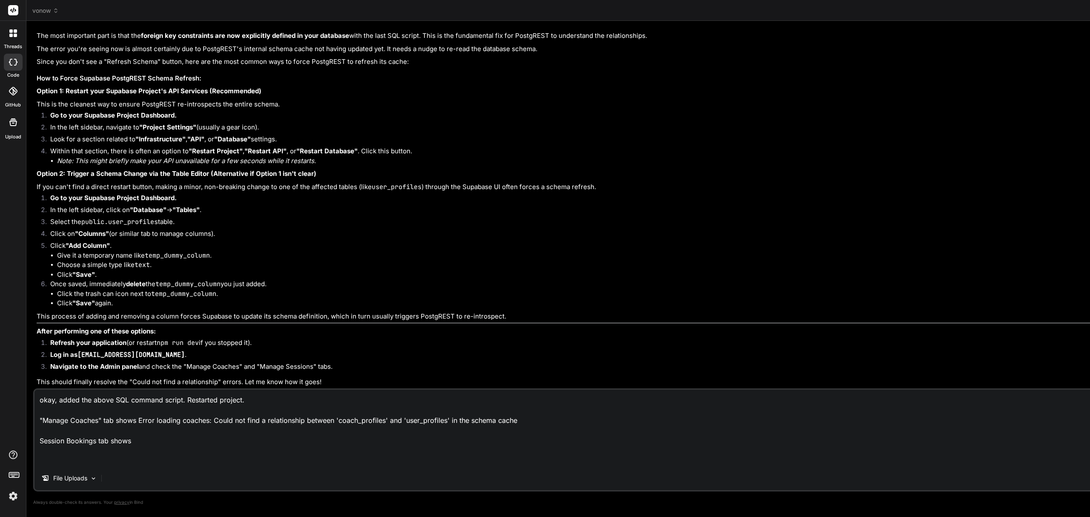
paste textarea "Error loading sessions: Could not find a relationship between 'session_bookings…"
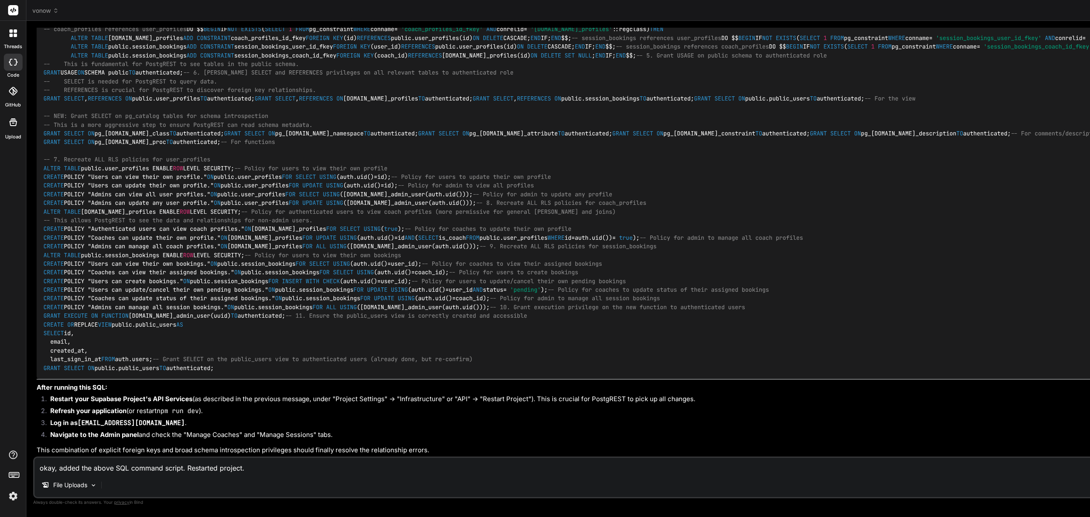
scroll to position [16598, 0]
